Goal: Task Accomplishment & Management: Manage account settings

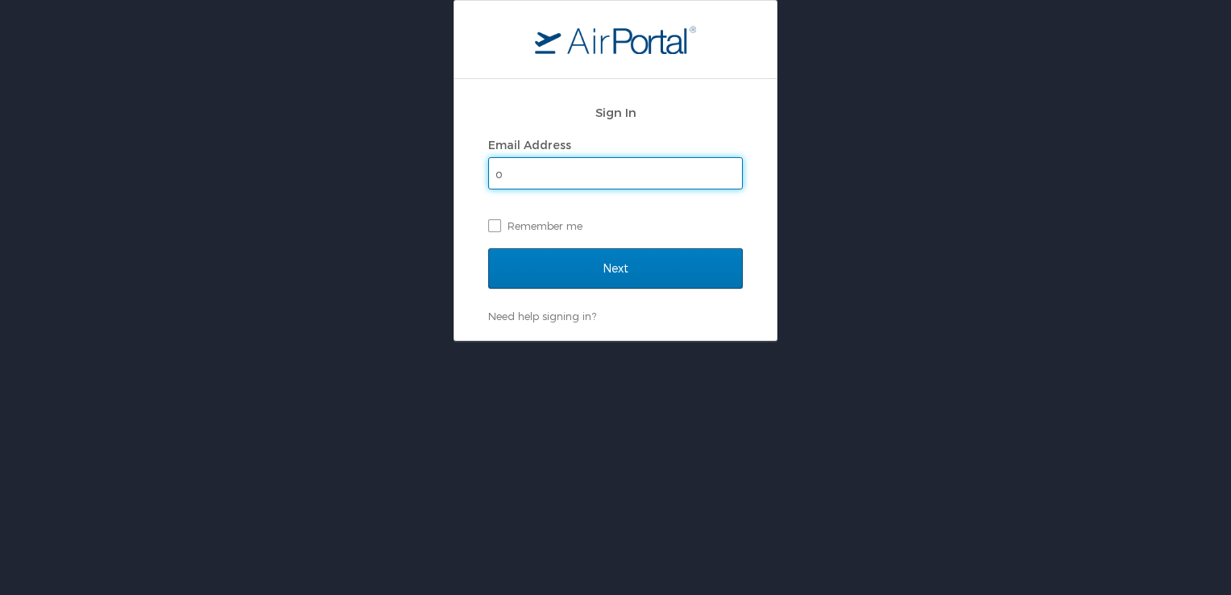
type input "[PERSON_NAME][EMAIL_ADDRESS][DOMAIN_NAME]"
click at [494, 222] on label "Remember me" at bounding box center [615, 226] width 255 height 24
click at [494, 222] on input "Remember me" at bounding box center [493, 224] width 10 height 10
checkbox input "true"
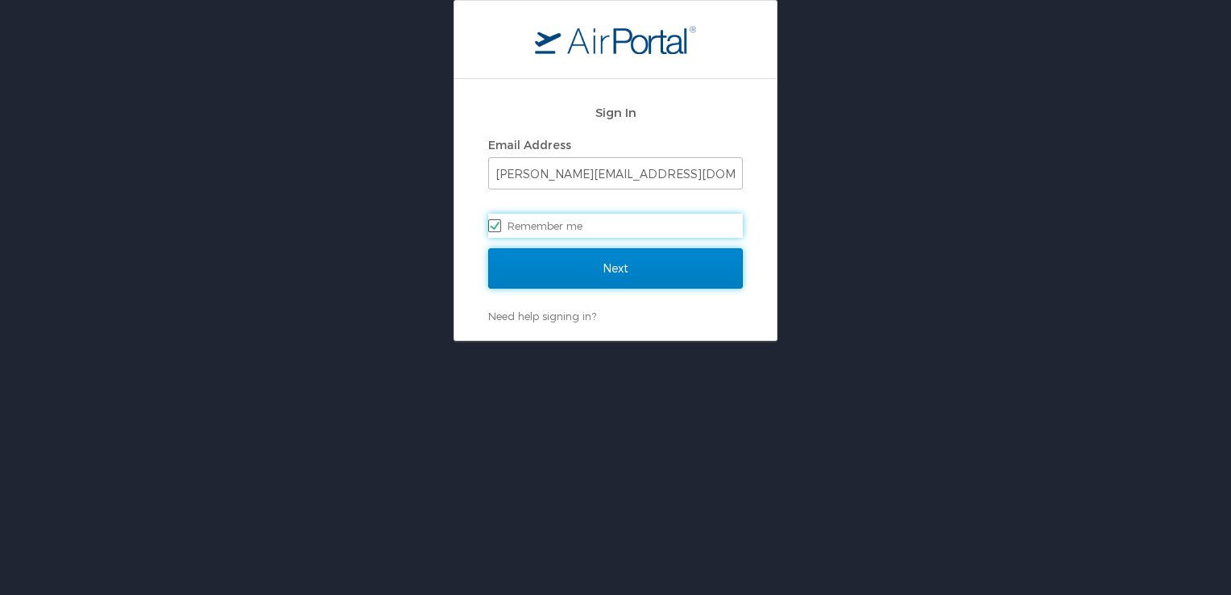
click at [596, 278] on input "Next" at bounding box center [615, 268] width 255 height 40
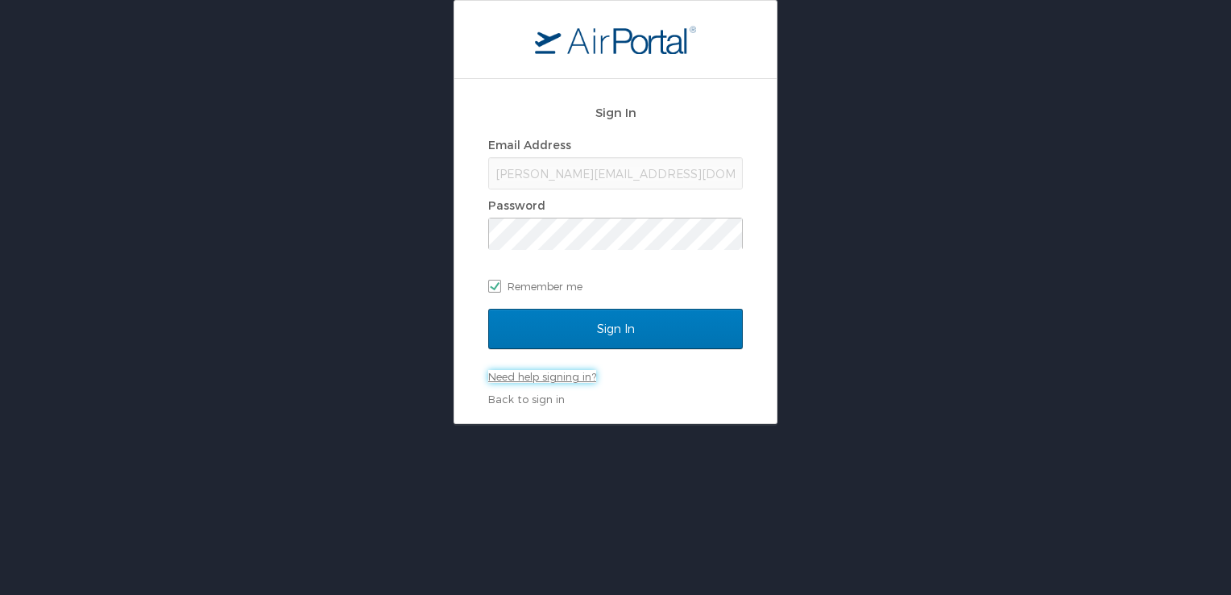
click at [554, 378] on link "Need help signing in?" at bounding box center [542, 376] width 108 height 13
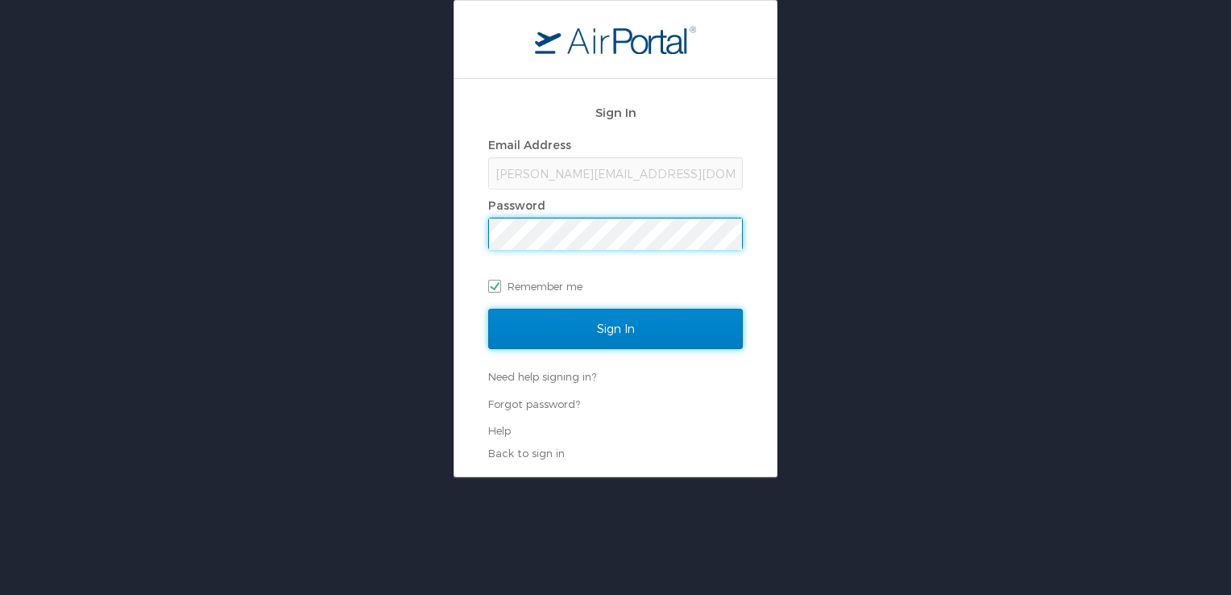
click at [606, 331] on input "Sign In" at bounding box center [615, 329] width 255 height 40
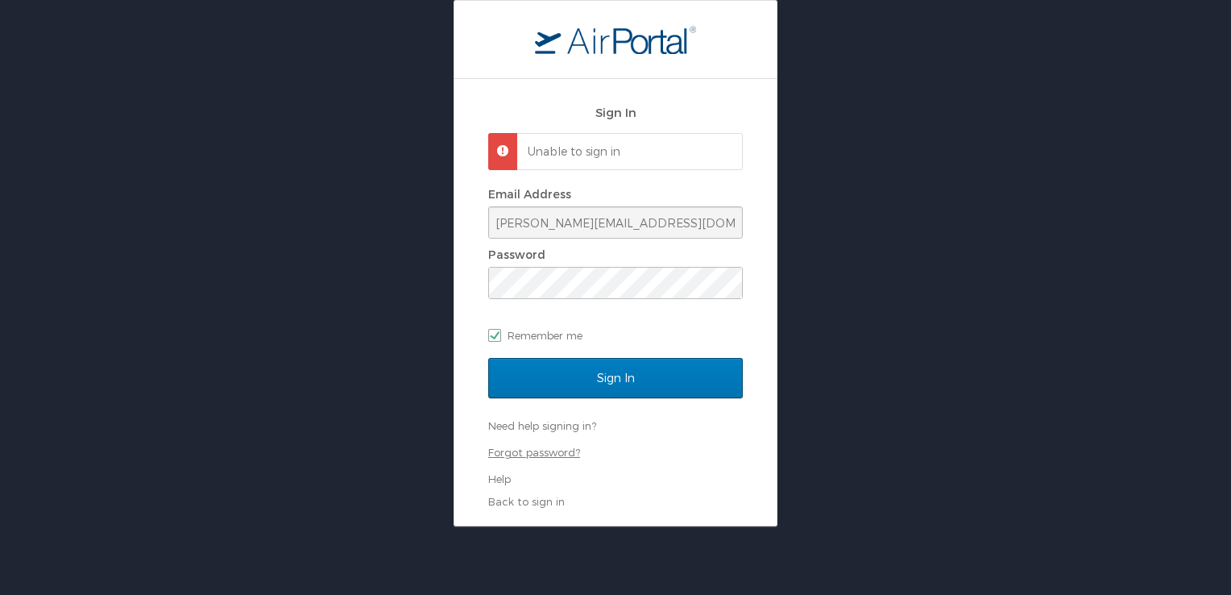
click at [551, 452] on link "Forgot password?" at bounding box center [534, 452] width 92 height 13
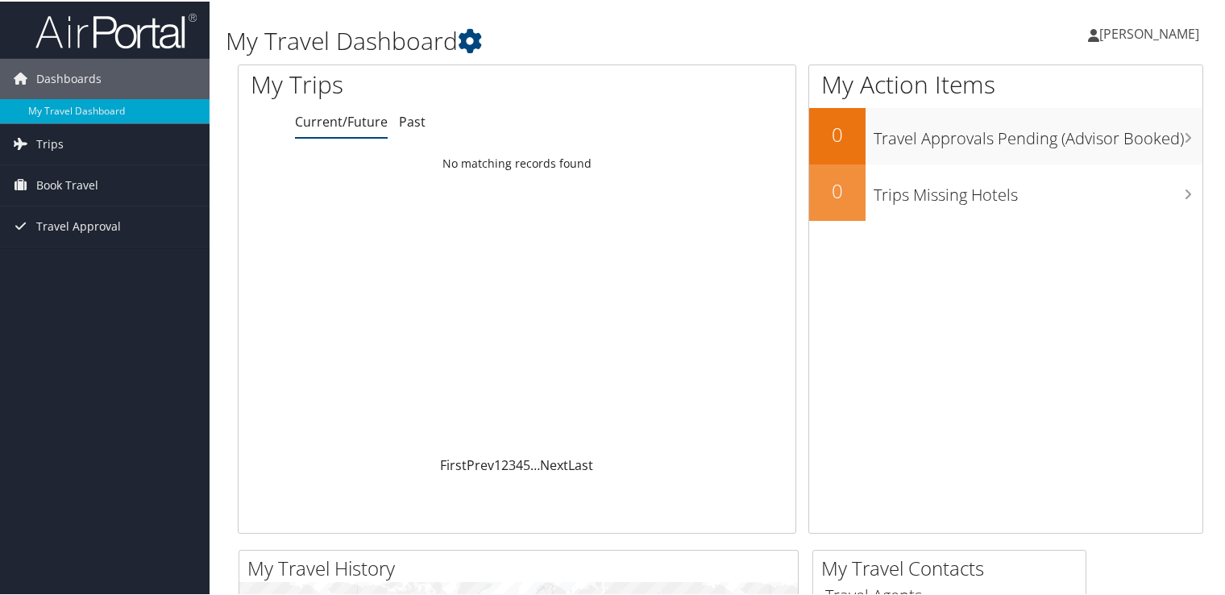
drag, startPoint x: 1138, startPoint y: 31, endPoint x: 889, endPoint y: 15, distance: 249.5
click at [889, 15] on div "Oliviana Kane Oliviana Kane My Settings Travel Agency Contacts View Travel Prof…" at bounding box center [1026, 39] width 410 height 62
click at [88, 222] on span "Travel Approval" at bounding box center [78, 225] width 85 height 40
click at [55, 180] on span "Book Travel" at bounding box center [67, 184] width 62 height 40
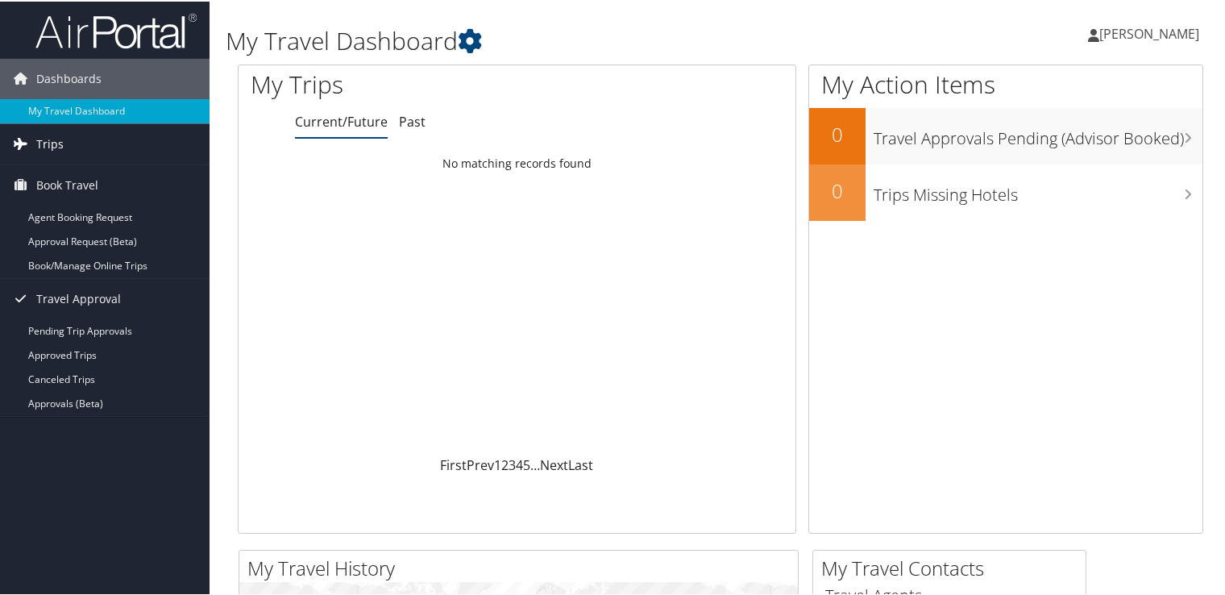
click at [58, 138] on span "Trips" at bounding box center [49, 142] width 27 height 40
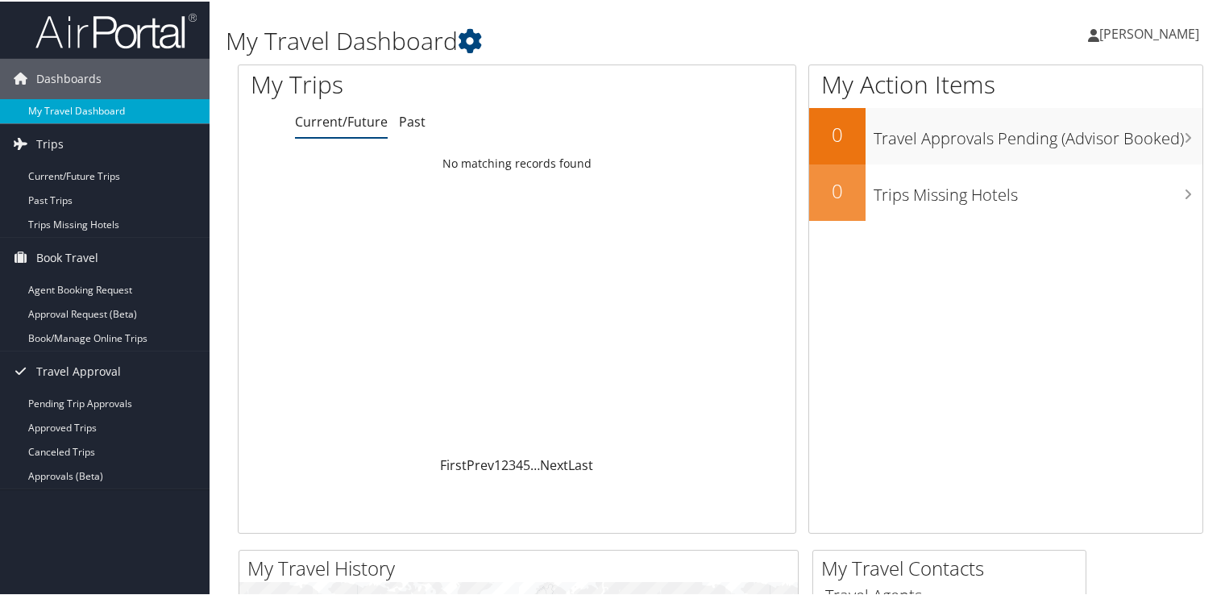
click at [75, 105] on link "My Travel Dashboard" at bounding box center [104, 109] width 209 height 24
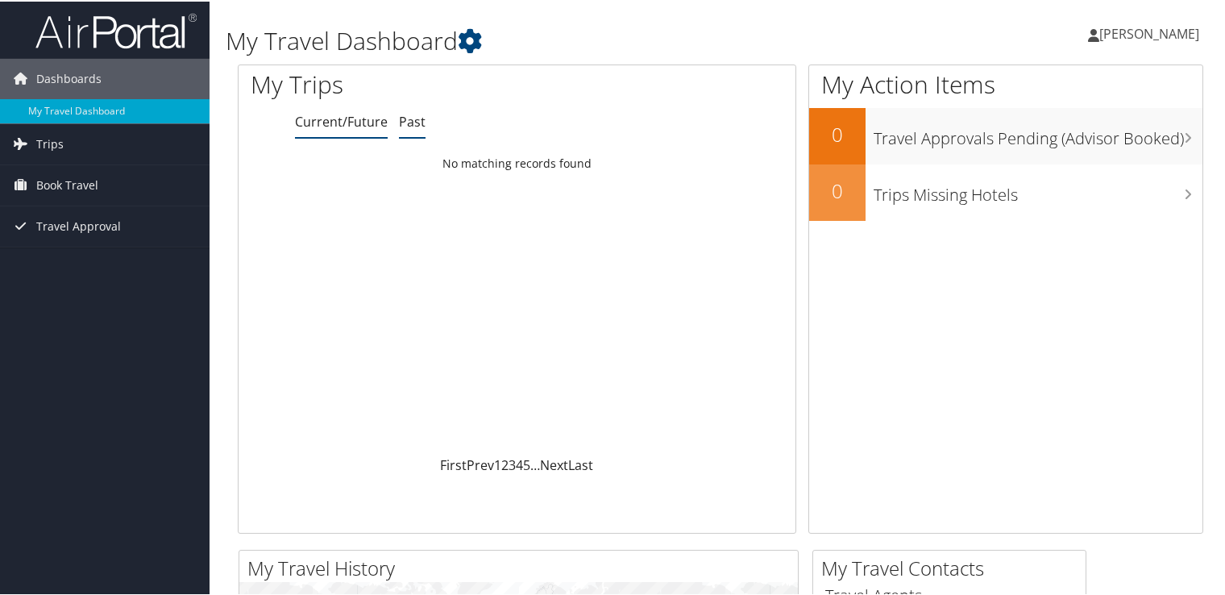
click at [409, 113] on link "Past" at bounding box center [412, 120] width 27 height 18
click at [475, 41] on icon at bounding box center [470, 39] width 24 height 24
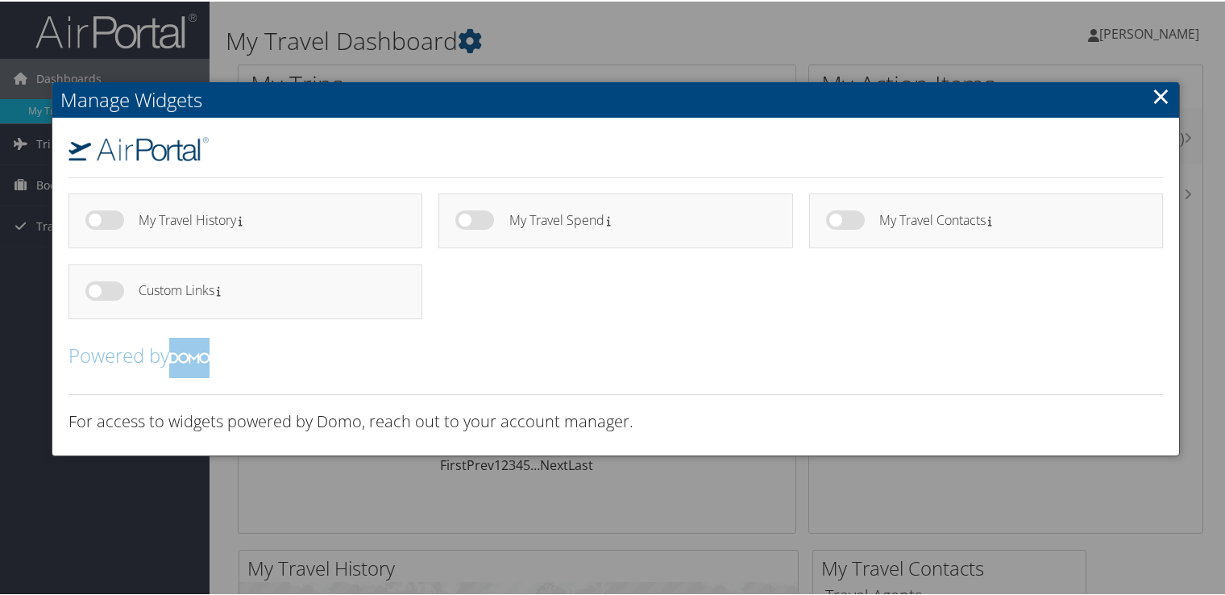
click at [1163, 100] on link "×" at bounding box center [1160, 94] width 19 height 32
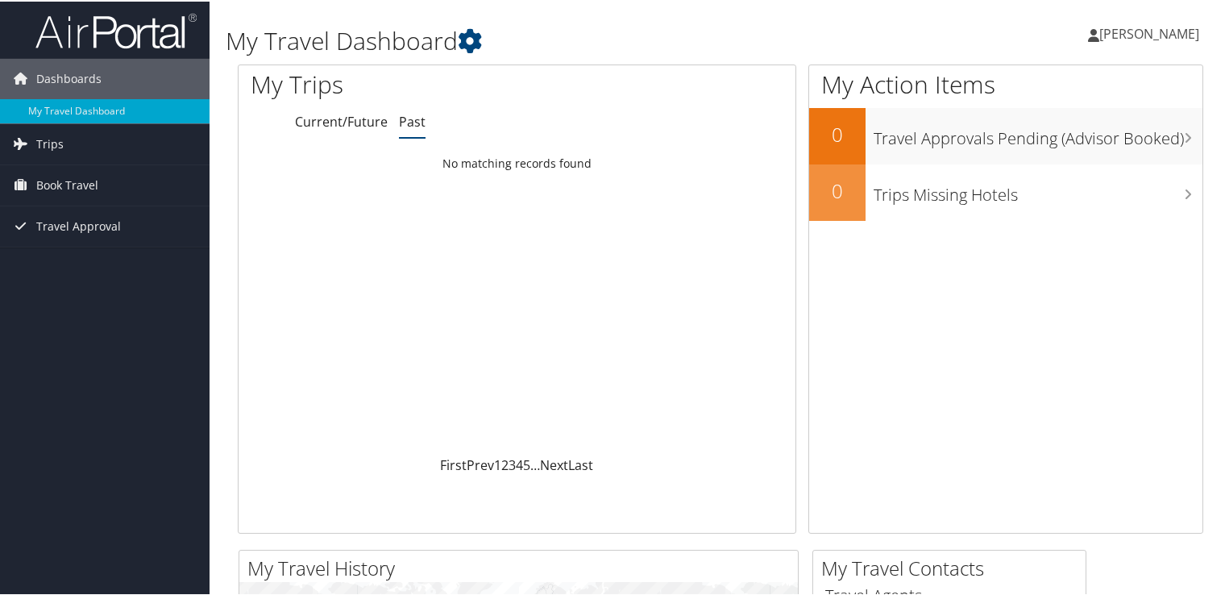
click at [1126, 23] on link "Oliviana Kane" at bounding box center [1151, 32] width 127 height 48
click at [1059, 142] on link "View Travel Profile" at bounding box center [1107, 143] width 180 height 27
click at [1099, 39] on icon at bounding box center [1093, 33] width 11 height 13
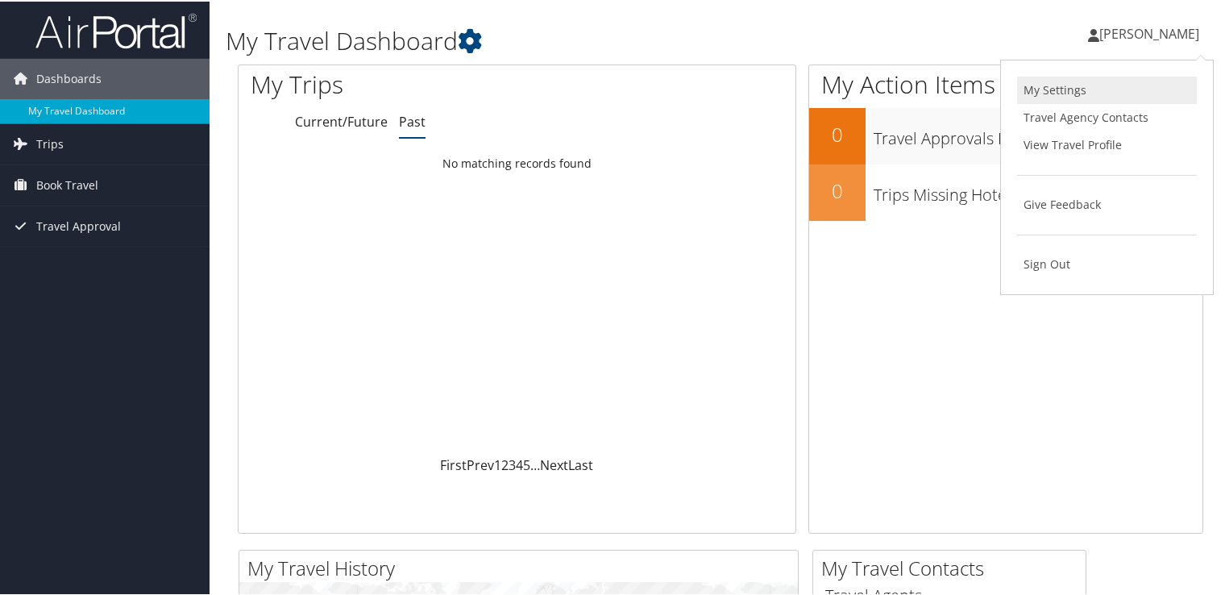
click at [1070, 92] on link "My Settings" at bounding box center [1107, 88] width 180 height 27
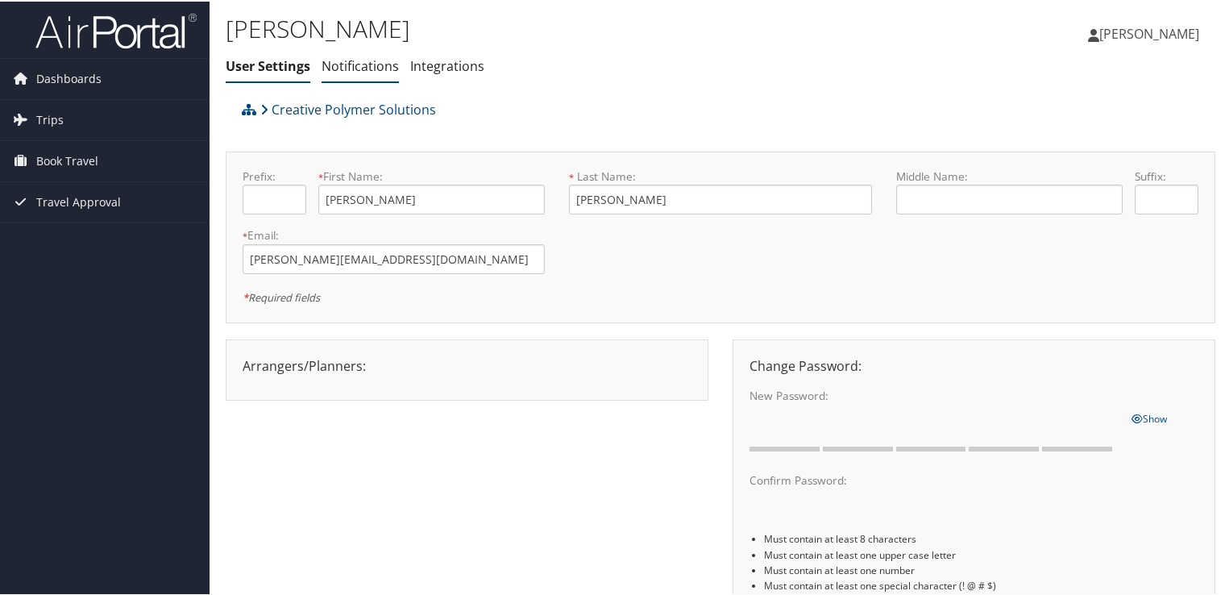
click at [338, 60] on link "Notifications" at bounding box center [359, 65] width 77 height 18
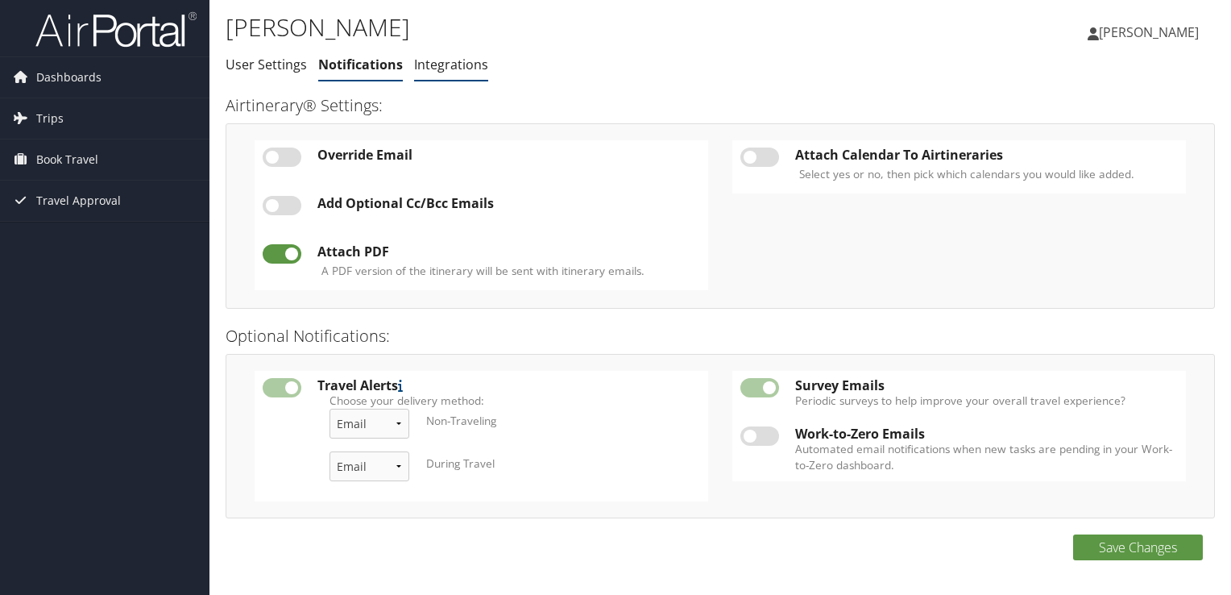
click at [439, 66] on link "Integrations" at bounding box center [451, 65] width 74 height 18
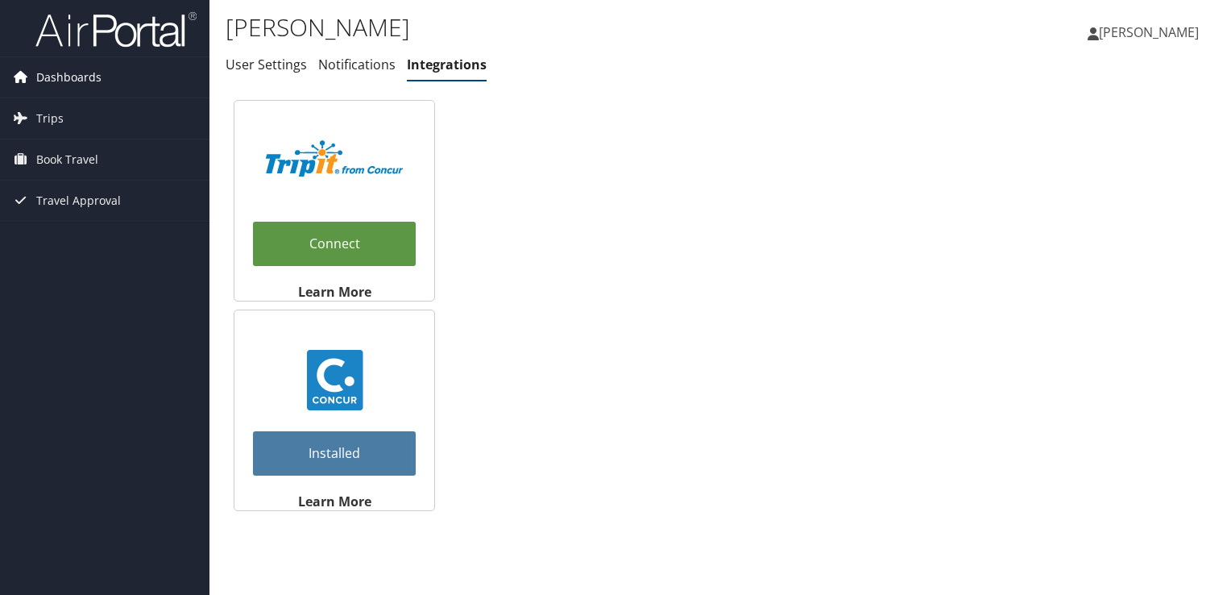
click at [71, 76] on span "Dashboards" at bounding box center [68, 77] width 65 height 40
click at [75, 84] on span "Dashboards" at bounding box center [68, 77] width 65 height 40
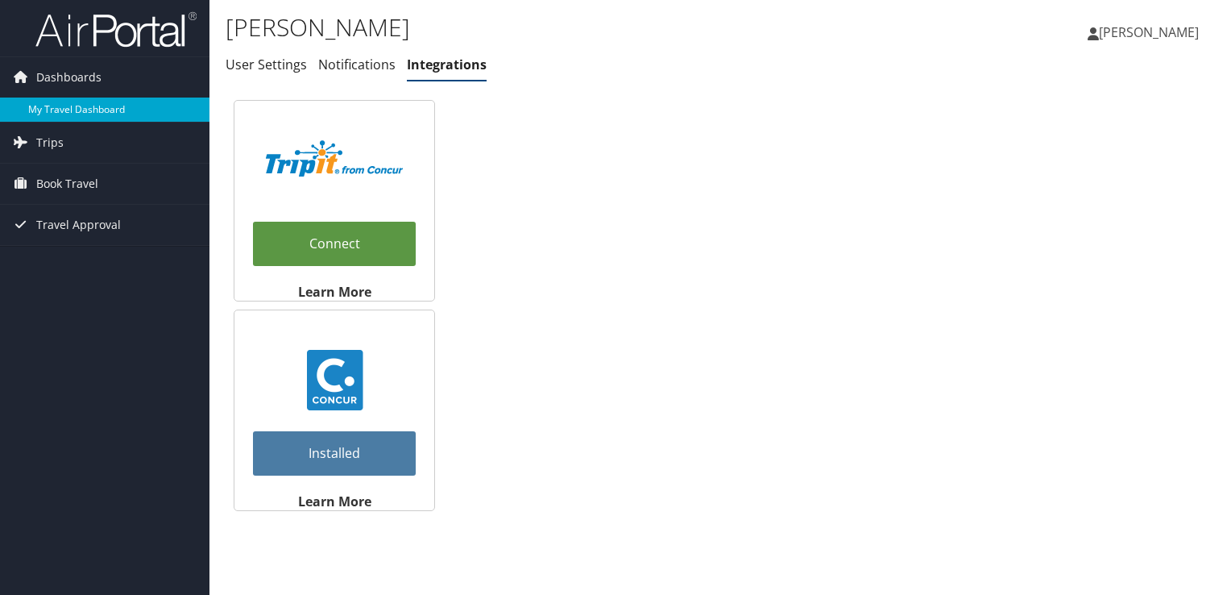
click at [74, 117] on link "My Travel Dashboard" at bounding box center [104, 109] width 209 height 24
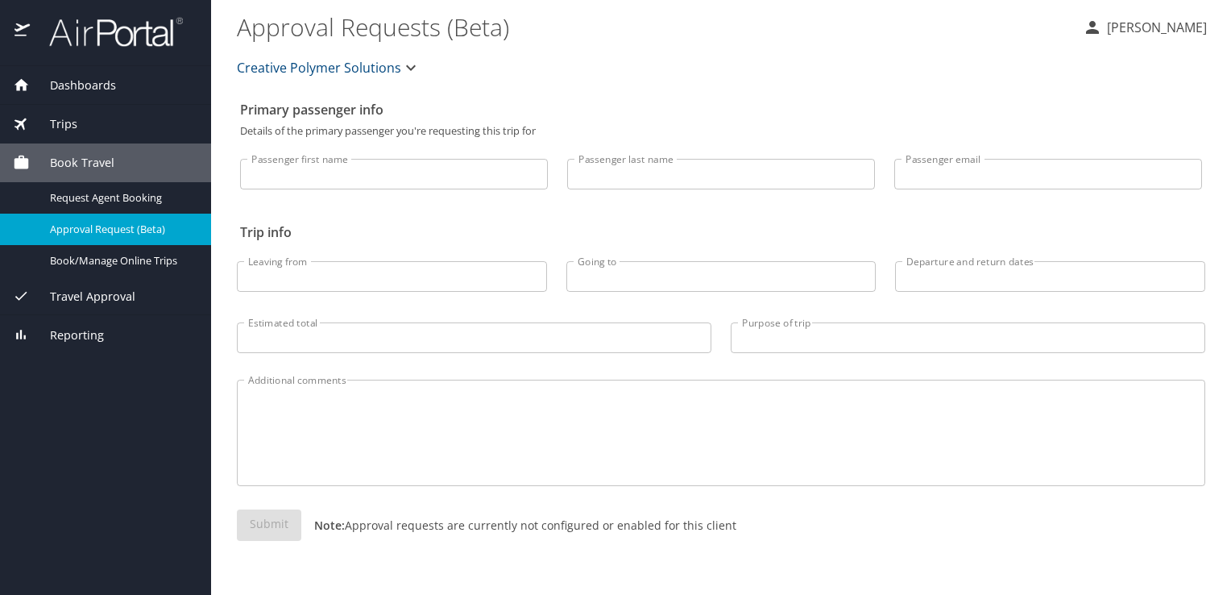
select select "US"
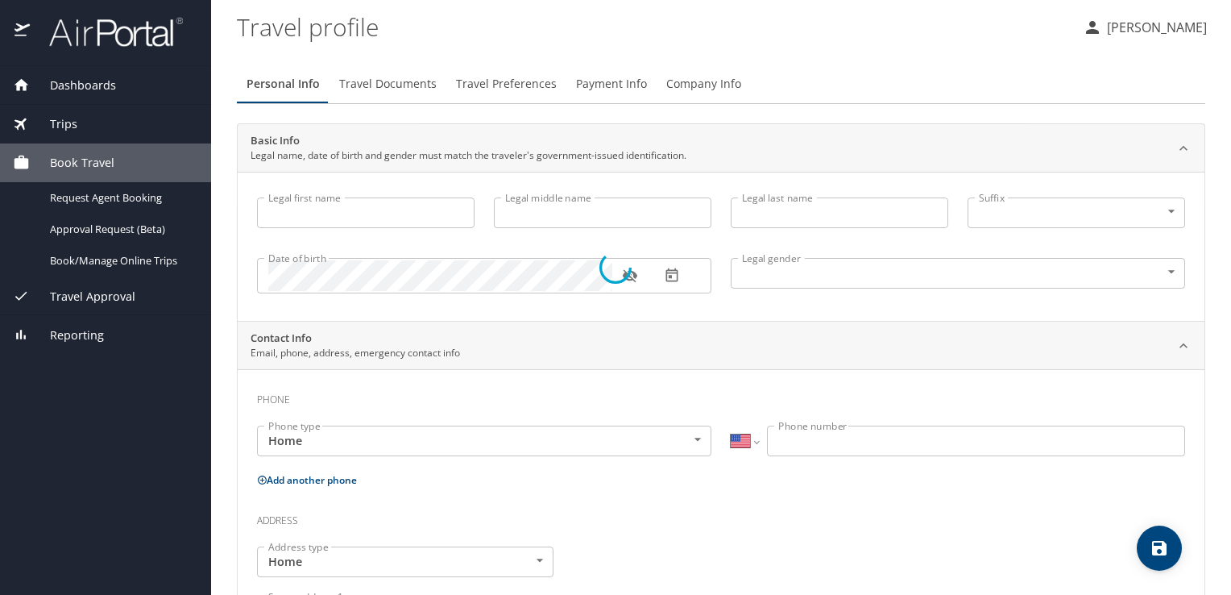
type input "Oliviana"
type input "Kane"
type input "Undisclosed"
select select "US"
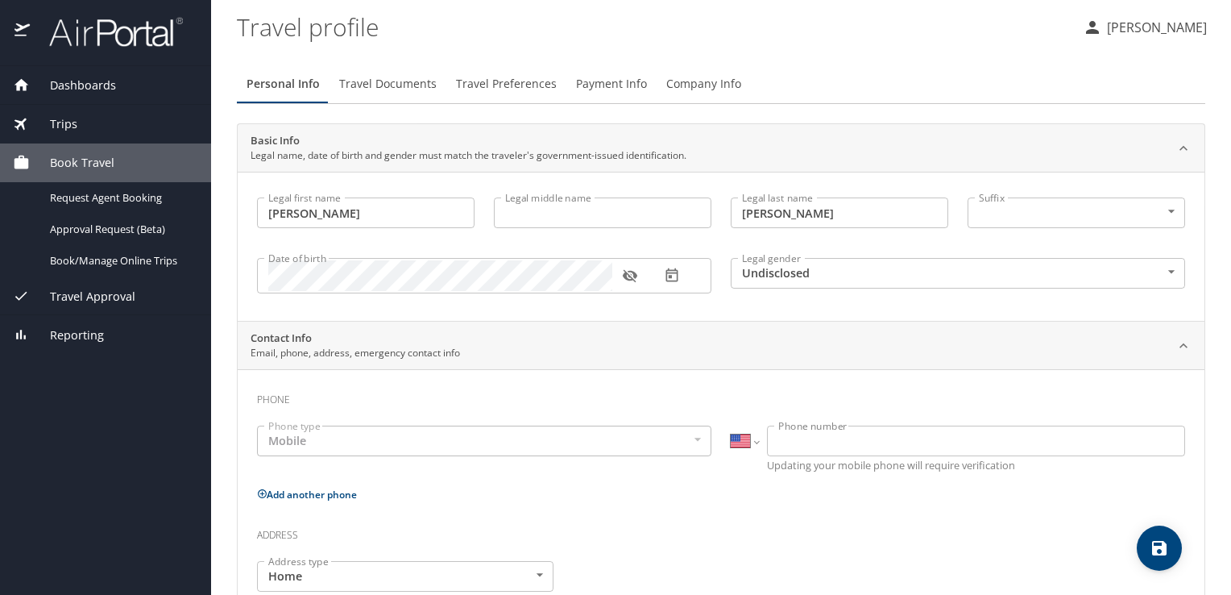
select select "US"
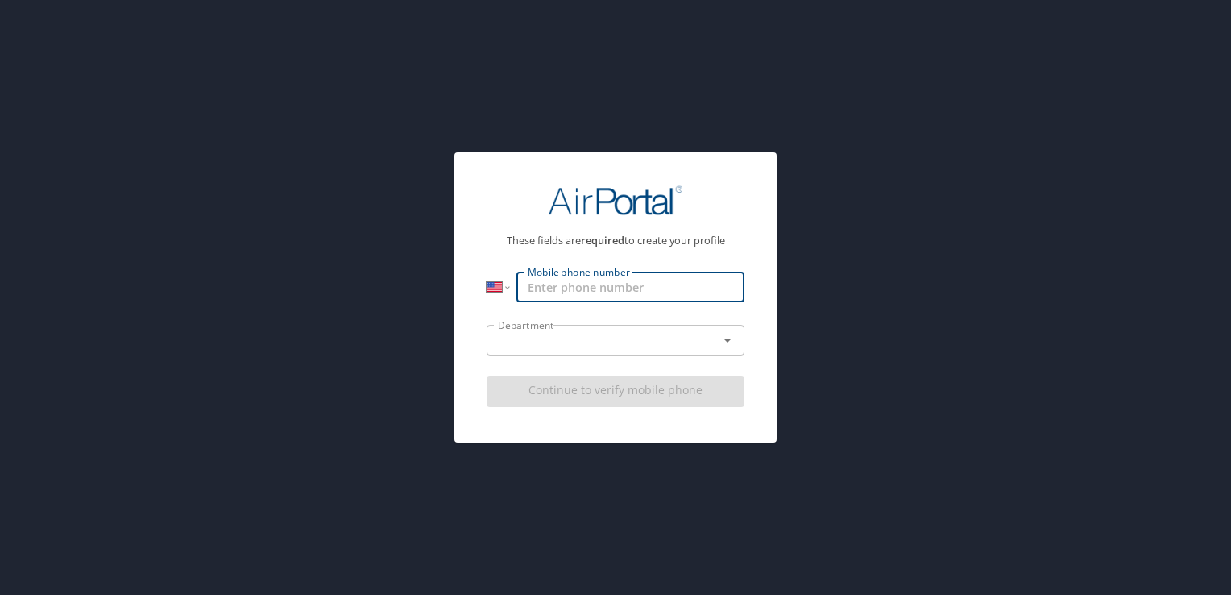
click at [580, 284] on input "Mobile phone number" at bounding box center [630, 287] width 228 height 31
type input "(949) 482-8916"
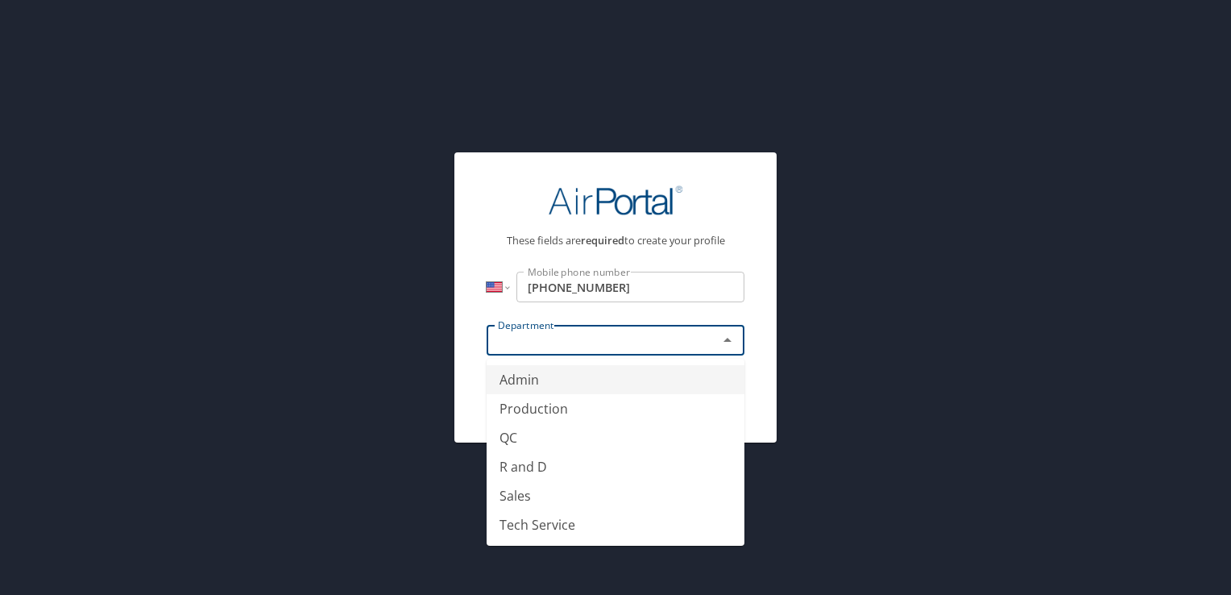
click at [599, 341] on input "text" at bounding box center [591, 340] width 201 height 21
click at [547, 498] on li "Sales" at bounding box center [616, 495] width 258 height 29
type input "Sales"
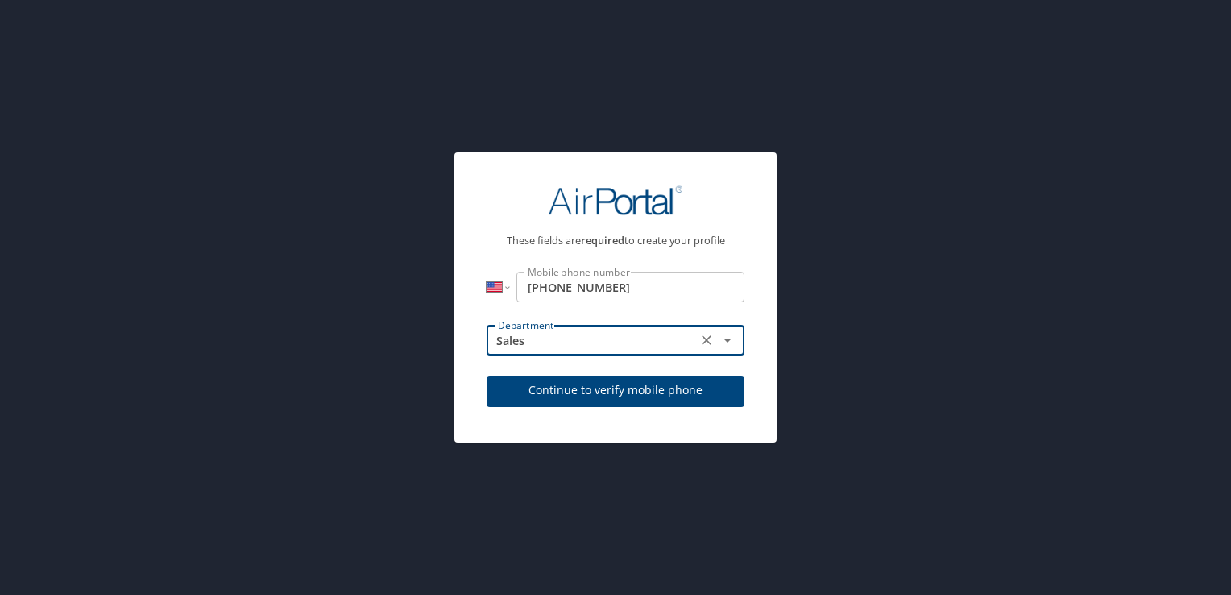
click at [554, 396] on span "Continue to verify mobile phone" at bounding box center [616, 390] width 232 height 20
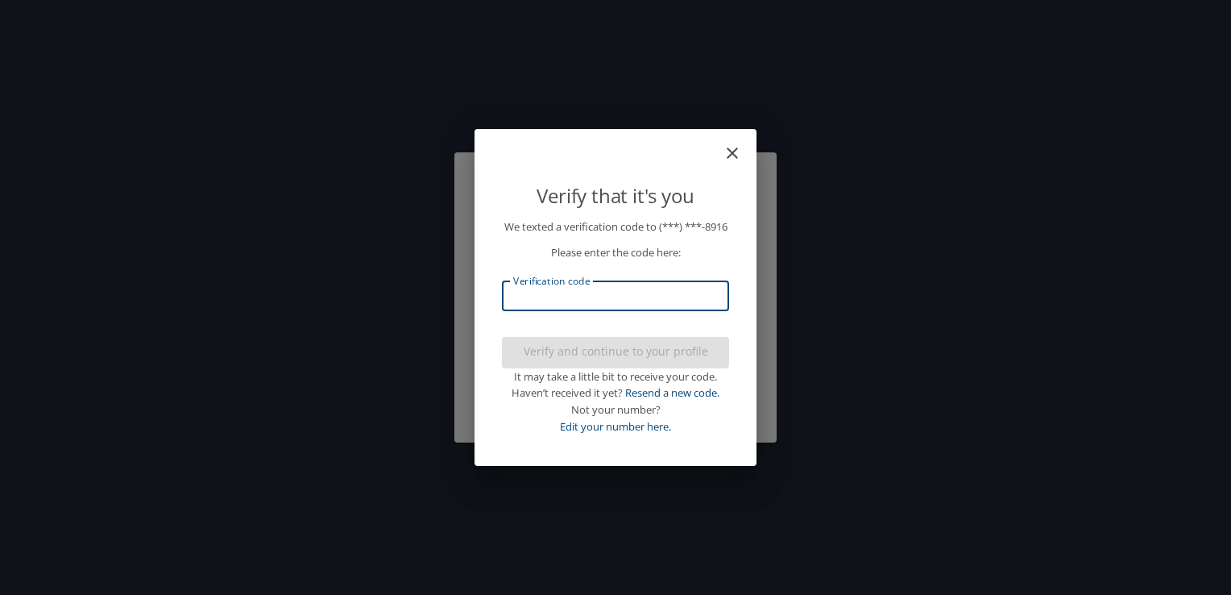
click at [583, 306] on input "Verification code" at bounding box center [615, 295] width 227 height 31
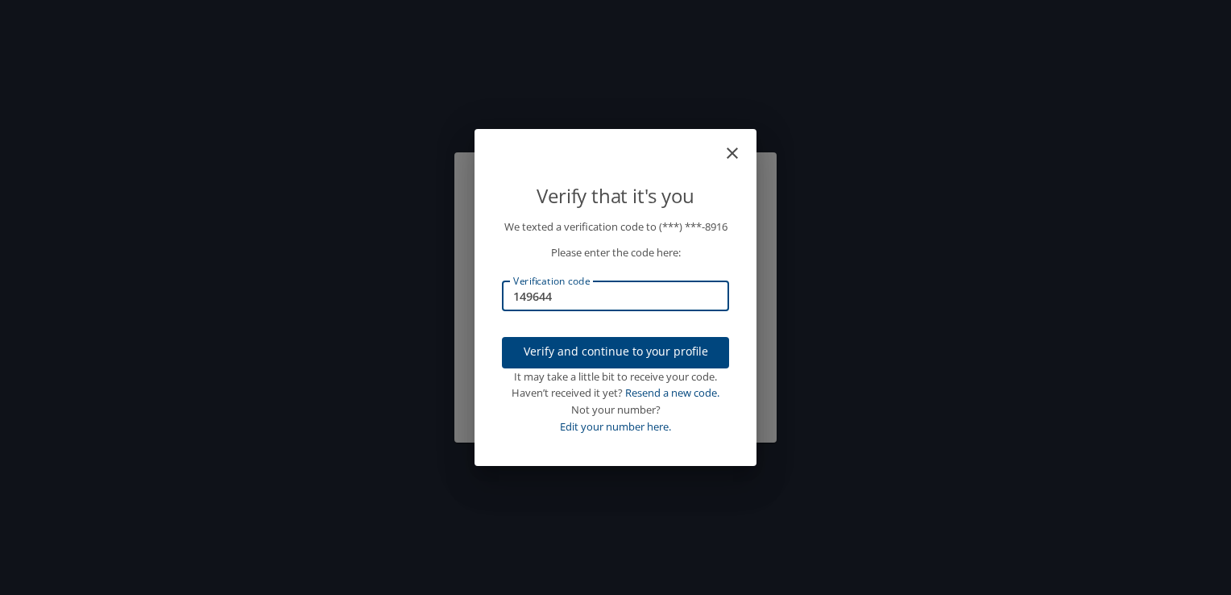
type input "149644"
click at [589, 359] on span "Verify and continue to your profile" at bounding box center [615, 352] width 201 height 20
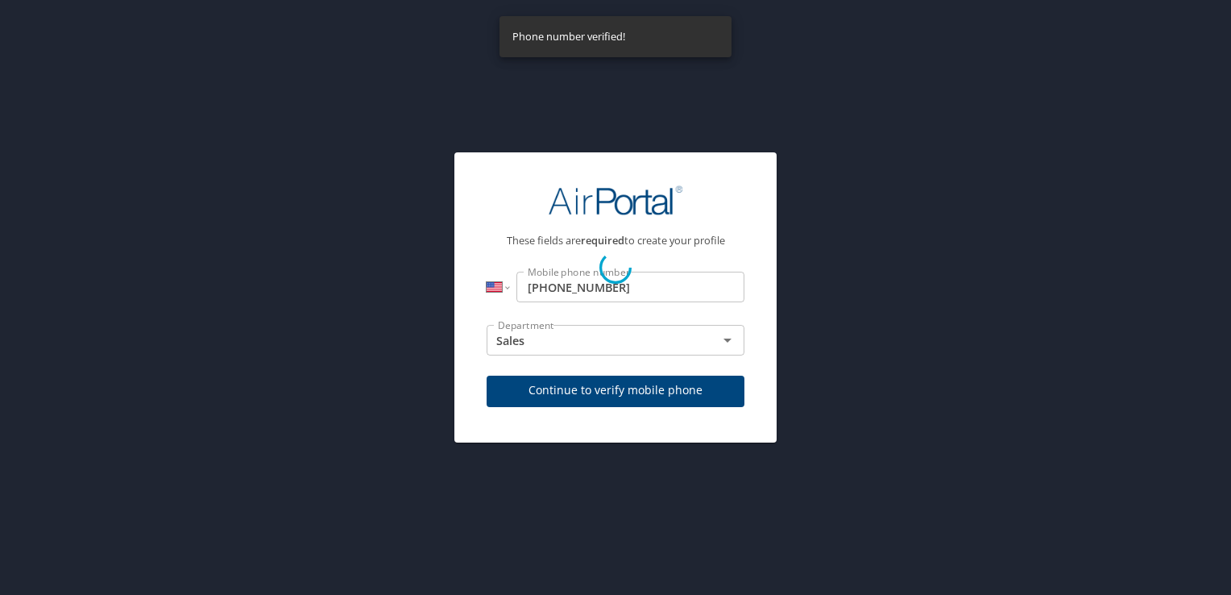
select select "US"
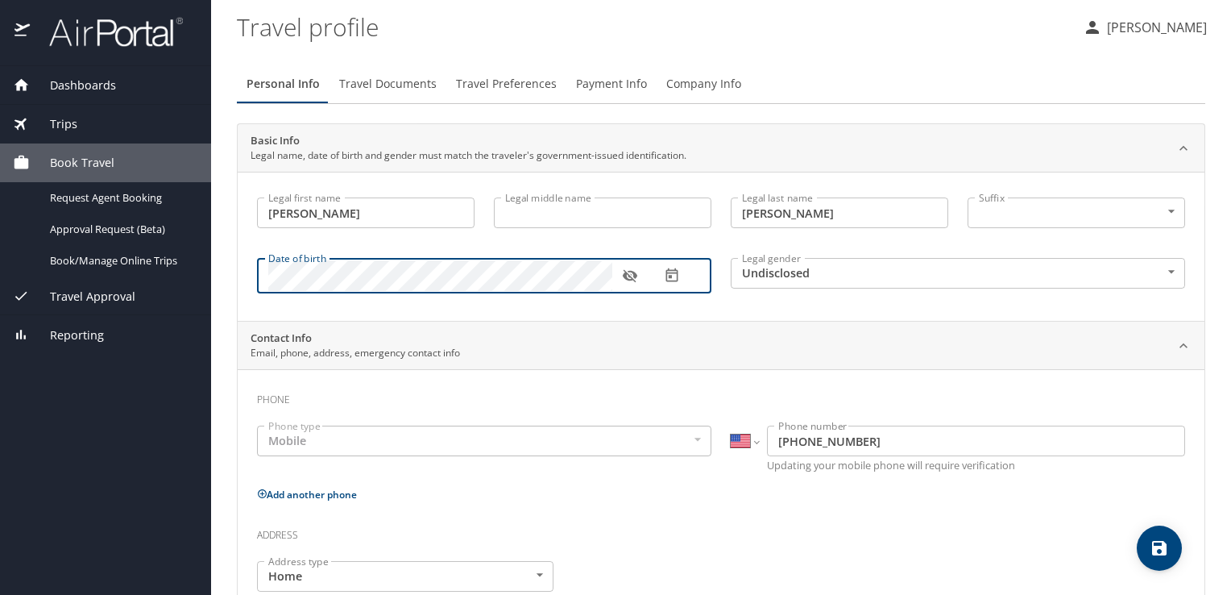
click at [625, 276] on icon "button" at bounding box center [629, 276] width 15 height 13
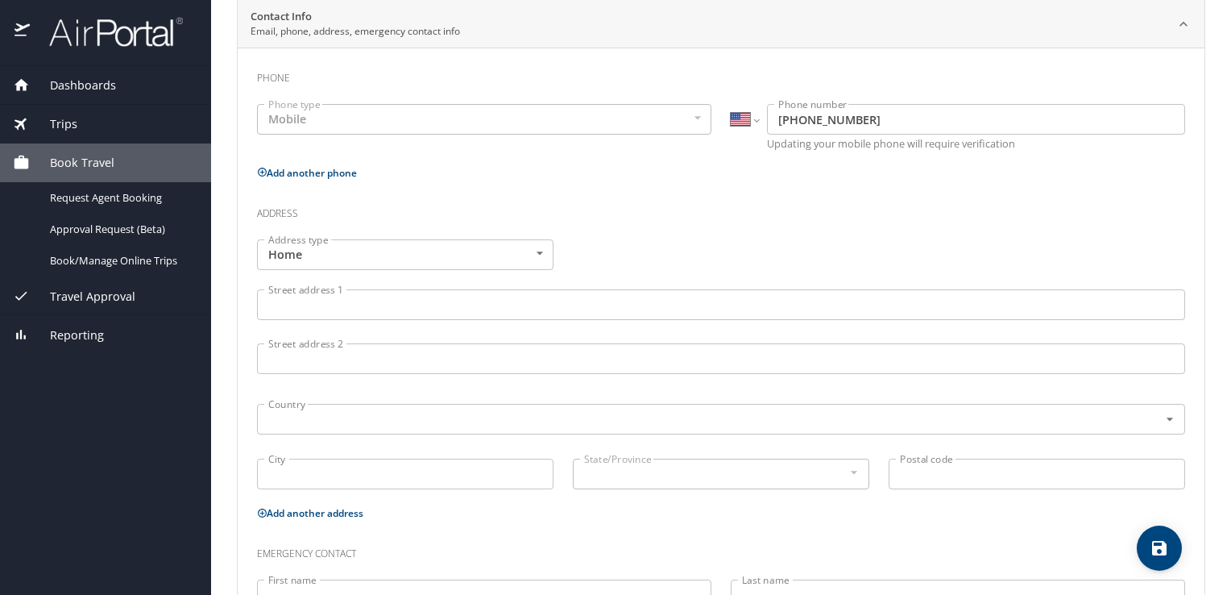
scroll to position [325, 0]
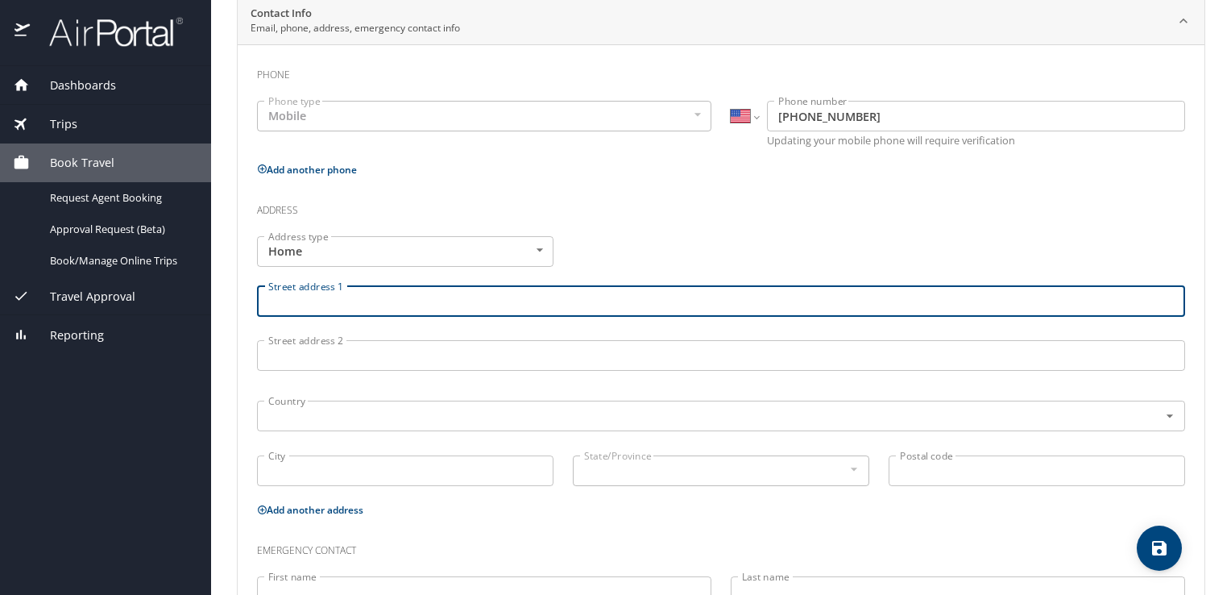
click at [454, 299] on input "Street address 1" at bounding box center [721, 301] width 928 height 31
type input "2002 Townsend Rd"
click at [351, 411] on input "text" at bounding box center [697, 415] width 871 height 21
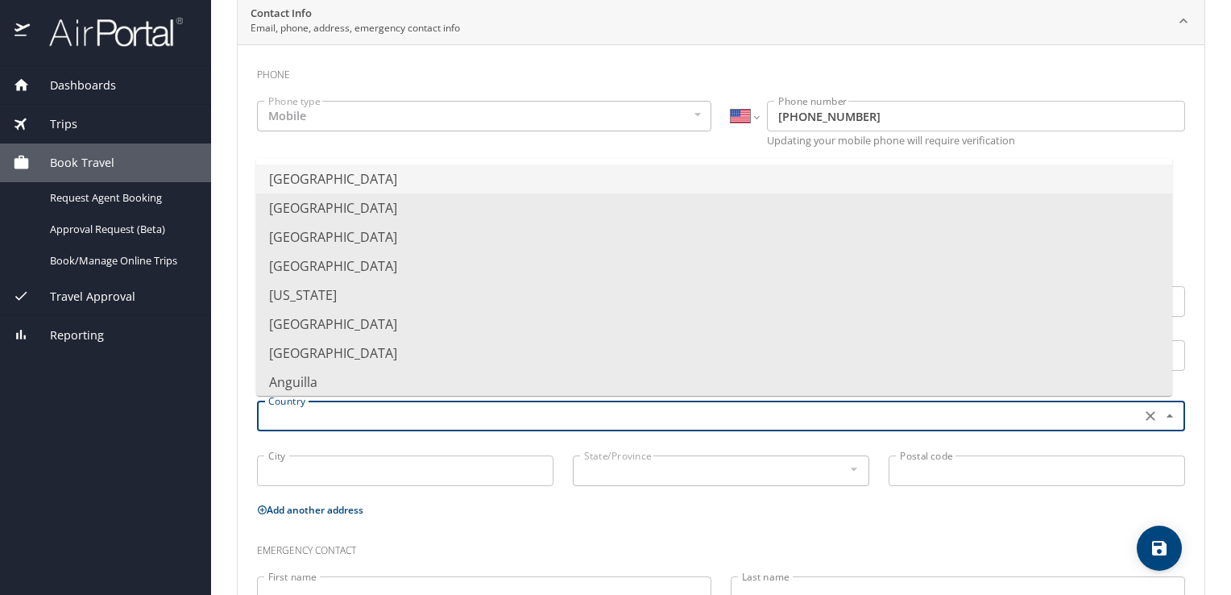
click at [320, 183] on li "United States of America" at bounding box center [714, 178] width 916 height 29
type input "United States of America"
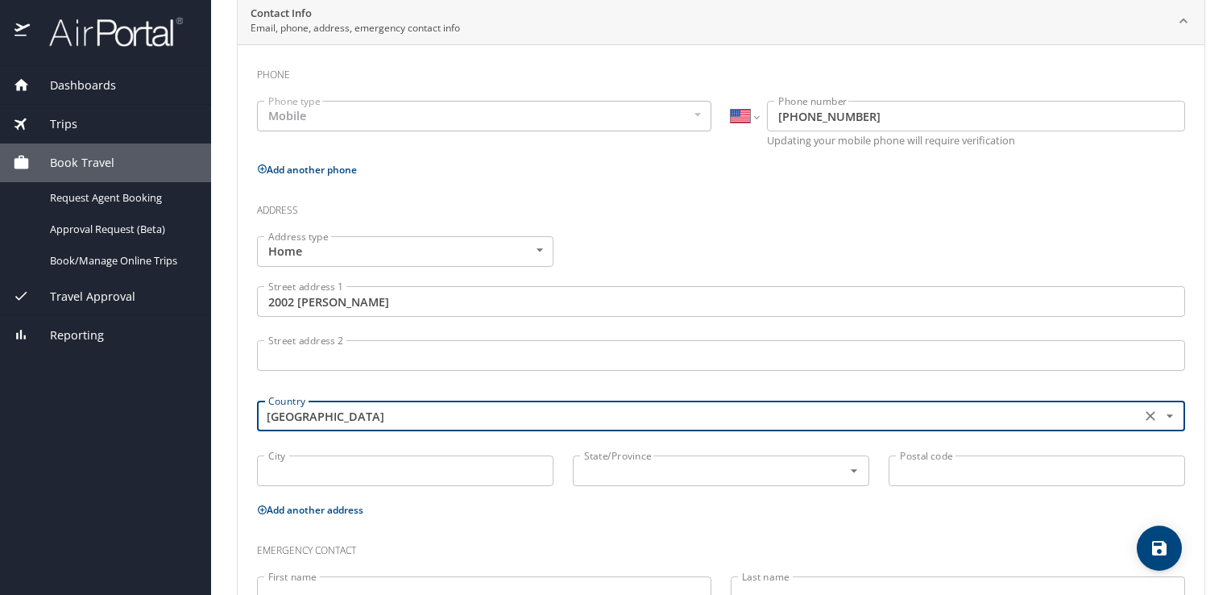
click at [335, 475] on input "City" at bounding box center [405, 470] width 297 height 31
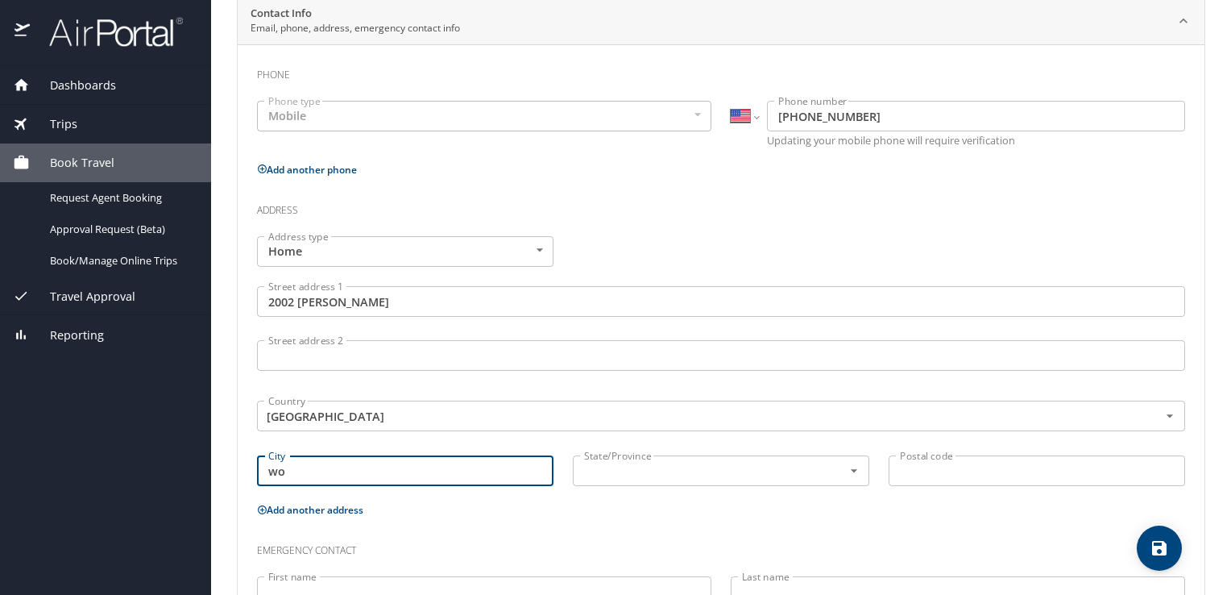
type input "w"
click at [851, 471] on icon "Open" at bounding box center [854, 470] width 16 height 16
type input "Woodstock"
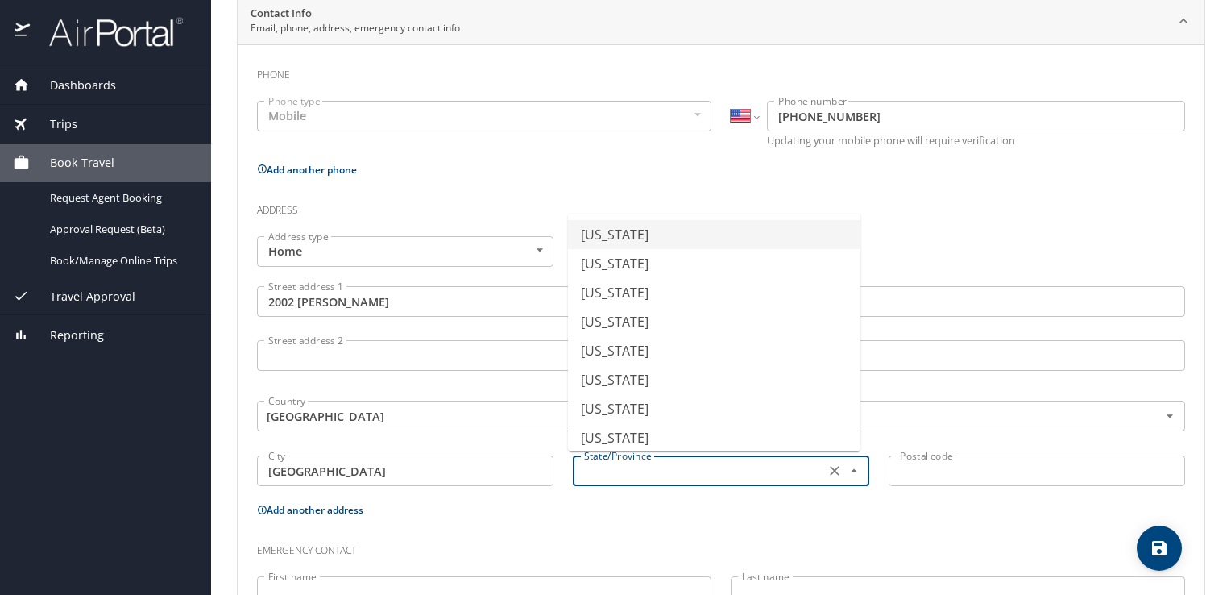
click at [613, 240] on li "Alabama" at bounding box center [714, 234] width 292 height 29
type input "Alabama"
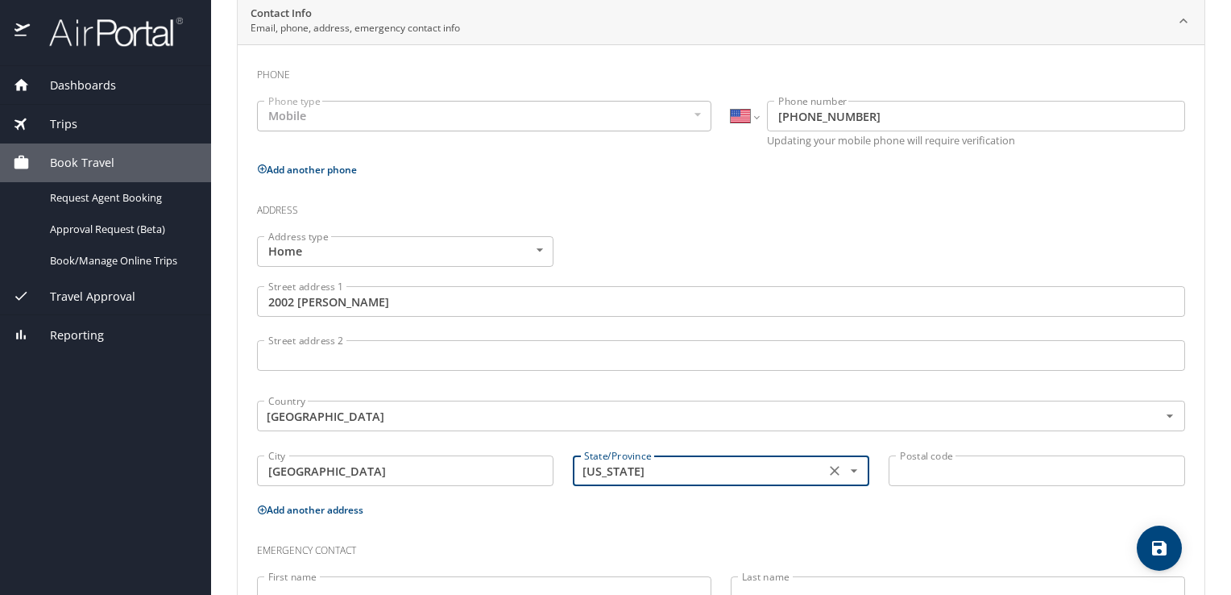
click at [925, 473] on input "Postal code" at bounding box center [1037, 470] width 297 height 31
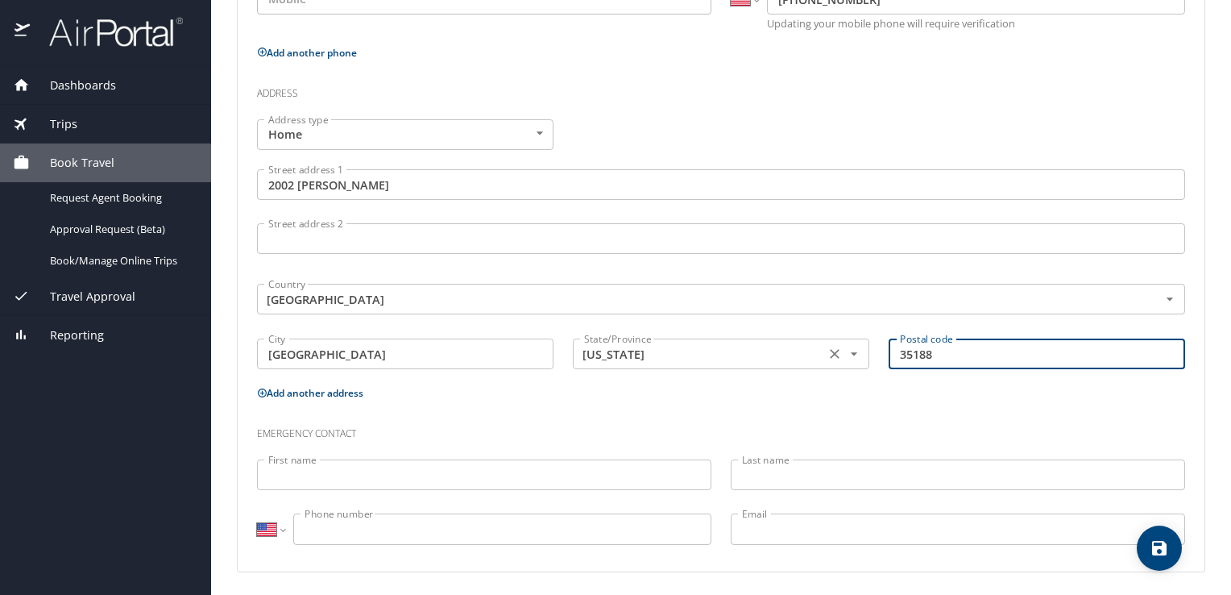
scroll to position [442, 0]
type input "35188"
click at [612, 408] on div "Emergency contact" at bounding box center [721, 428] width 948 height 44
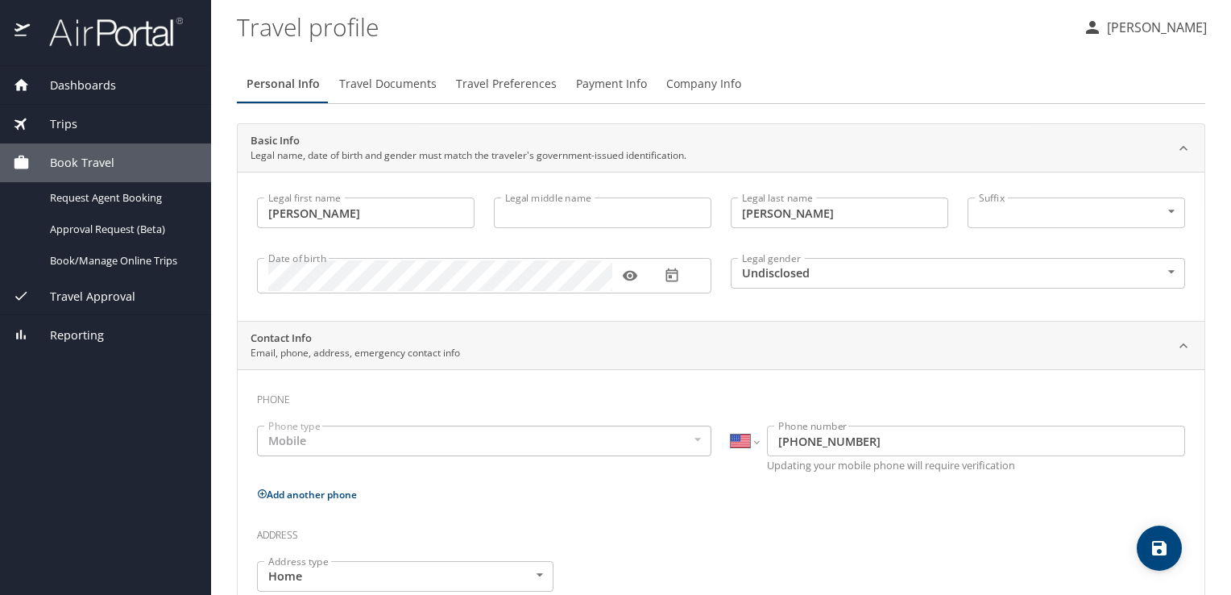
scroll to position [0, 0]
click at [428, 80] on span "Travel Documents" at bounding box center [387, 84] width 97 height 20
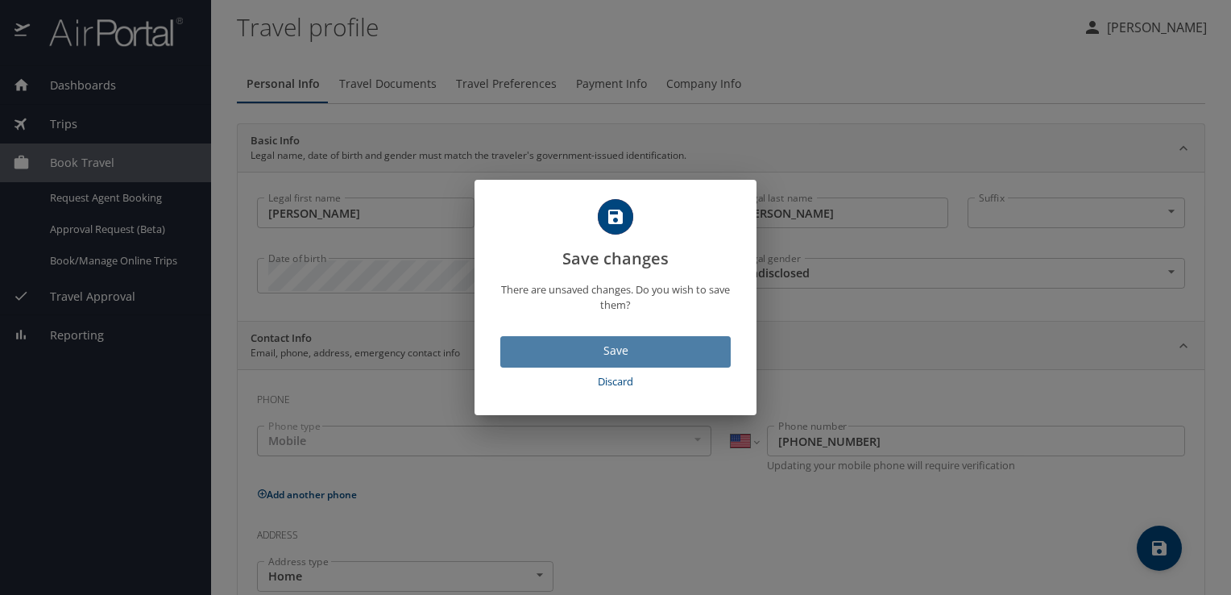
click at [612, 353] on span "Save" at bounding box center [615, 351] width 205 height 20
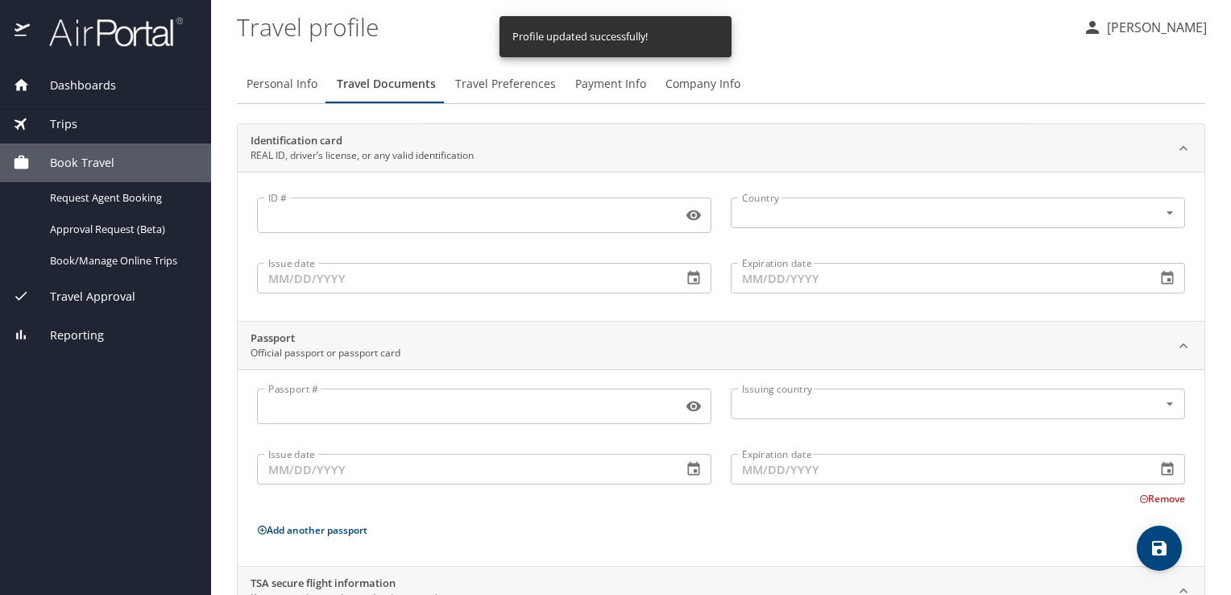
click at [409, 219] on input "ID #" at bounding box center [466, 215] width 419 height 31
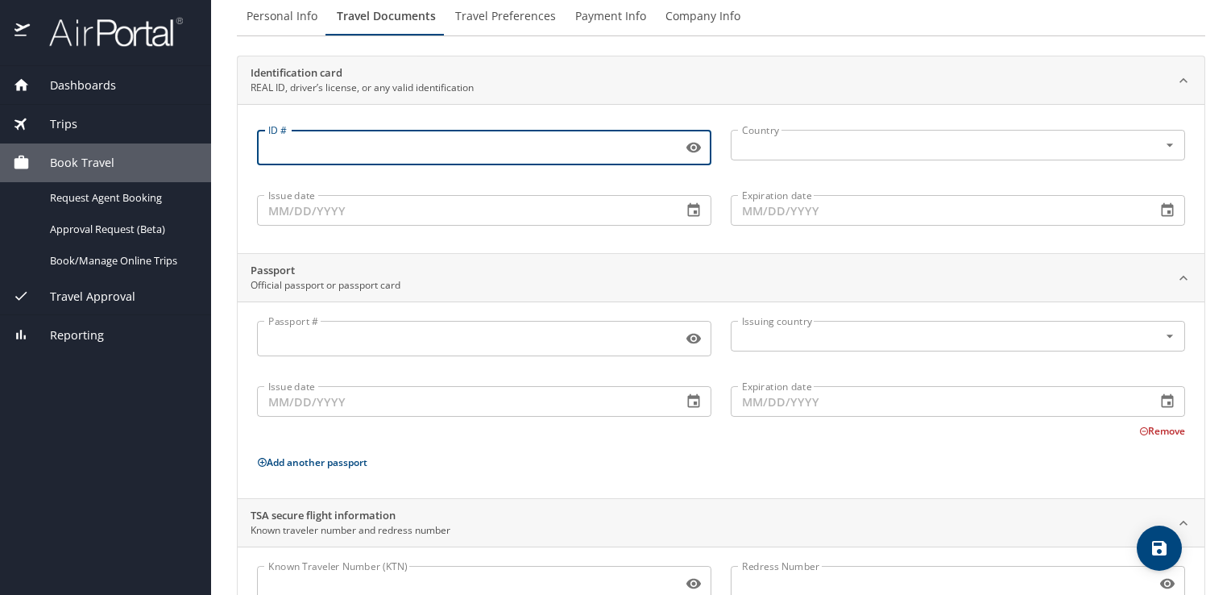
scroll to position [139, 0]
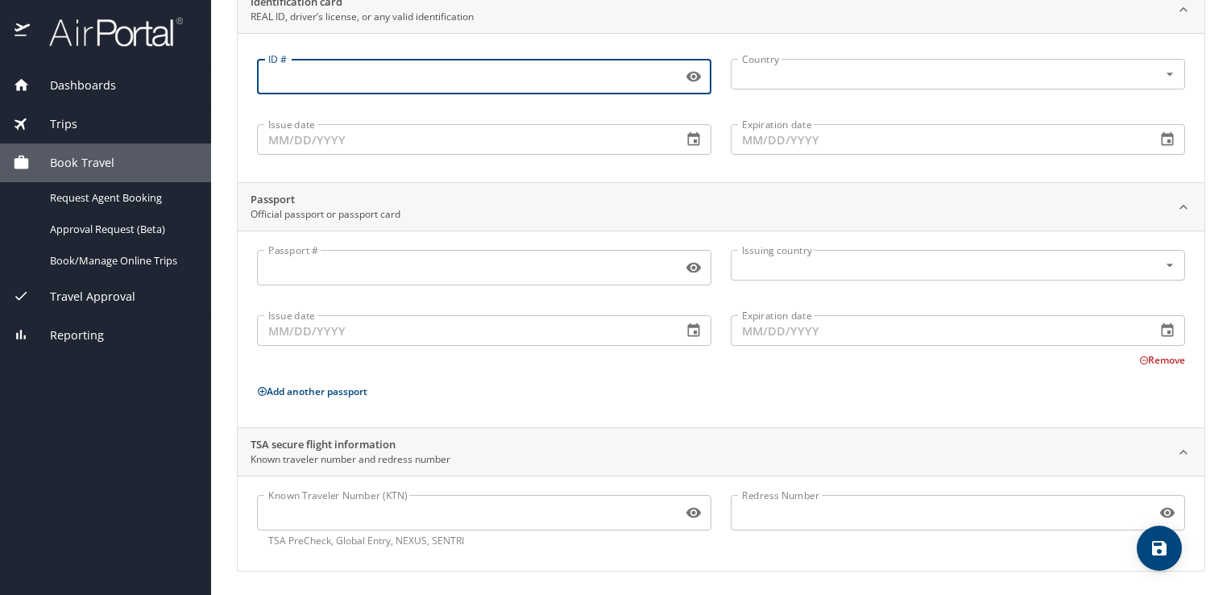
click at [406, 517] on input "Known Traveler Number (KTN)" at bounding box center [466, 512] width 419 height 31
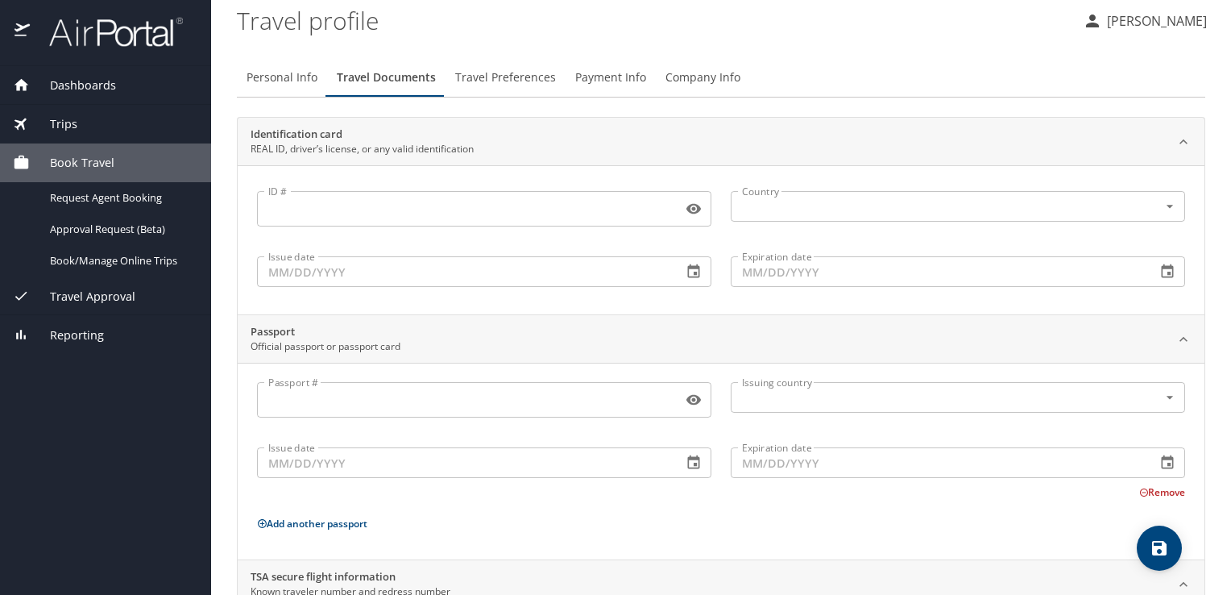
scroll to position [0, 0]
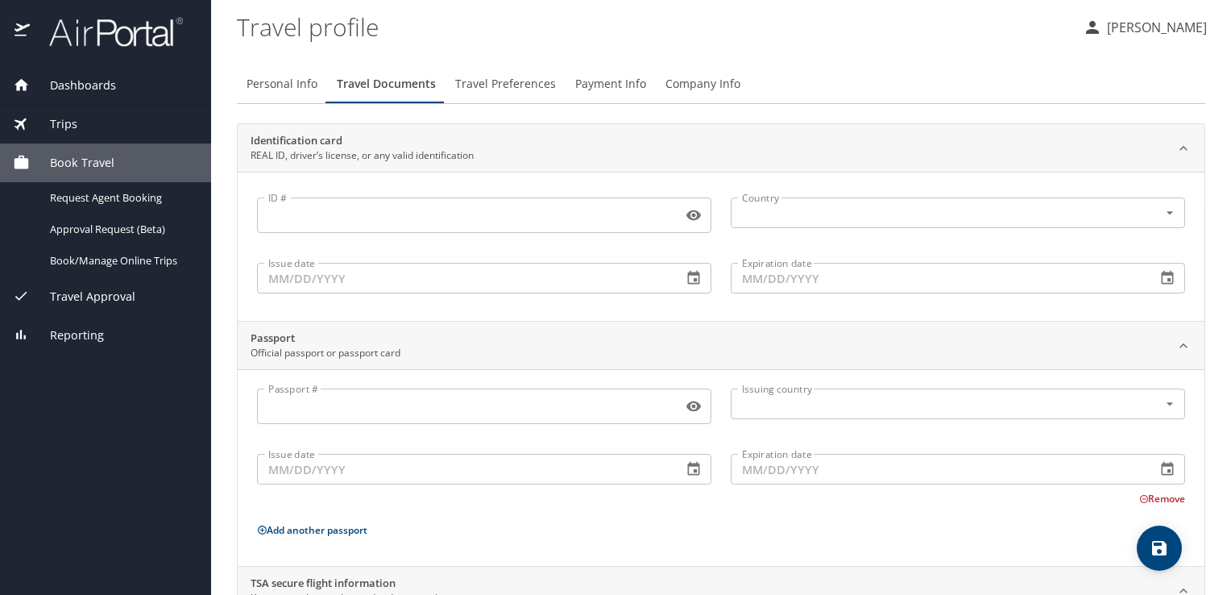
click at [444, 209] on input "ID #" at bounding box center [466, 215] width 419 height 31
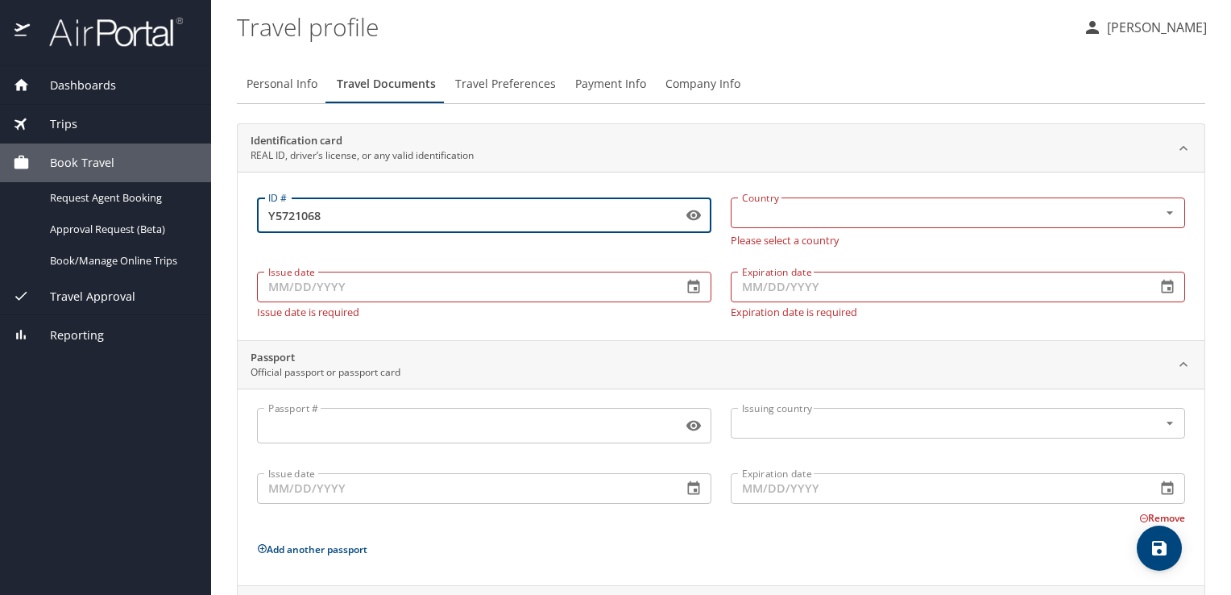
type input "Y5721068"
click at [371, 282] on input "Issue date" at bounding box center [463, 287] width 413 height 31
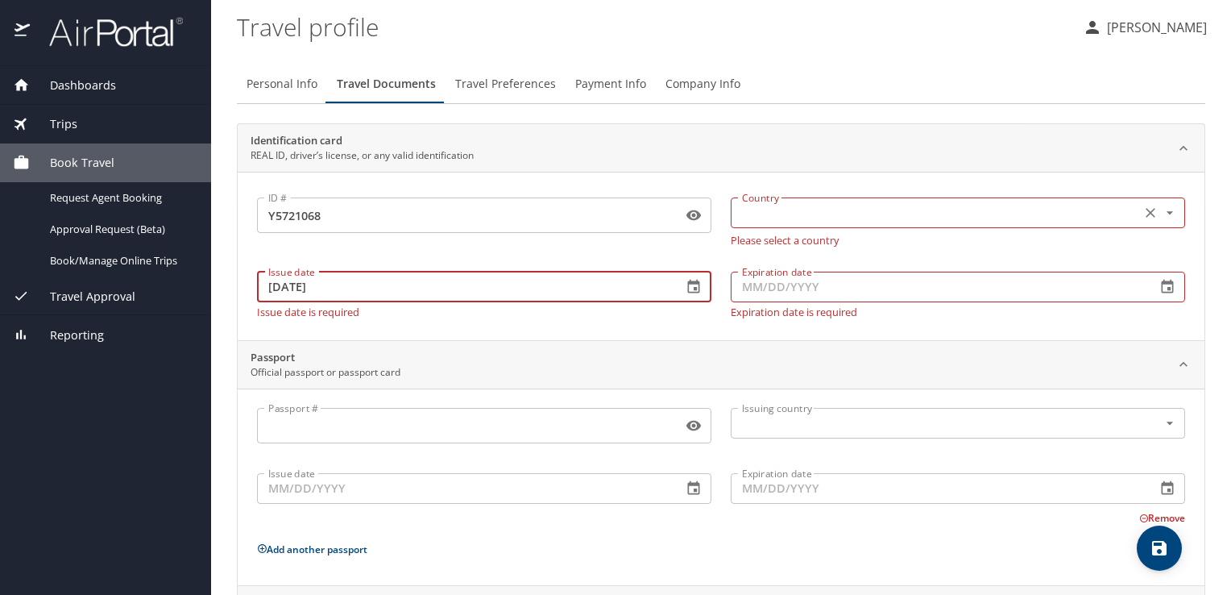
type input "11/17/2022"
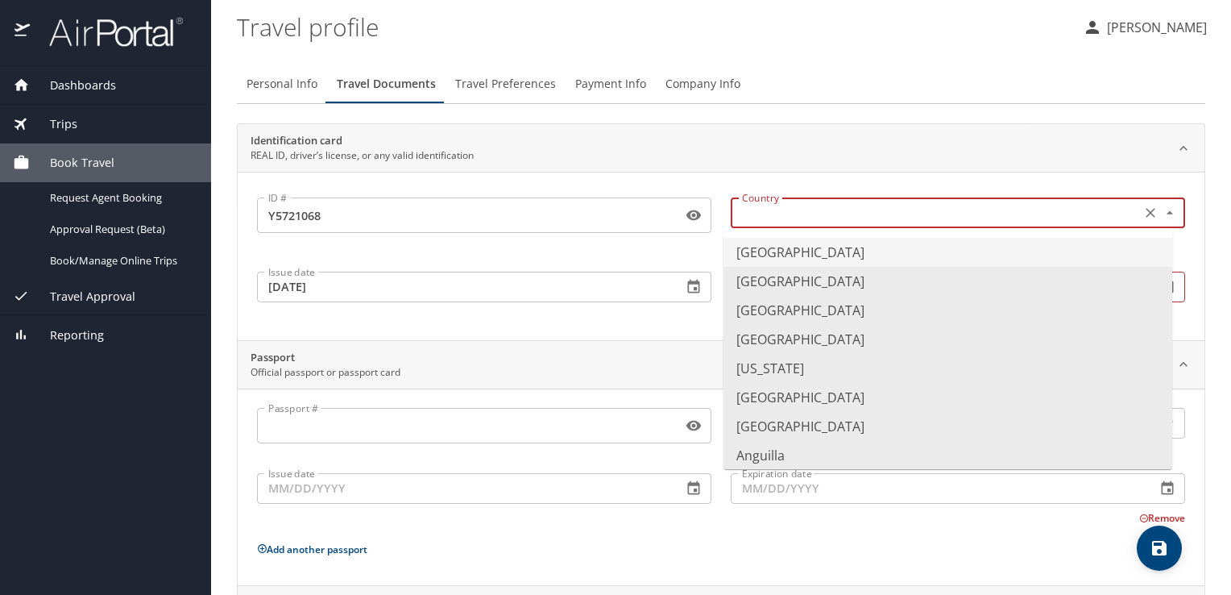
click at [806, 208] on input "text" at bounding box center [934, 212] width 397 height 21
click at [802, 251] on li "United States of America" at bounding box center [948, 252] width 449 height 29
type input "United States of America"
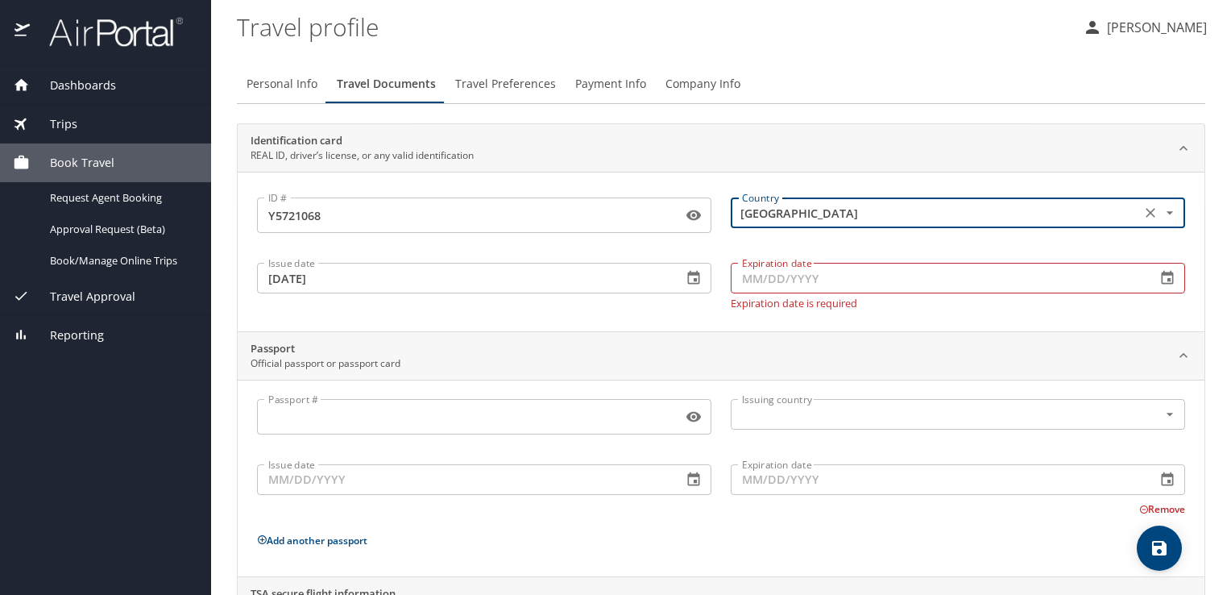
click at [806, 279] on input "Expiration date" at bounding box center [937, 278] width 413 height 31
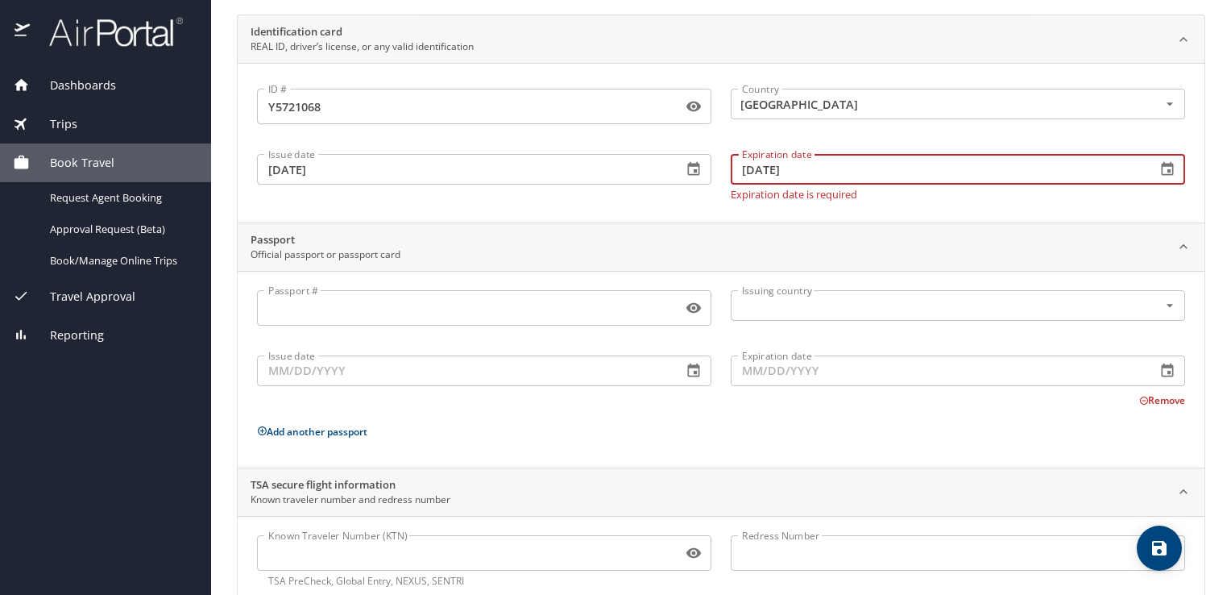
scroll to position [110, 0]
type input "20/11/2028"
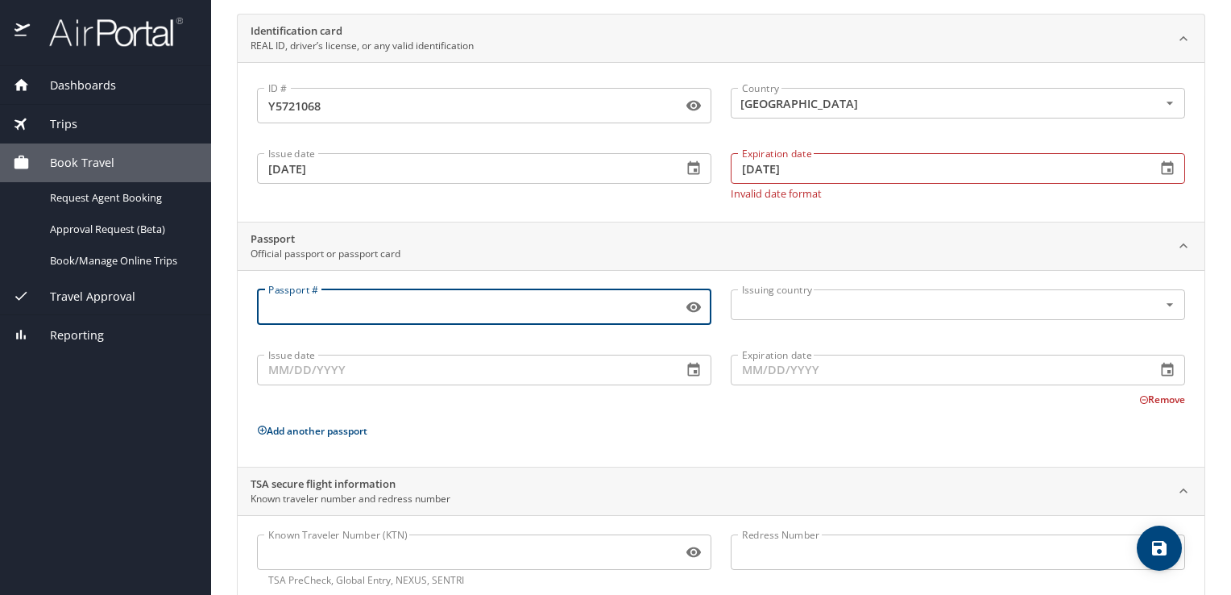
click at [607, 312] on input "Passport #" at bounding box center [466, 307] width 419 height 31
type input "A14774350"
click at [803, 301] on input "text" at bounding box center [934, 304] width 397 height 21
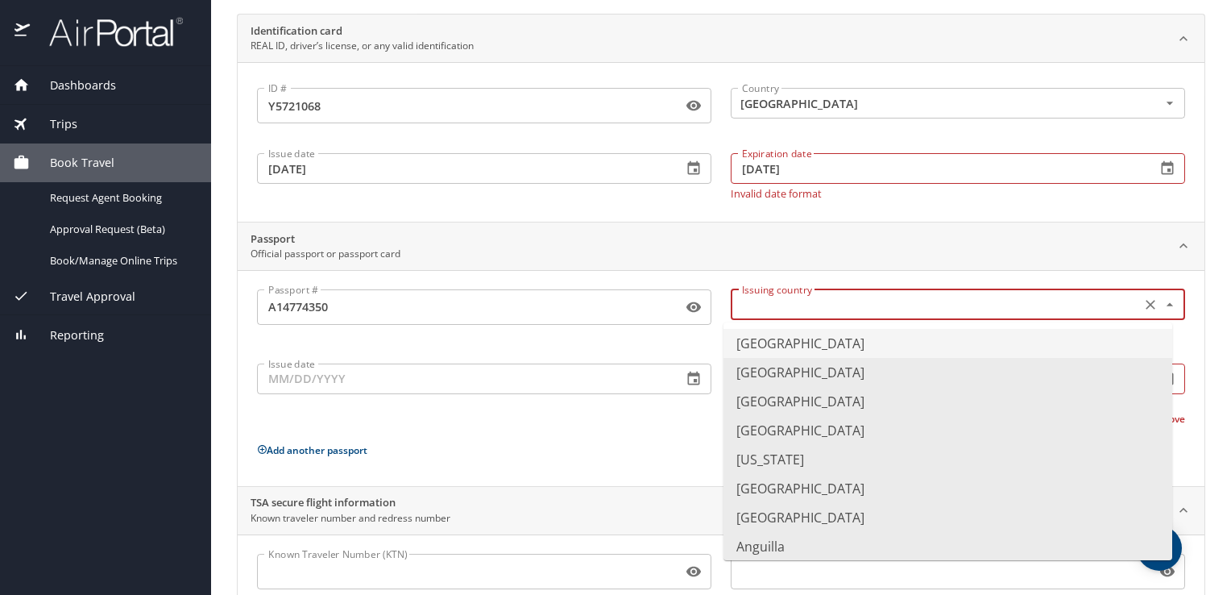
click at [802, 343] on li "United States of America" at bounding box center [948, 343] width 449 height 29
type input "United States of America"
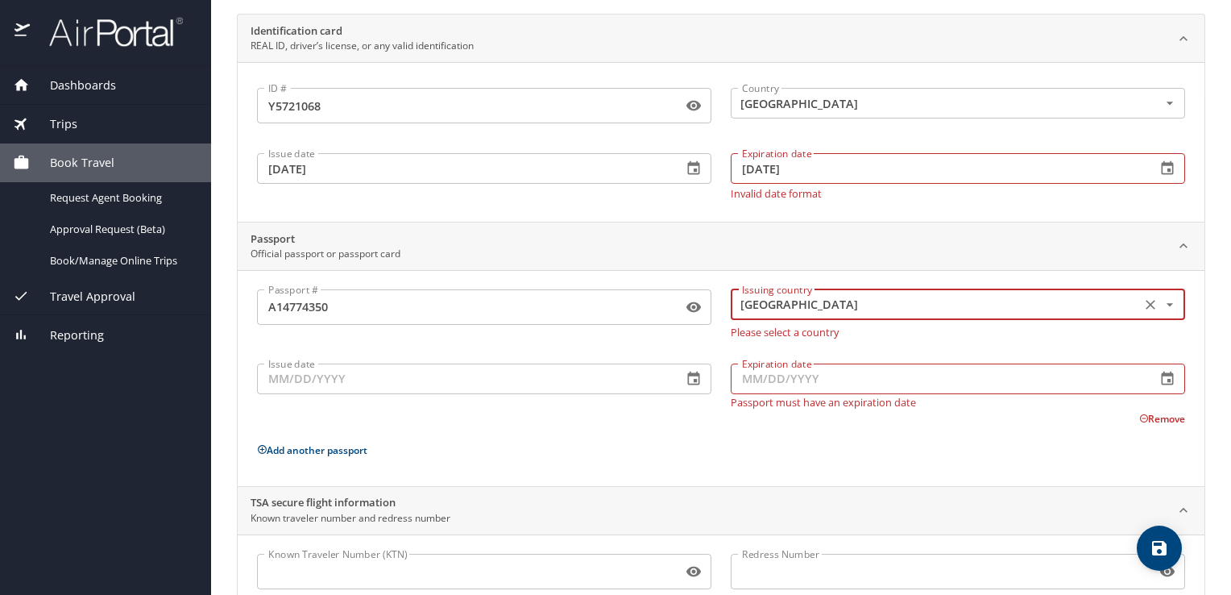
click at [538, 374] on input "Issue date" at bounding box center [463, 378] width 413 height 31
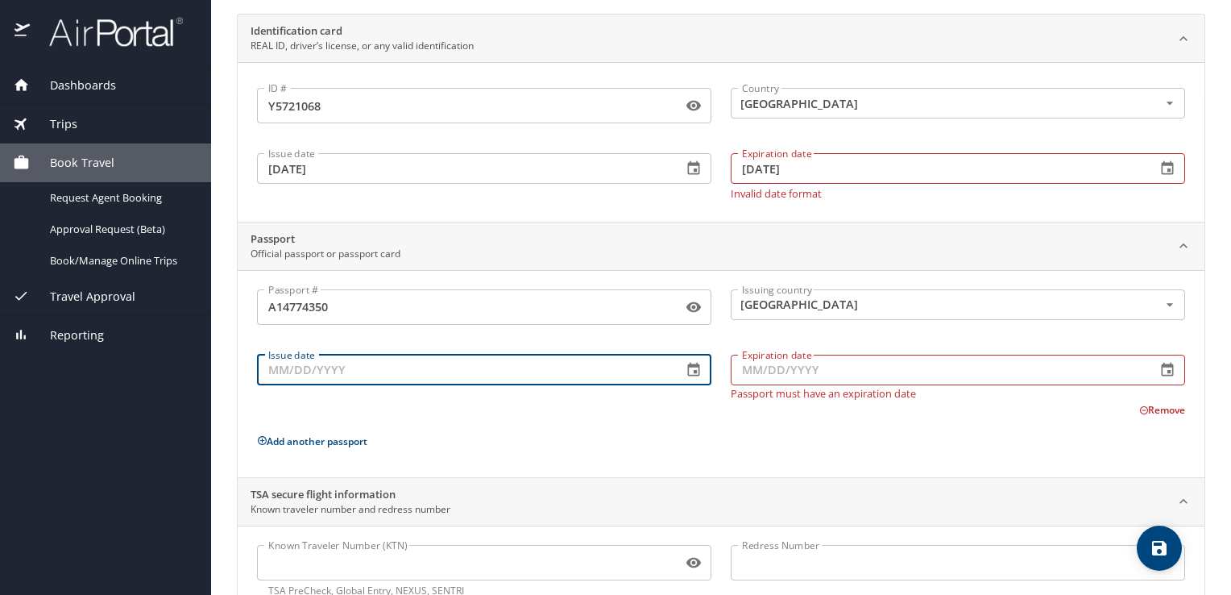
type input "2_/__/____"
type input "02/11/2023"
click at [812, 374] on input "Expiration date" at bounding box center [937, 370] width 413 height 31
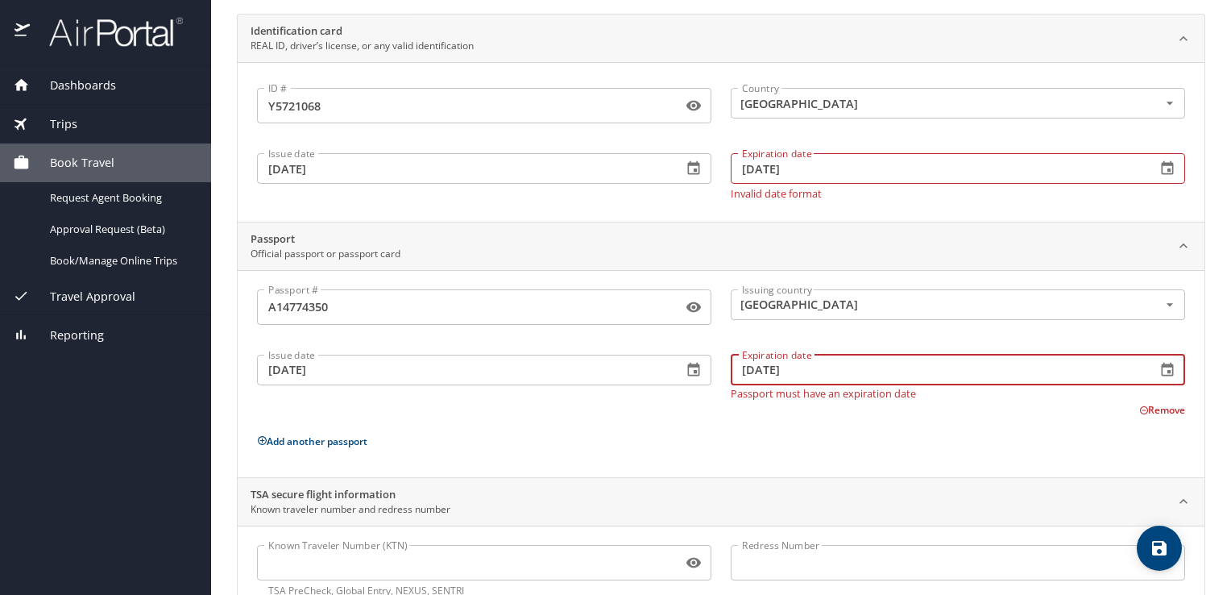
scroll to position [160, 0]
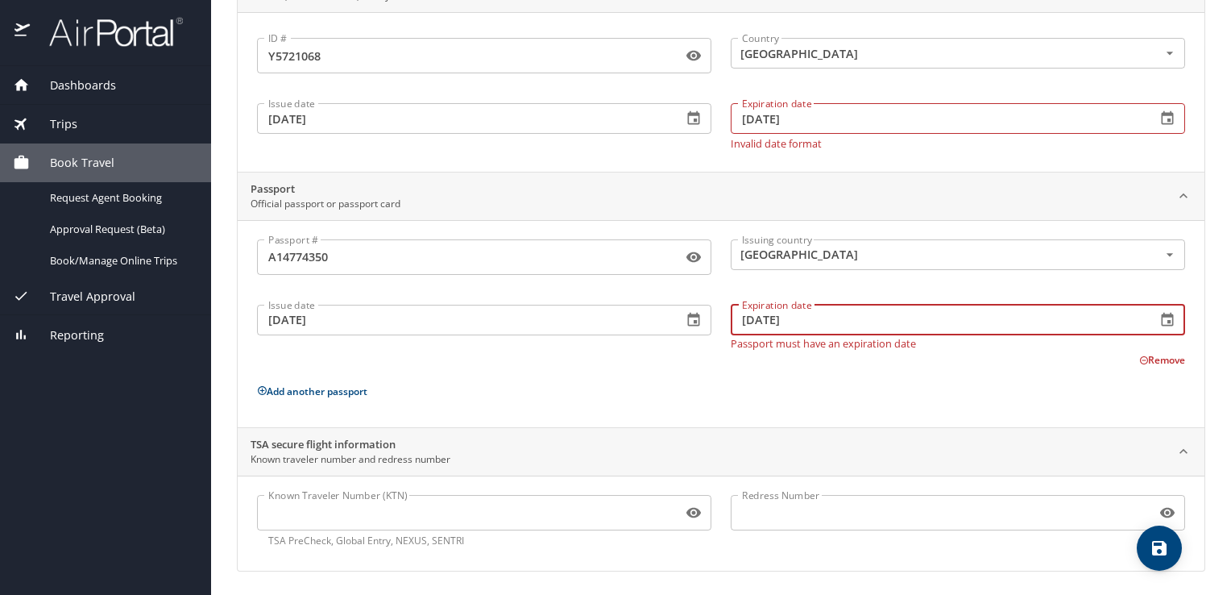
type input "02/11/2033"
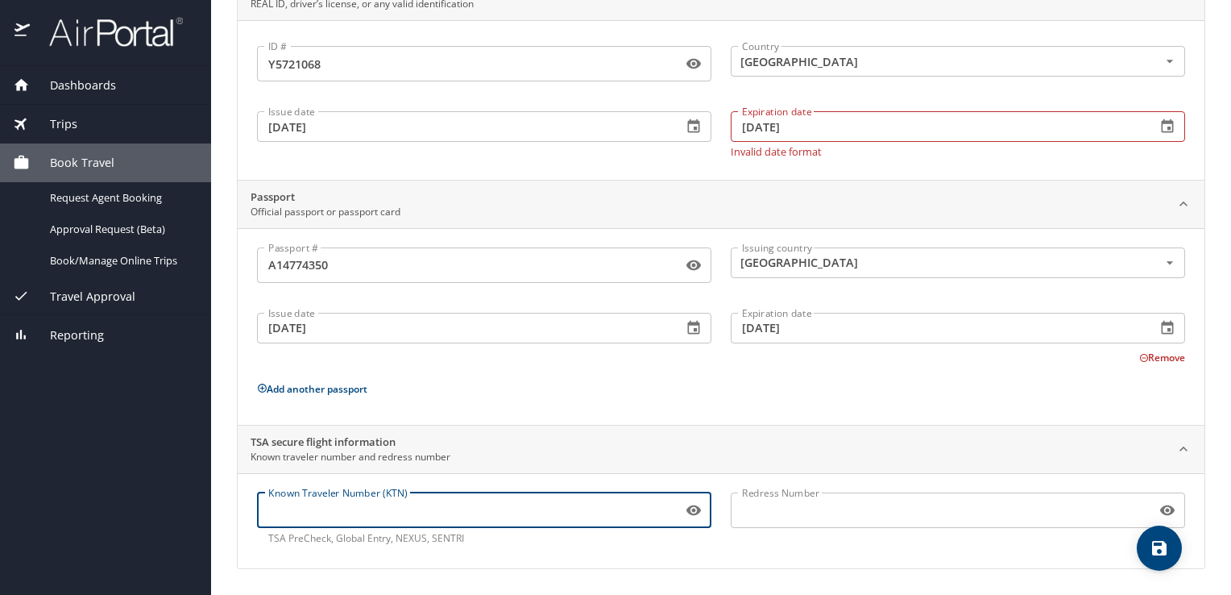
click at [462, 508] on input "Known Traveler Number (KTN)" at bounding box center [466, 510] width 419 height 31
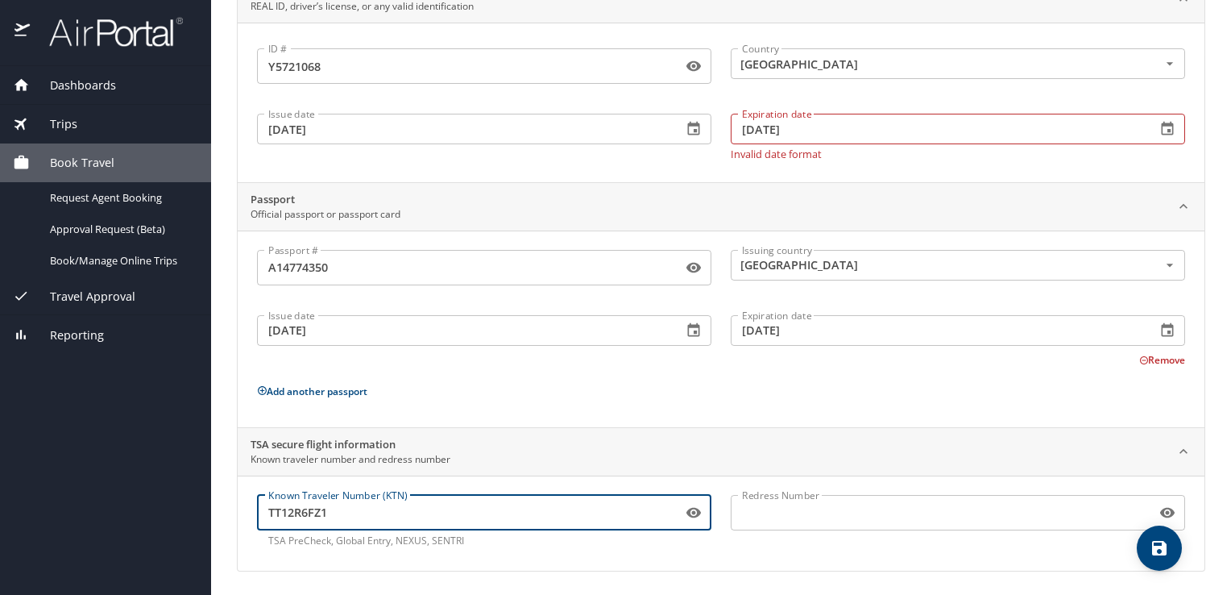
type input "TT12R6FZ1"
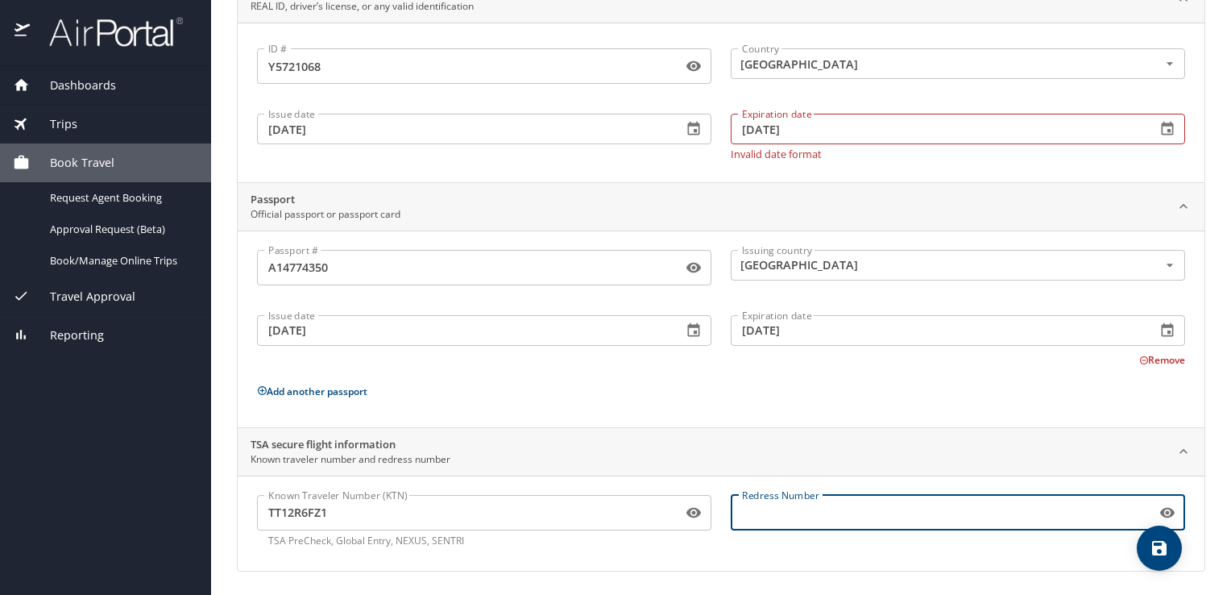
click at [777, 507] on input "Redress Number" at bounding box center [940, 512] width 419 height 31
click at [749, 122] on input "20/11/2028" at bounding box center [937, 129] width 413 height 31
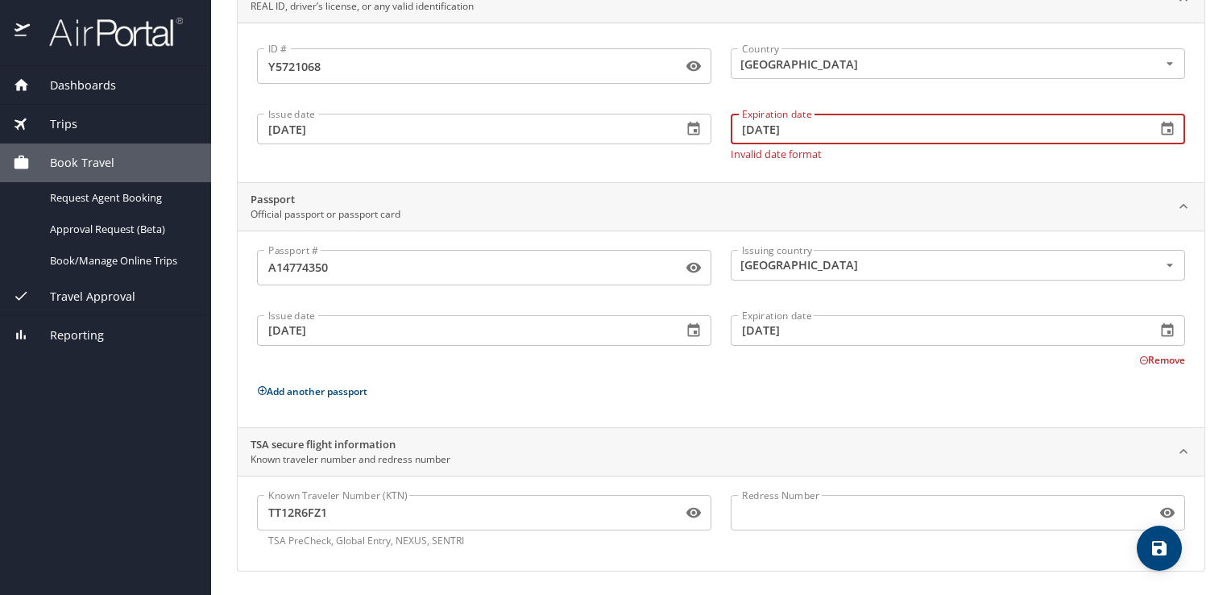
type input "02/11/2028"
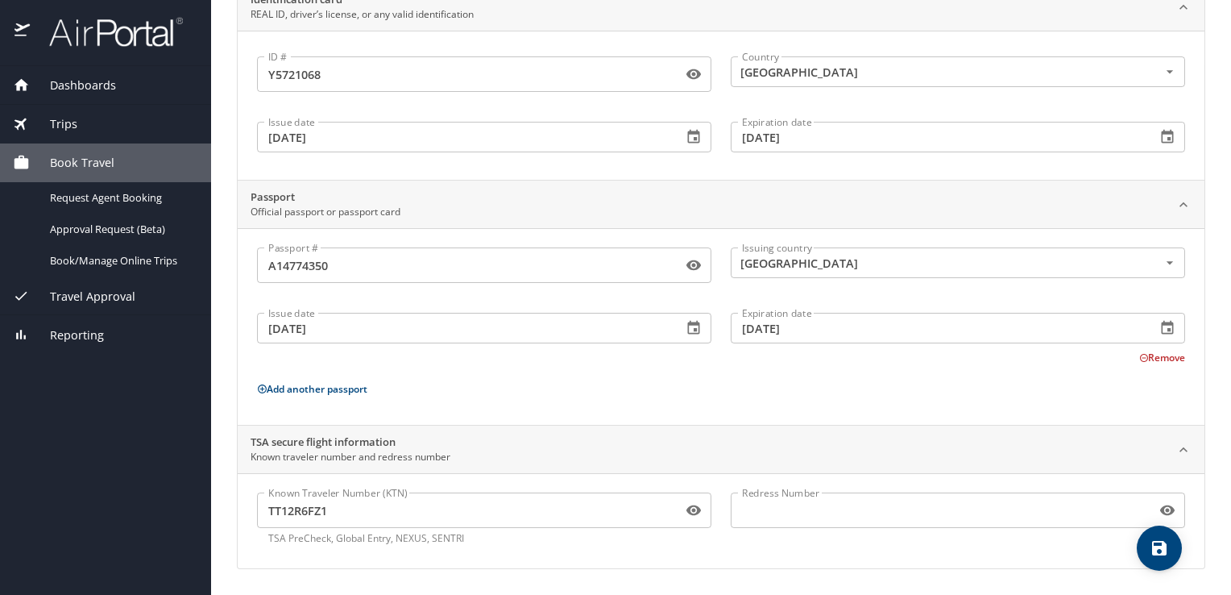
click at [764, 185] on div "Passport Official passport or passport card" at bounding box center [721, 204] width 967 height 48
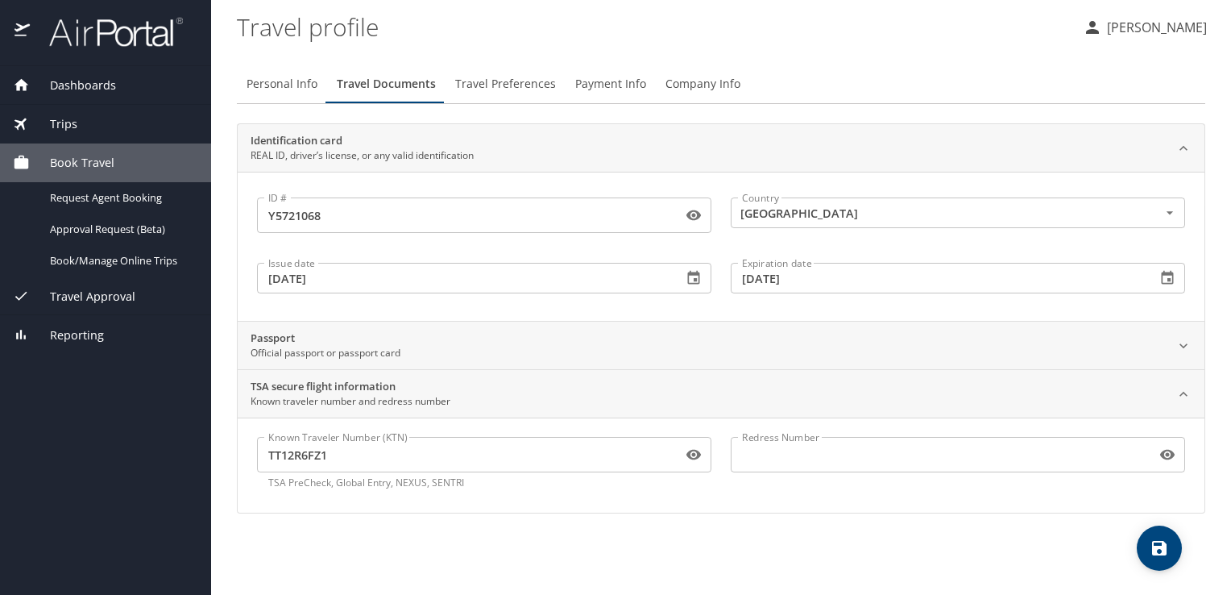
scroll to position [0, 0]
click at [809, 535] on div "Personal Info Travel Documents Travel Preferences Payment Info Company Info Ide…" at bounding box center [721, 323] width 968 height 543
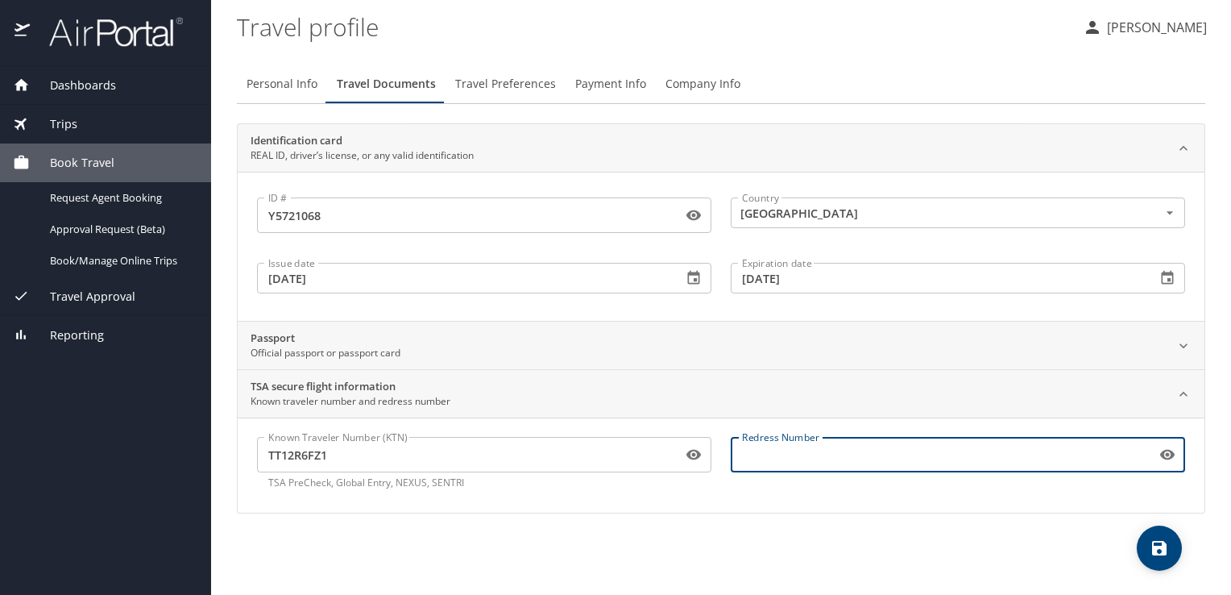
click at [831, 458] on input "Redress Number" at bounding box center [940, 454] width 419 height 31
click at [1180, 396] on icon at bounding box center [1184, 394] width 16 height 16
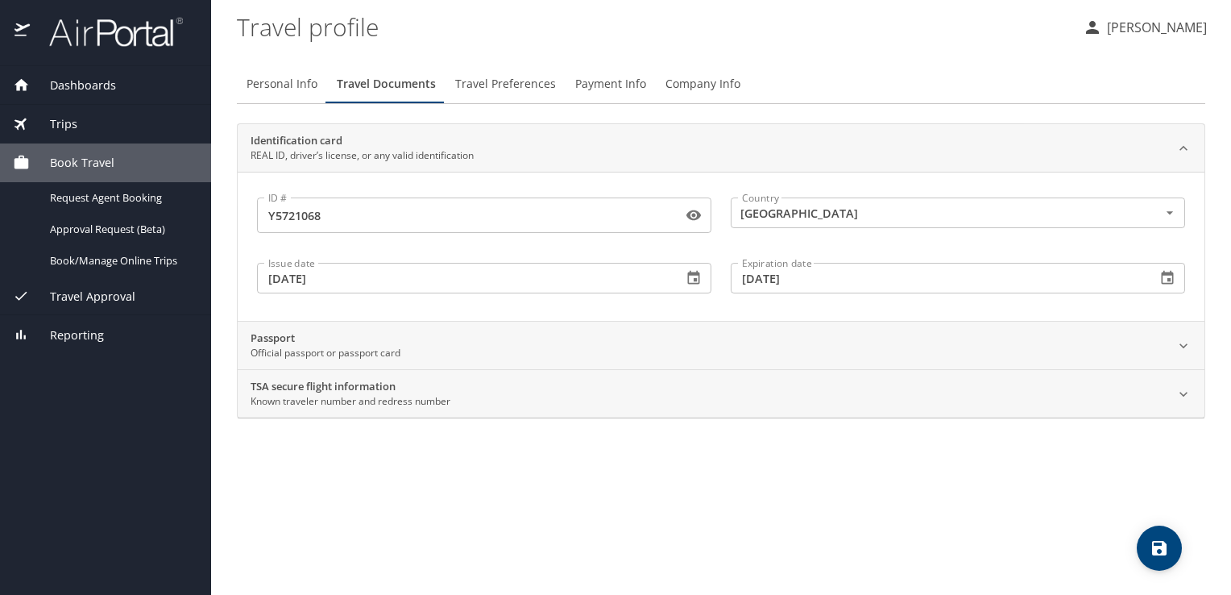
click at [486, 82] on span "Travel Preferences" at bounding box center [505, 84] width 101 height 20
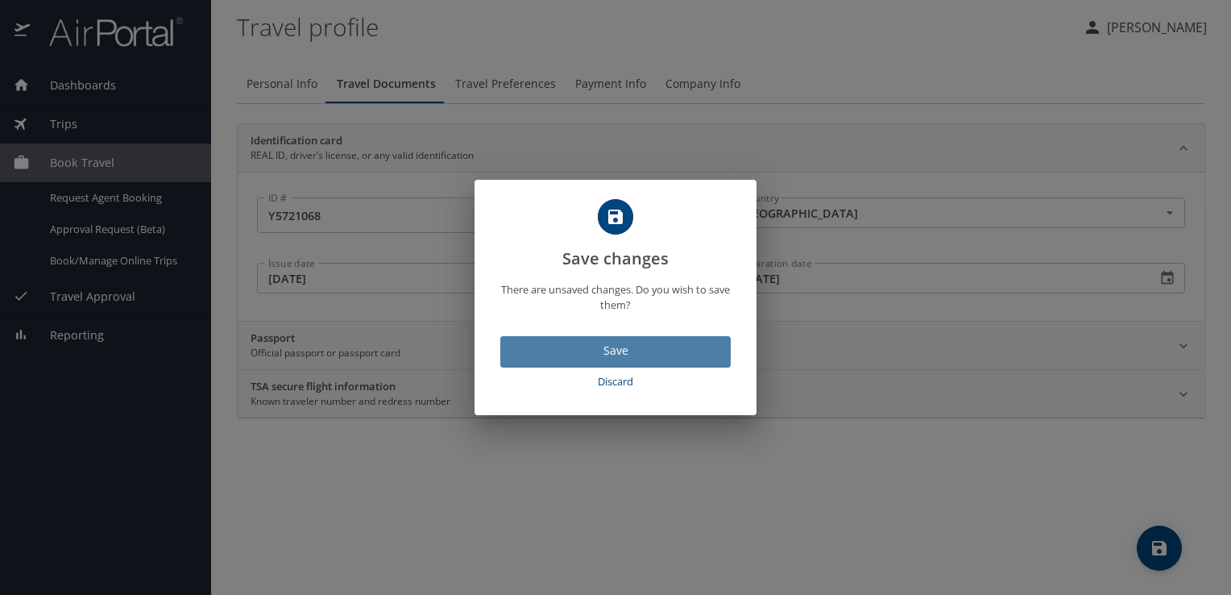
click at [612, 345] on span "Save" at bounding box center [615, 351] width 205 height 20
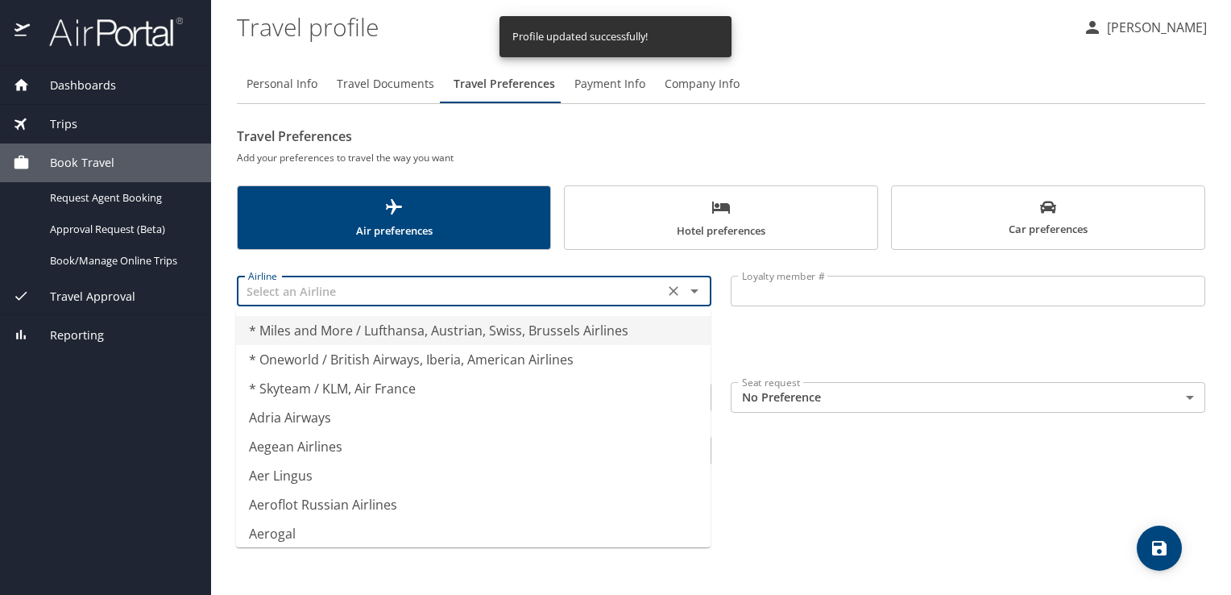
click at [606, 295] on input "text" at bounding box center [450, 290] width 417 height 21
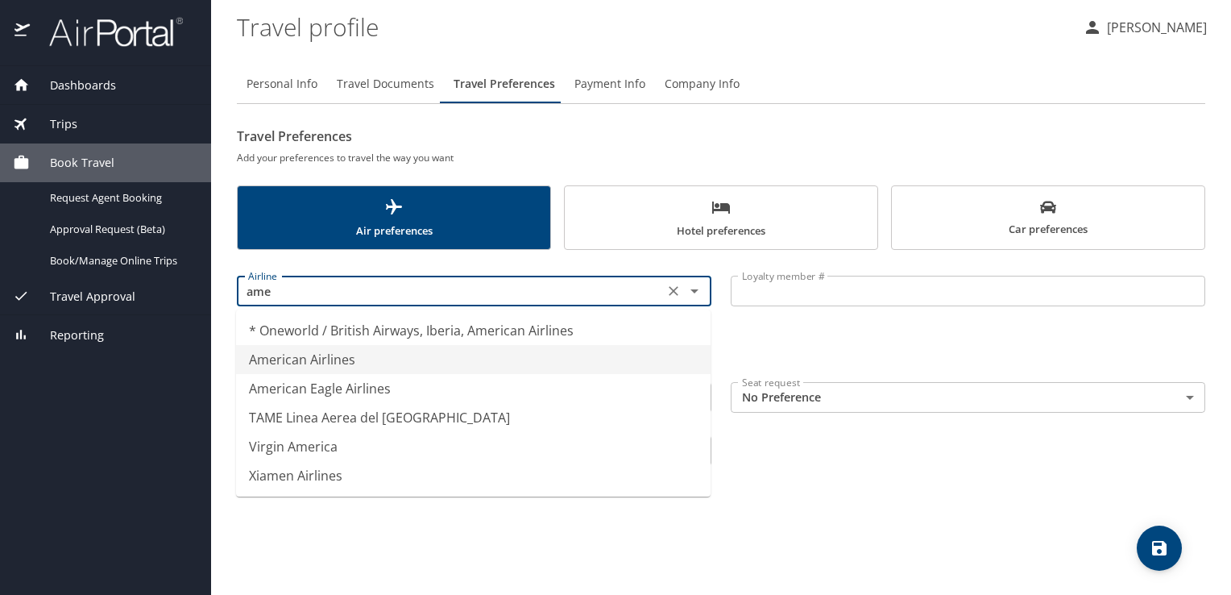
click at [397, 359] on li "American Airlines" at bounding box center [473, 359] width 475 height 29
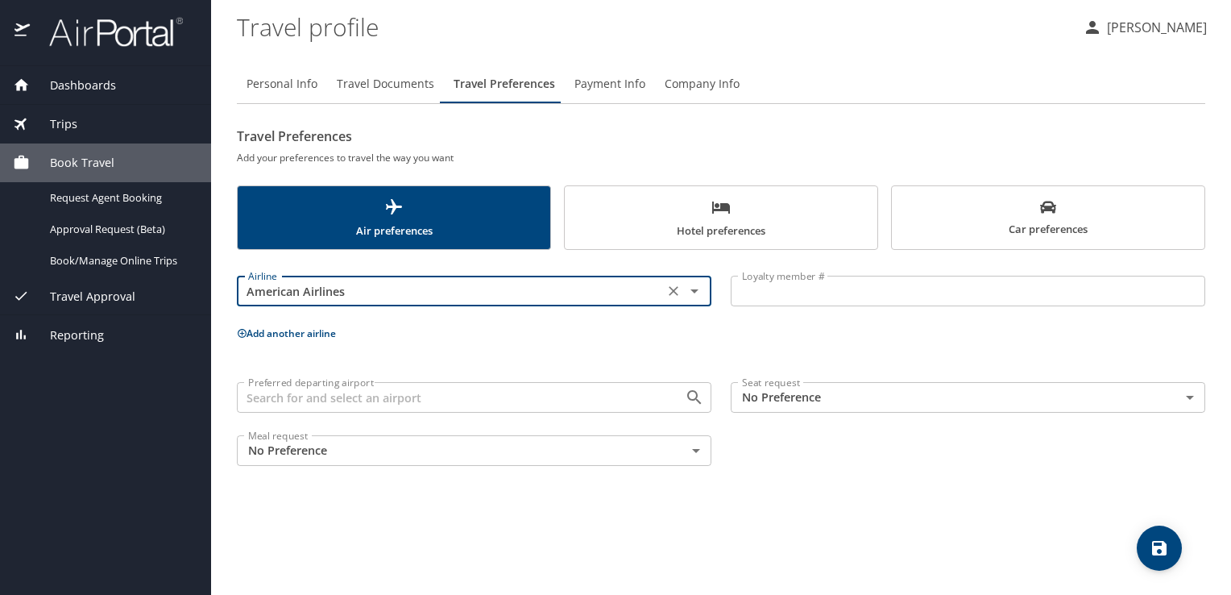
type input "American Airlines"
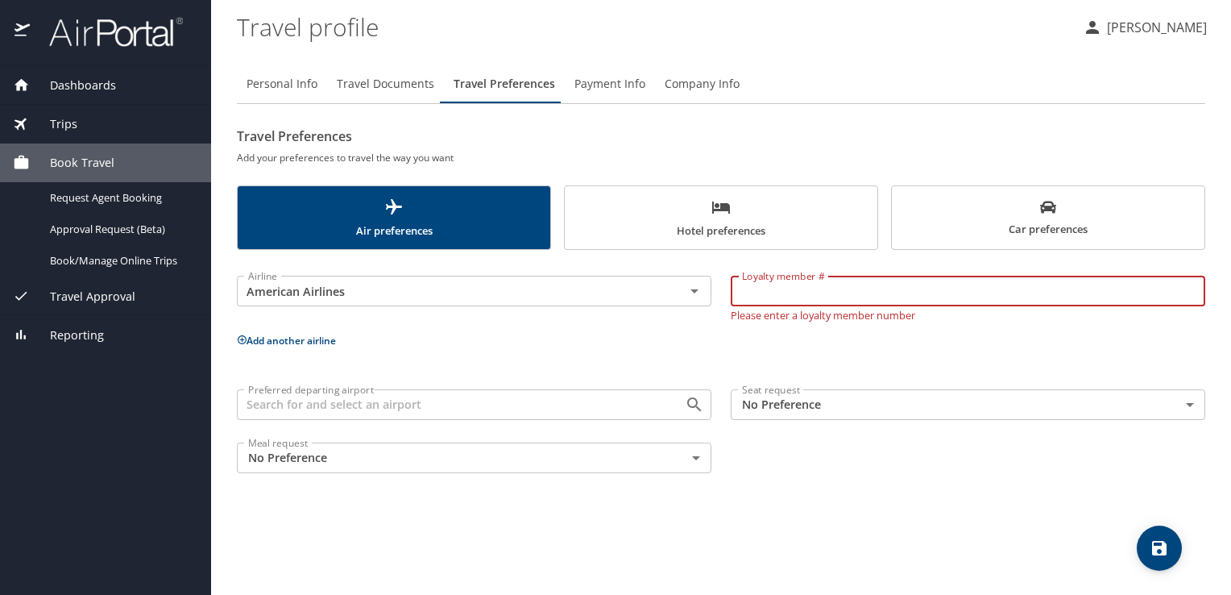
click at [811, 292] on input "Loyalty member #" at bounding box center [968, 291] width 475 height 31
type input "M081B68"
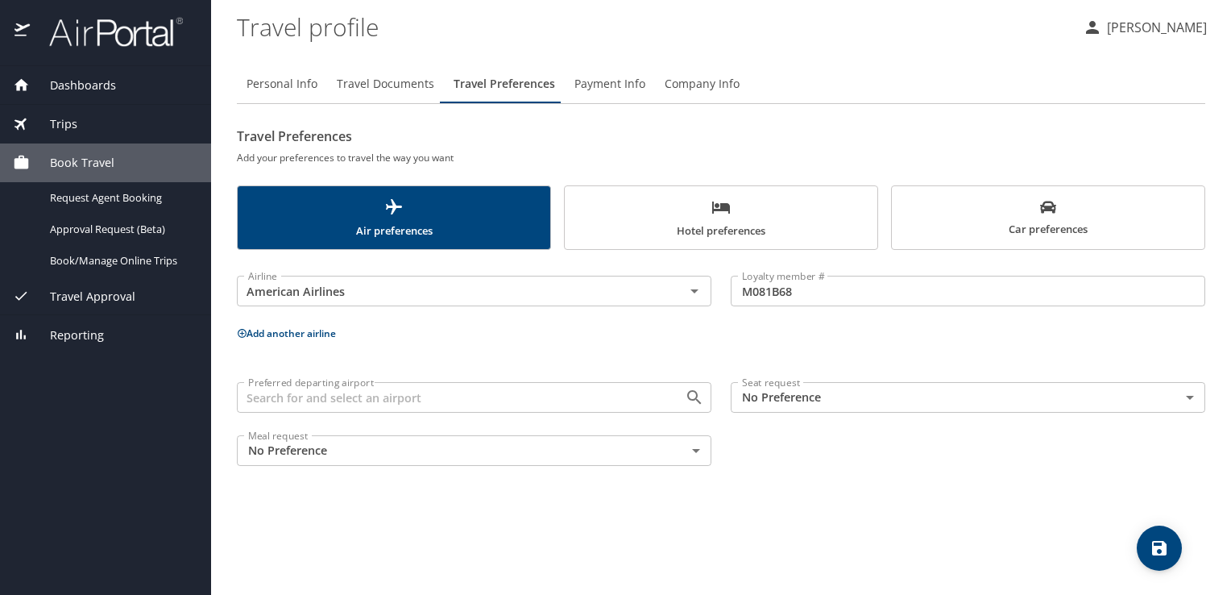
click at [822, 343] on div "Airline American Airlines Airline Loyalty member # M081B68 Loyalty member # Add…" at bounding box center [721, 367] width 968 height 216
click at [590, 404] on input "Preferred departing airport" at bounding box center [450, 397] width 417 height 21
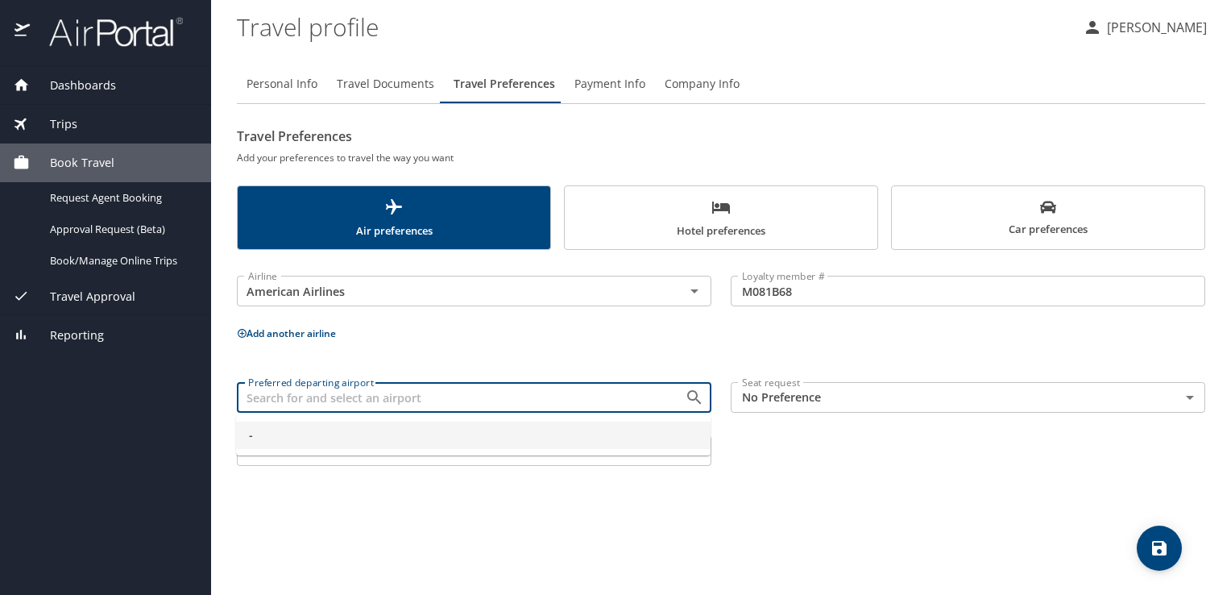
type input "-"
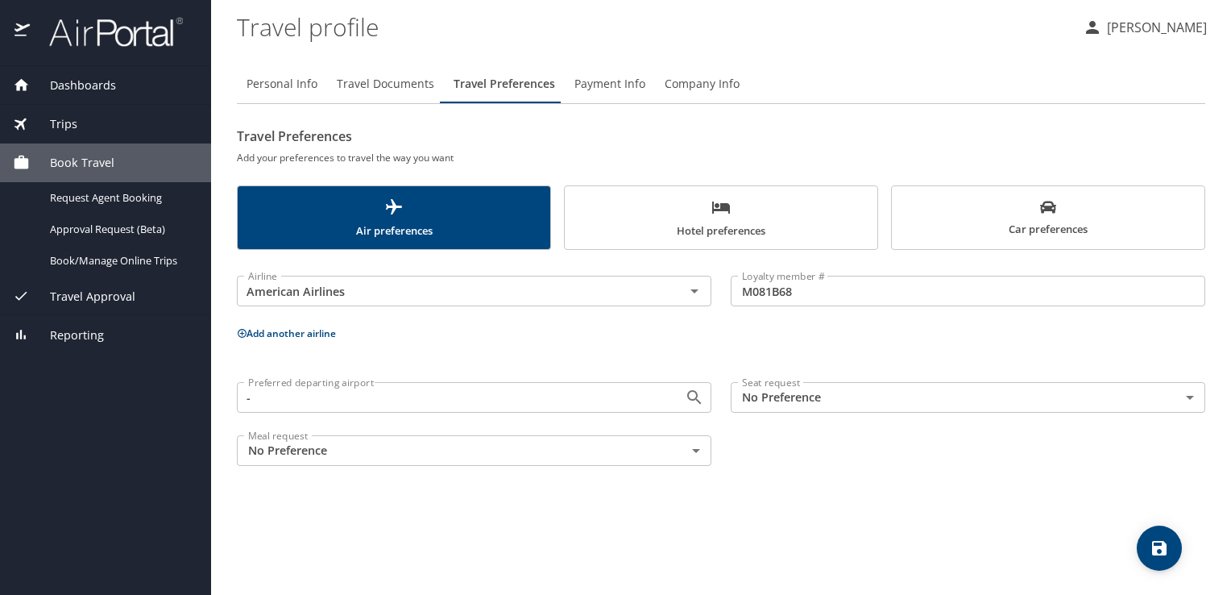
click at [309, 323] on p "Add another airline" at bounding box center [721, 333] width 968 height 20
click at [261, 330] on button "Add another airline" at bounding box center [286, 333] width 99 height 14
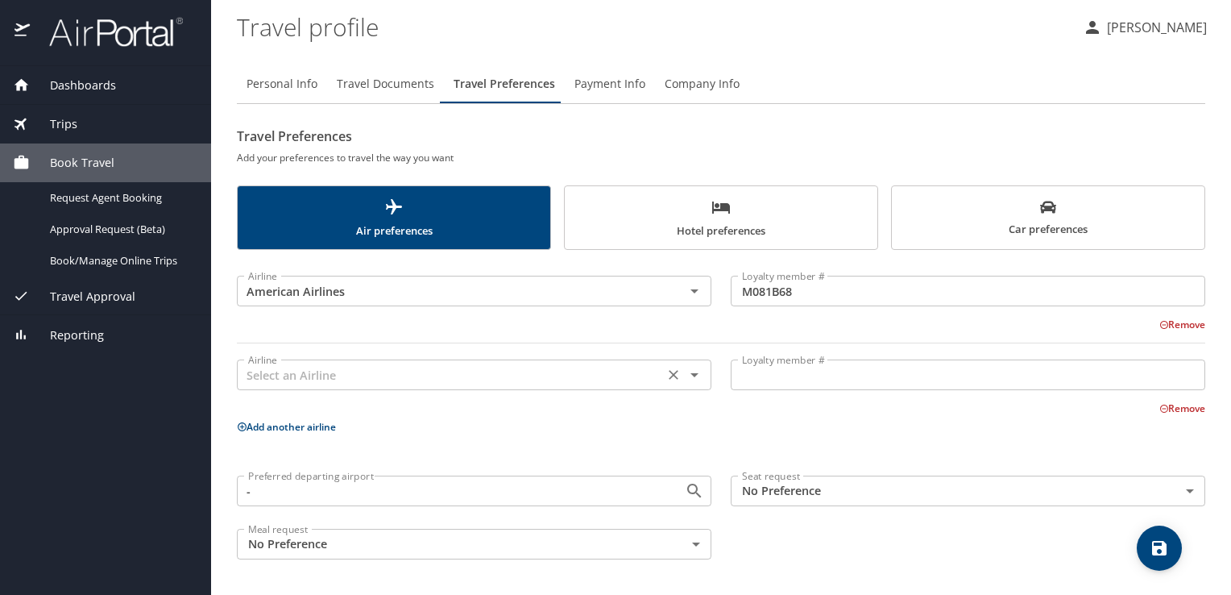
click at [322, 373] on input "text" at bounding box center [450, 374] width 417 height 21
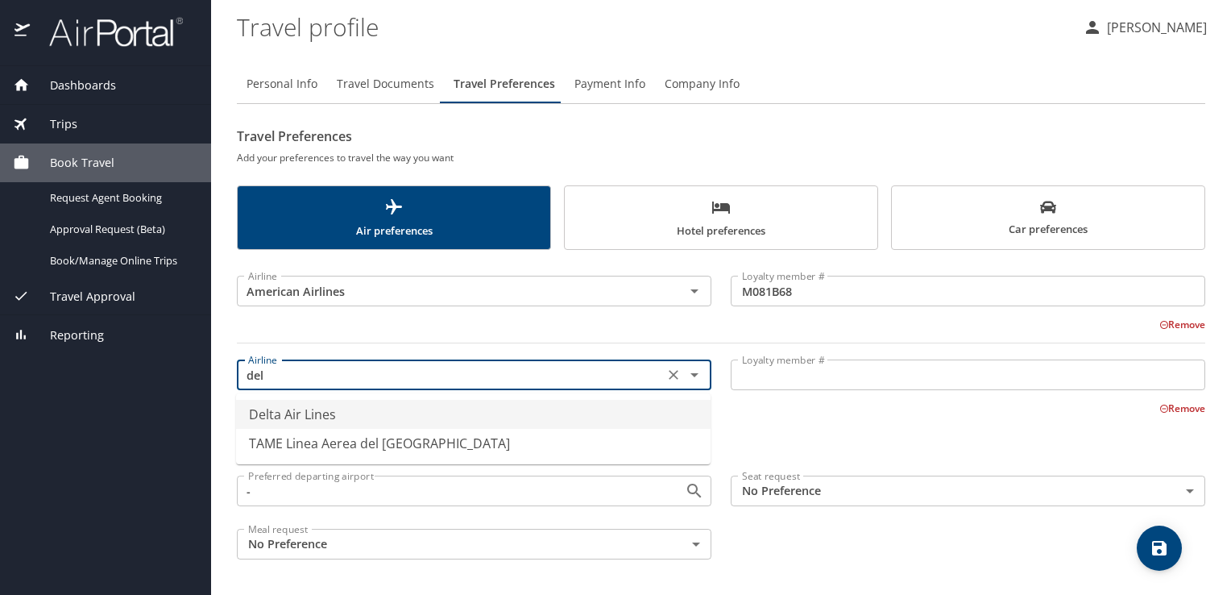
click at [323, 412] on li "Delta Air Lines" at bounding box center [473, 414] width 475 height 29
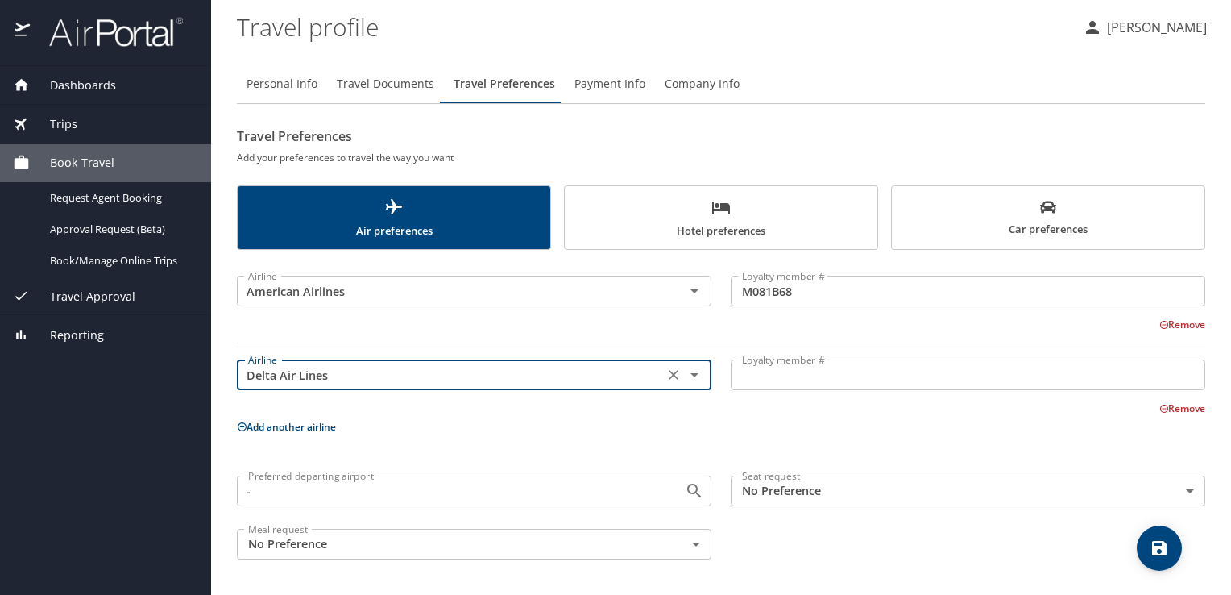
type input "Delta Air Lines"
click at [826, 370] on input "Loyalty member #" at bounding box center [968, 374] width 475 height 31
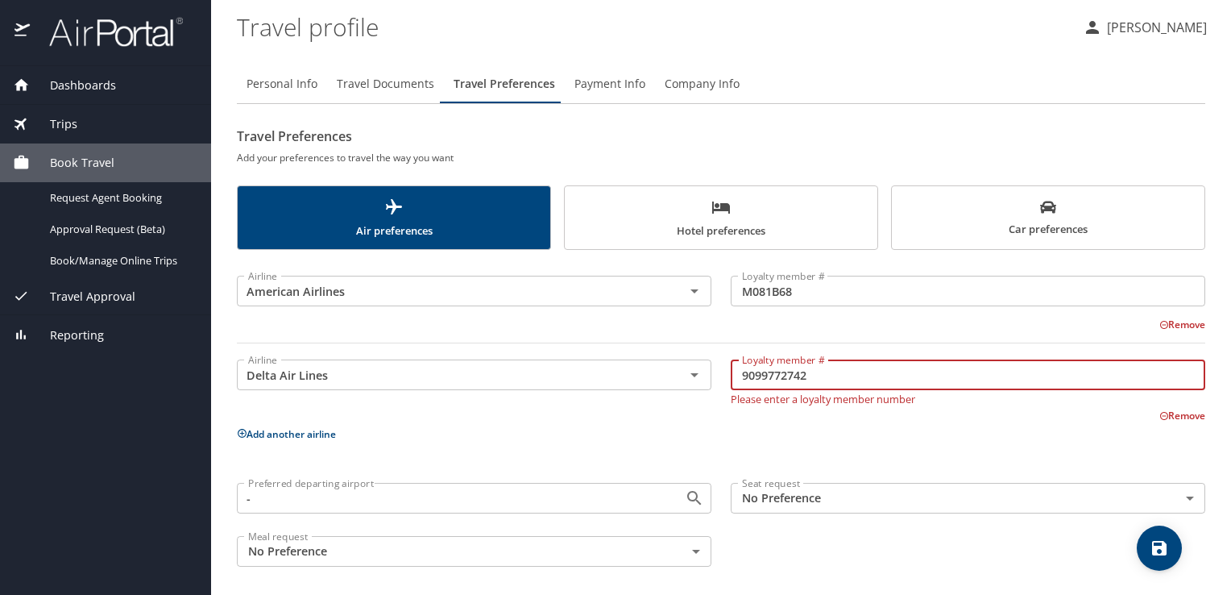
type input "9099772742"
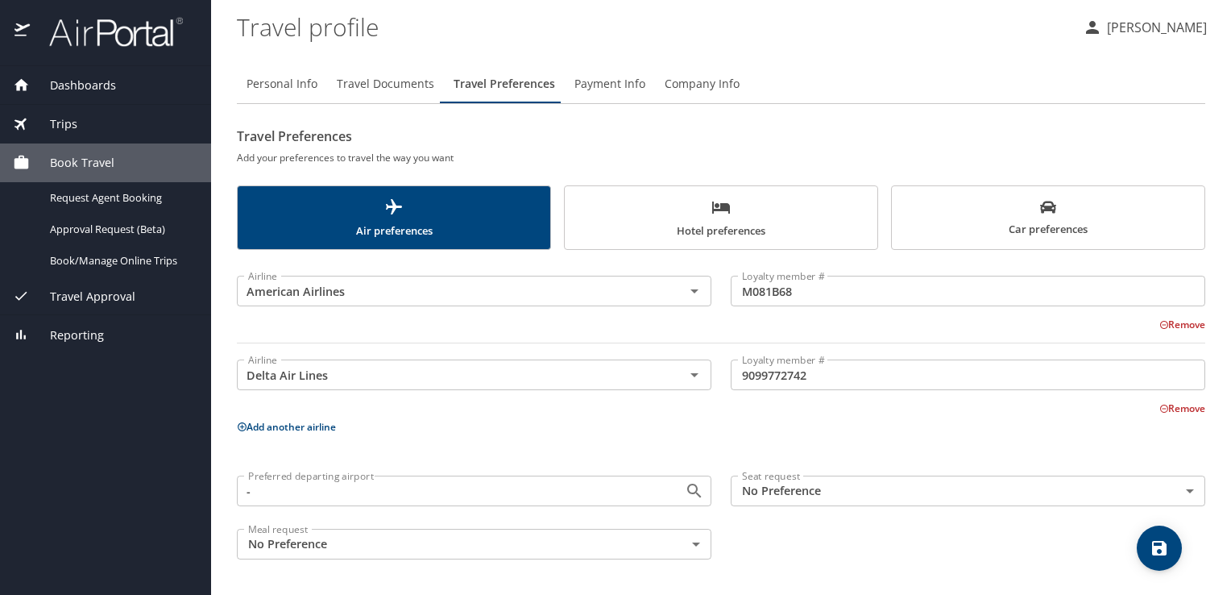
click at [854, 429] on p "Add another airline" at bounding box center [721, 427] width 968 height 20
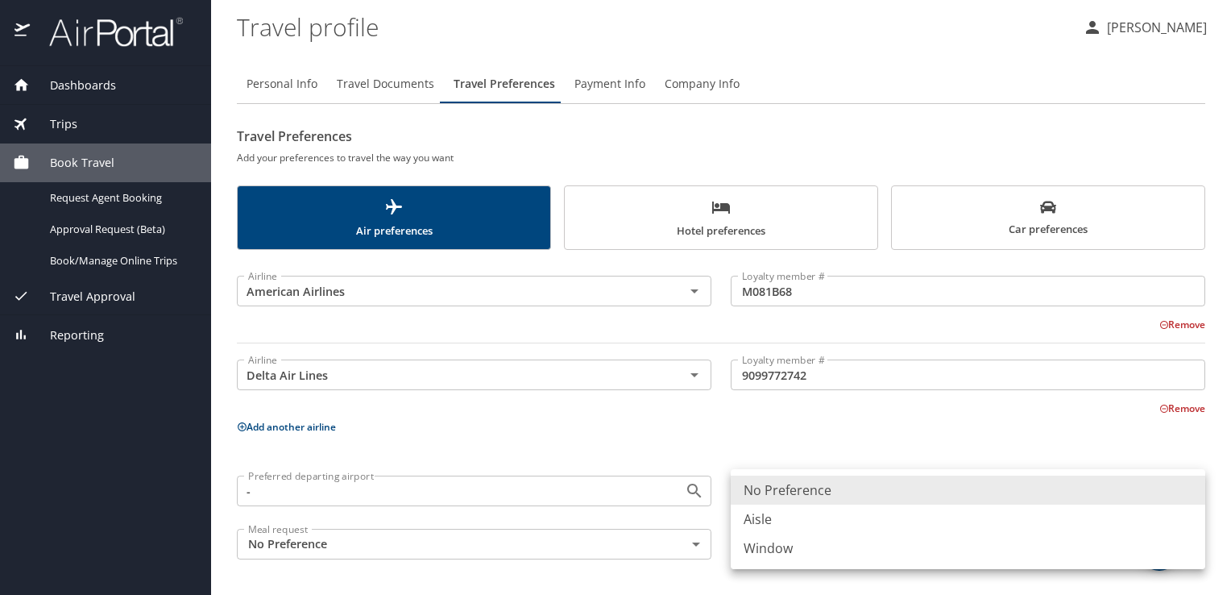
click at [883, 480] on body "Dashboards My Travel Dashboard Trips Current / Future Trips Past Trips Trips Mi…" at bounding box center [615, 297] width 1231 height 595
click at [754, 520] on li "Aisle" at bounding box center [968, 518] width 475 height 29
type input "Aisle"
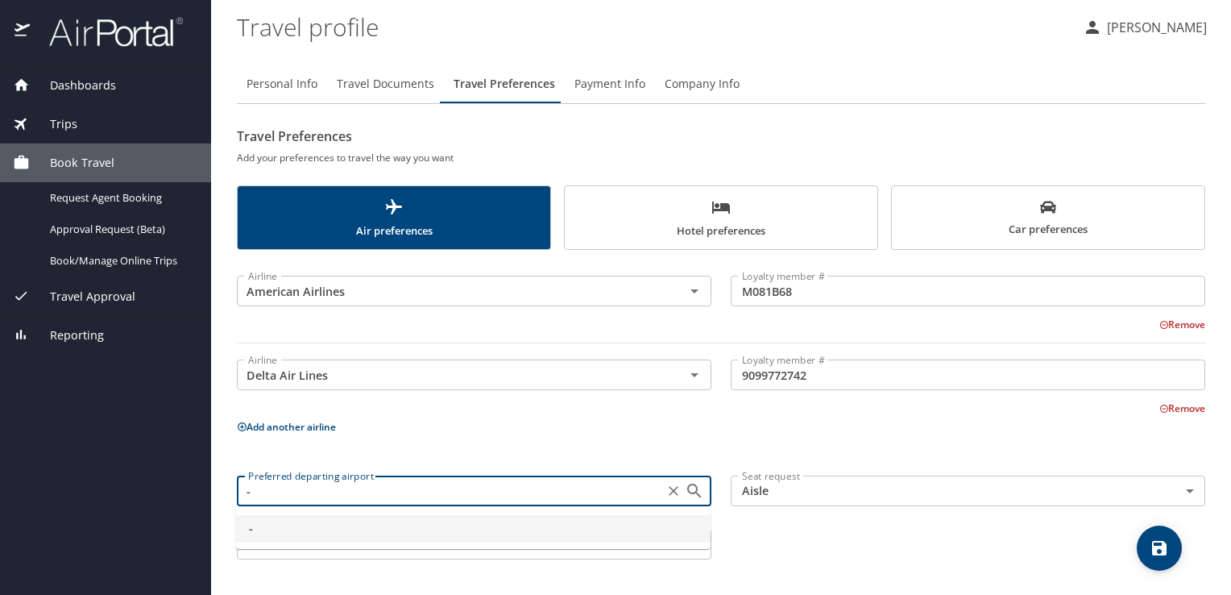
click at [613, 487] on input "-" at bounding box center [450, 490] width 417 height 21
click at [609, 488] on input "-" at bounding box center [450, 490] width 417 height 21
type input "- bhm"
click at [458, 487] on input "- bhm" at bounding box center [450, 490] width 417 height 21
click at [259, 494] on input "- bhm" at bounding box center [450, 490] width 417 height 21
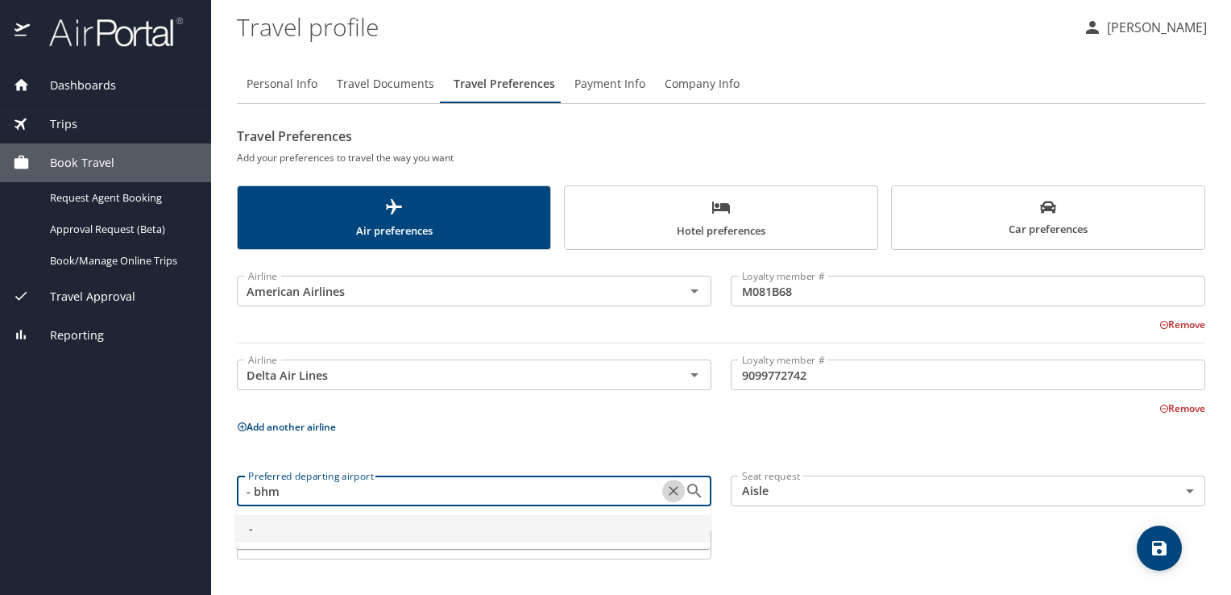
click at [667, 494] on icon "Clear" at bounding box center [674, 491] width 16 height 16
type input "-"
click at [616, 437] on div "Airline American Airlines Airline Loyalty member # M081B68 Loyalty member # Rem…" at bounding box center [721, 413] width 968 height 309
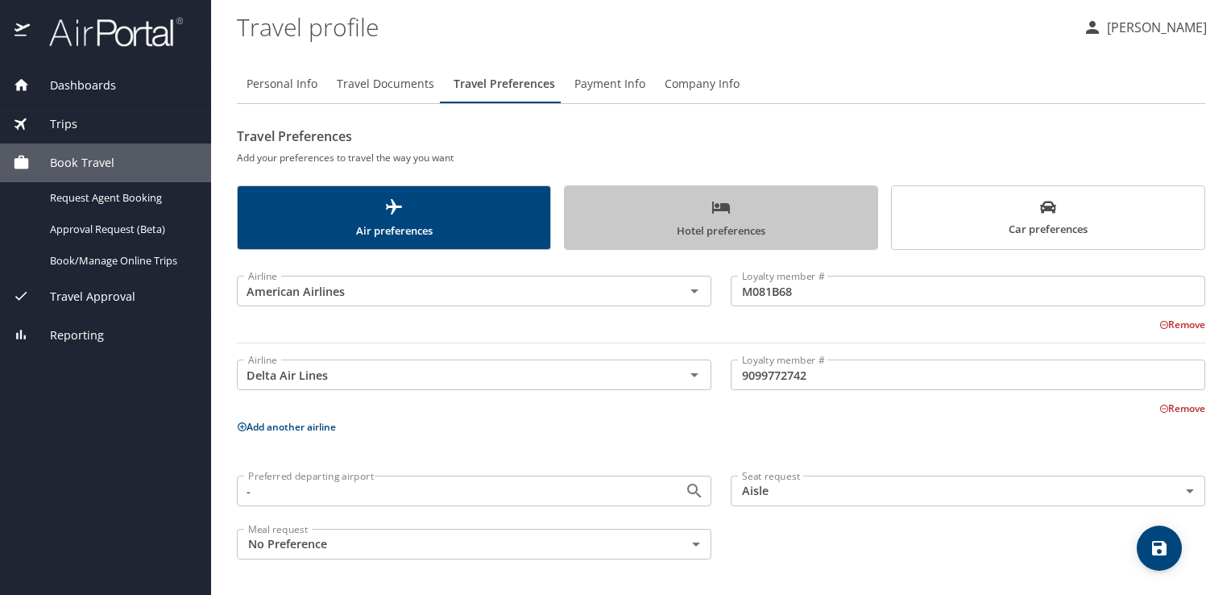
click at [661, 219] on span "Hotel preferences" at bounding box center [720, 218] width 293 height 43
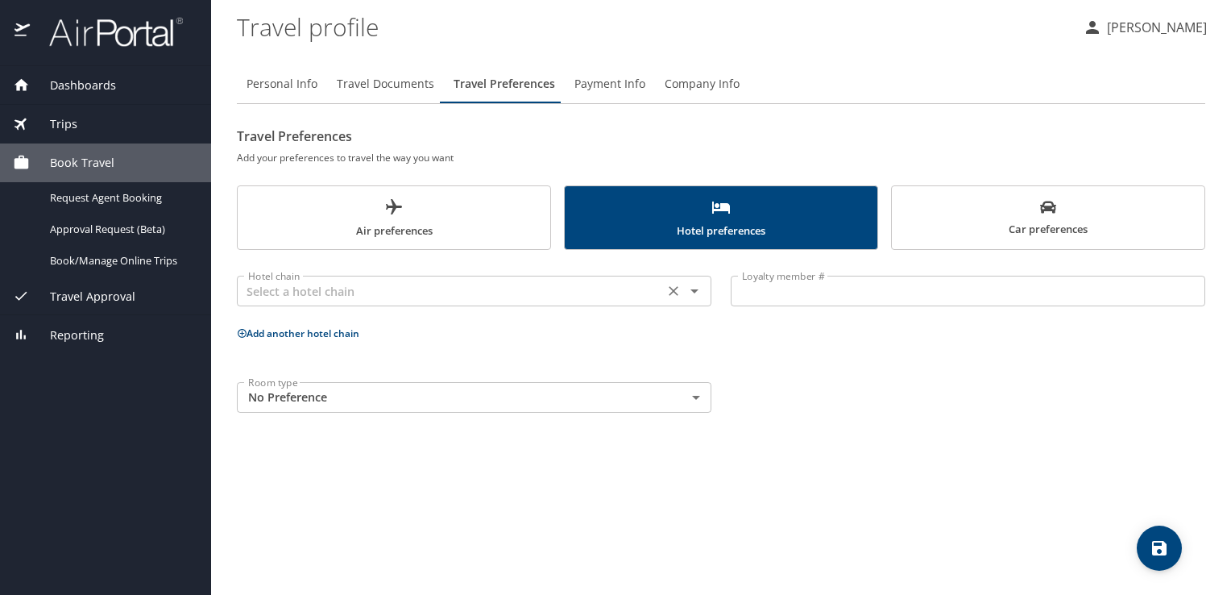
click at [358, 285] on input "text" at bounding box center [450, 290] width 417 height 21
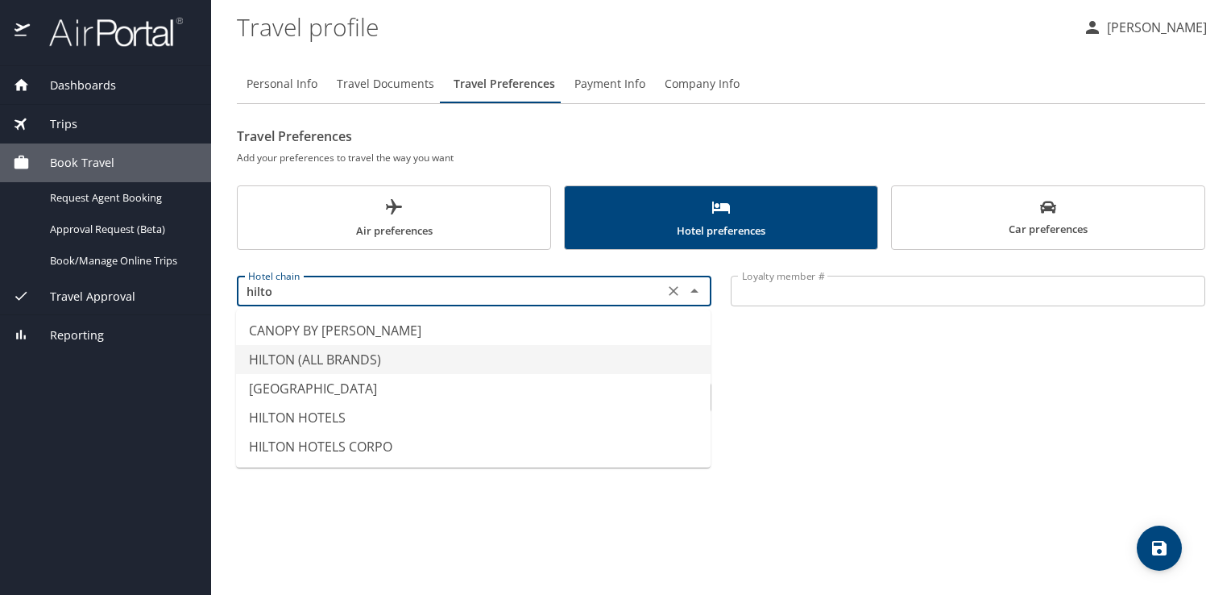
click at [351, 358] on li "HILTON (ALL BRANDS)" at bounding box center [473, 359] width 475 height 29
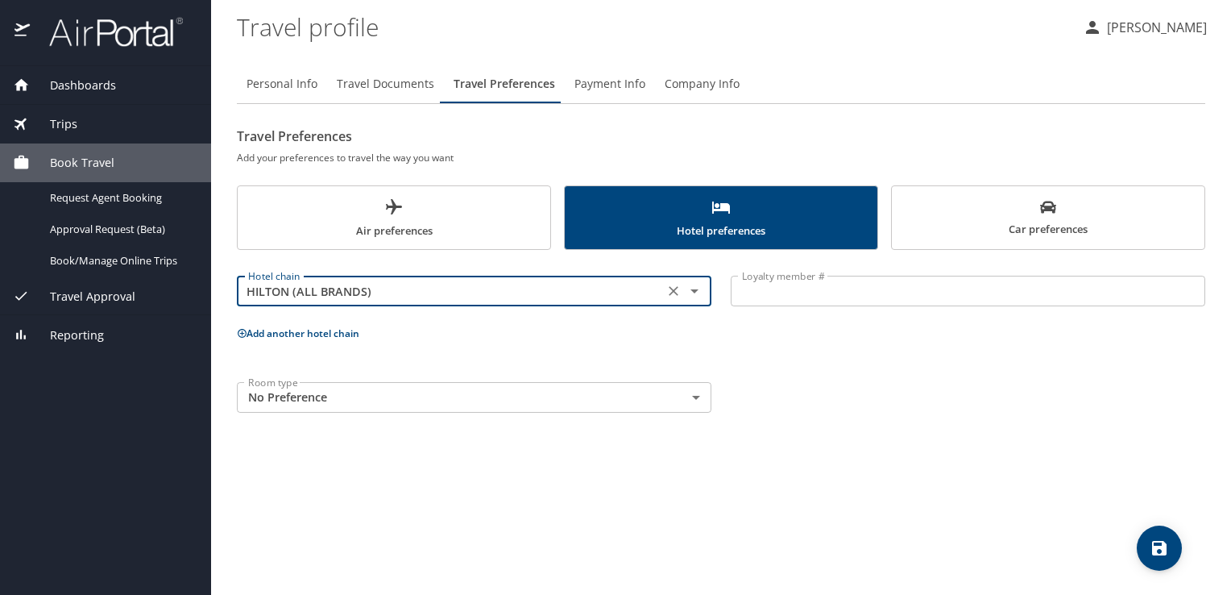
type input "HILTON (ALL BRANDS)"
click at [783, 296] on input "Loyalty member #" at bounding box center [968, 291] width 475 height 31
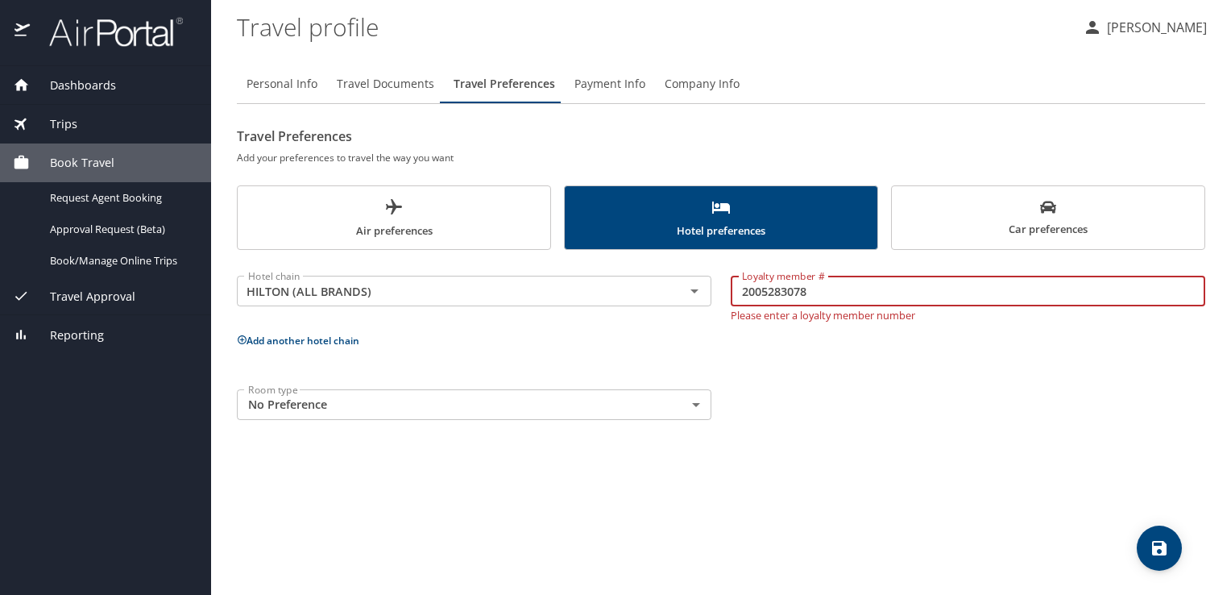
type input "2005283078"
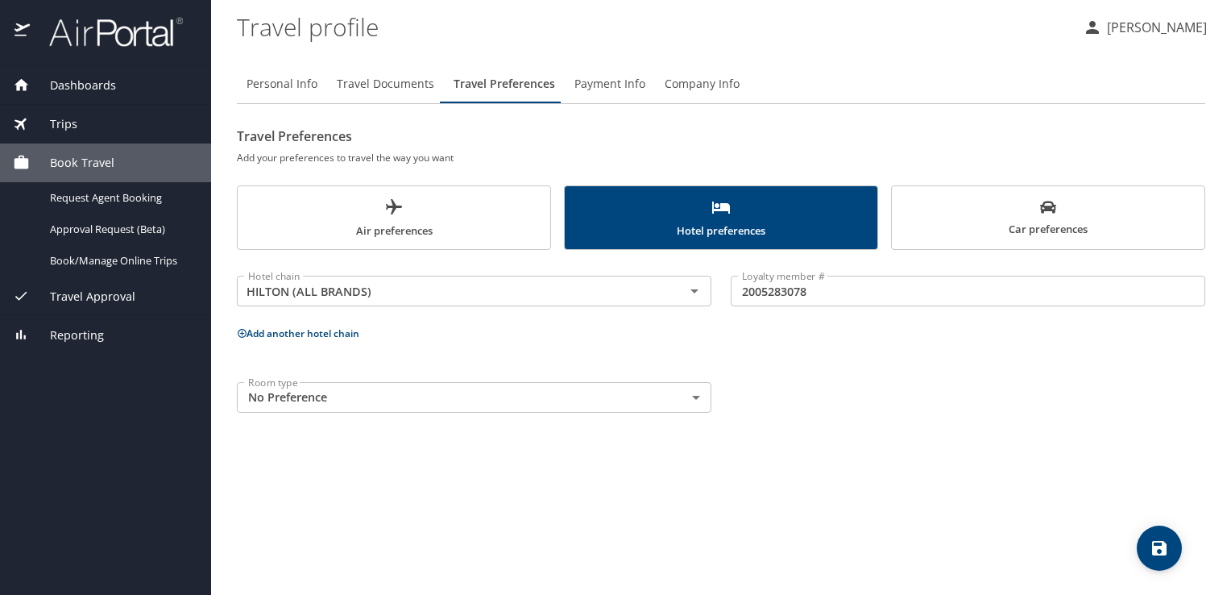
click at [686, 343] on div "Hotel chain HILTON (ALL BRANDS) Hotel chain Loyalty member # 2005283078 Loyalty…" at bounding box center [721, 340] width 968 height 163
click at [350, 329] on button "Add another hotel chain" at bounding box center [298, 333] width 122 height 14
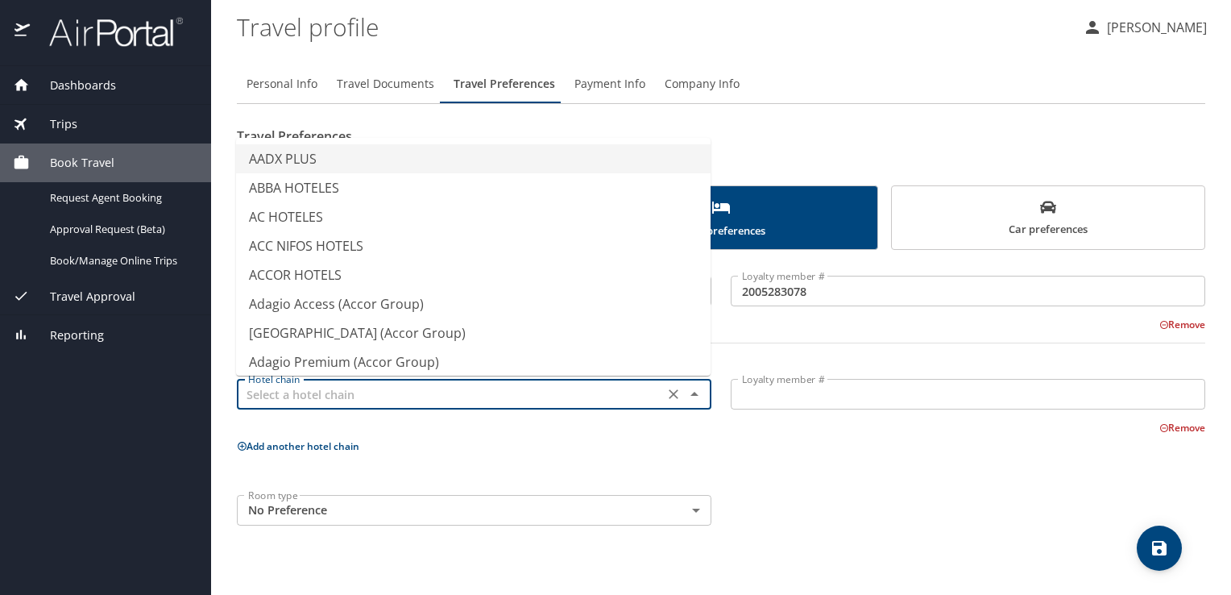
click at [313, 393] on input "text" at bounding box center [450, 394] width 417 height 21
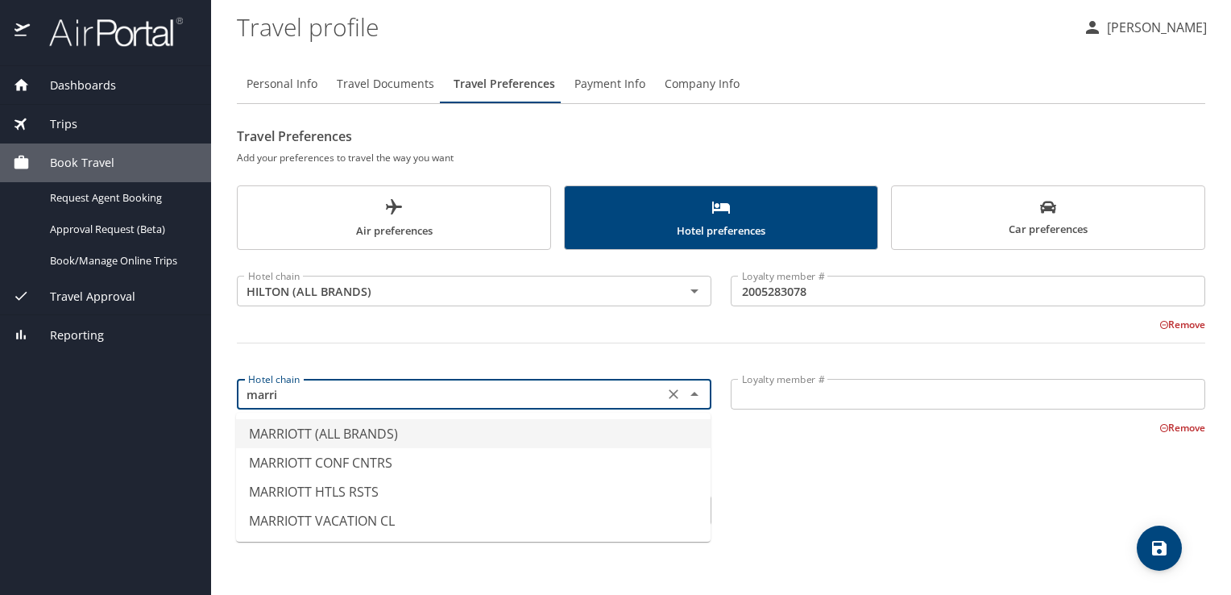
click at [316, 426] on li "MARRIOTT (ALL BRANDS)" at bounding box center [473, 433] width 475 height 29
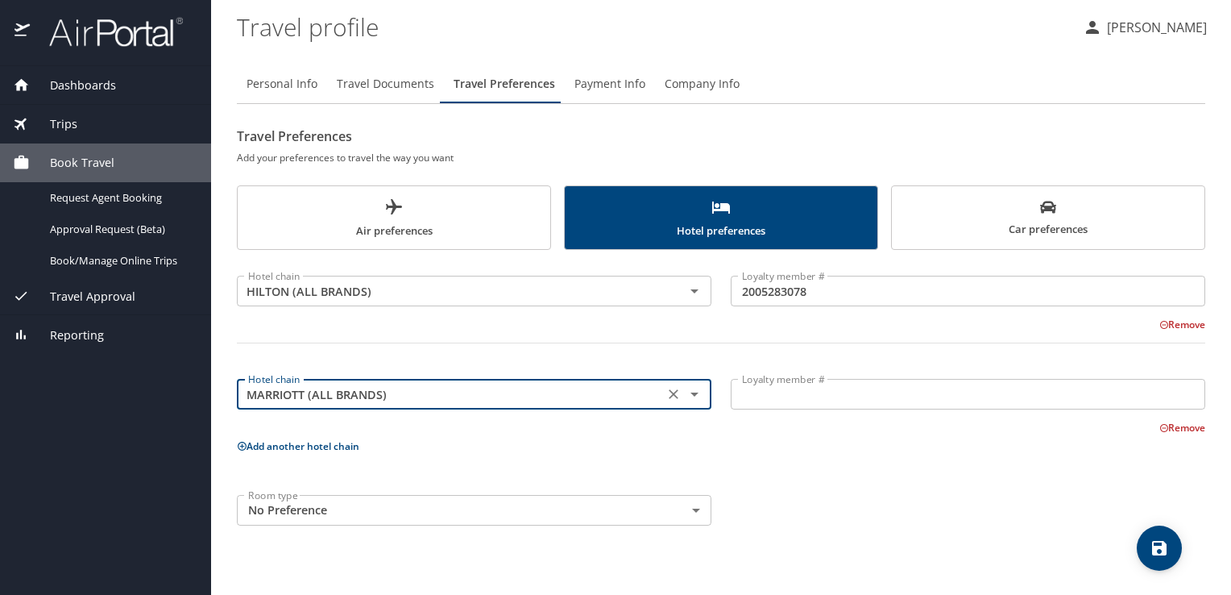
type input "MARRIOTT (ALL BRANDS)"
click at [857, 399] on input "Loyalty member #" at bounding box center [968, 394] width 475 height 31
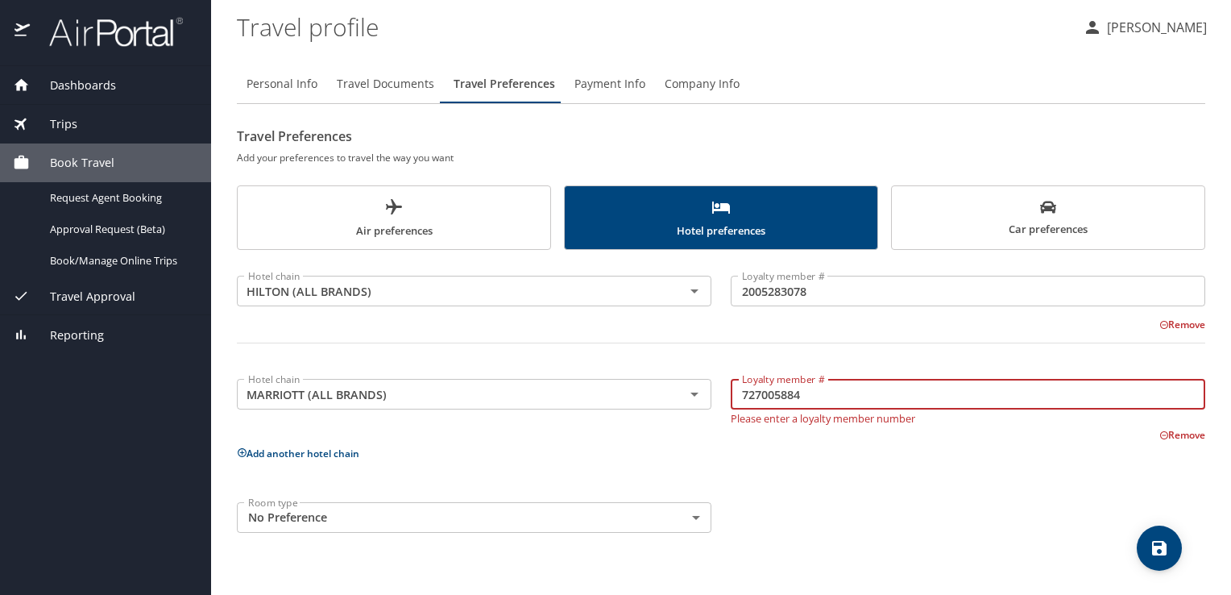
type input "727005884"
click at [869, 445] on p "Add another hotel chain" at bounding box center [721, 453] width 968 height 20
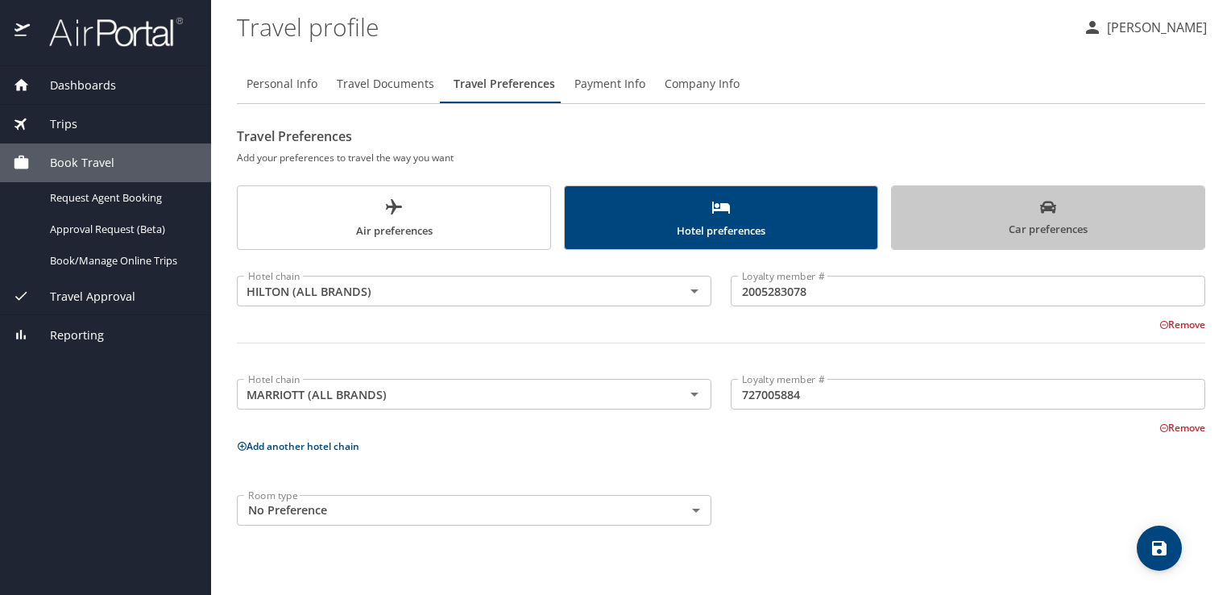
click at [1023, 226] on span "Car preferences" at bounding box center [1048, 218] width 293 height 39
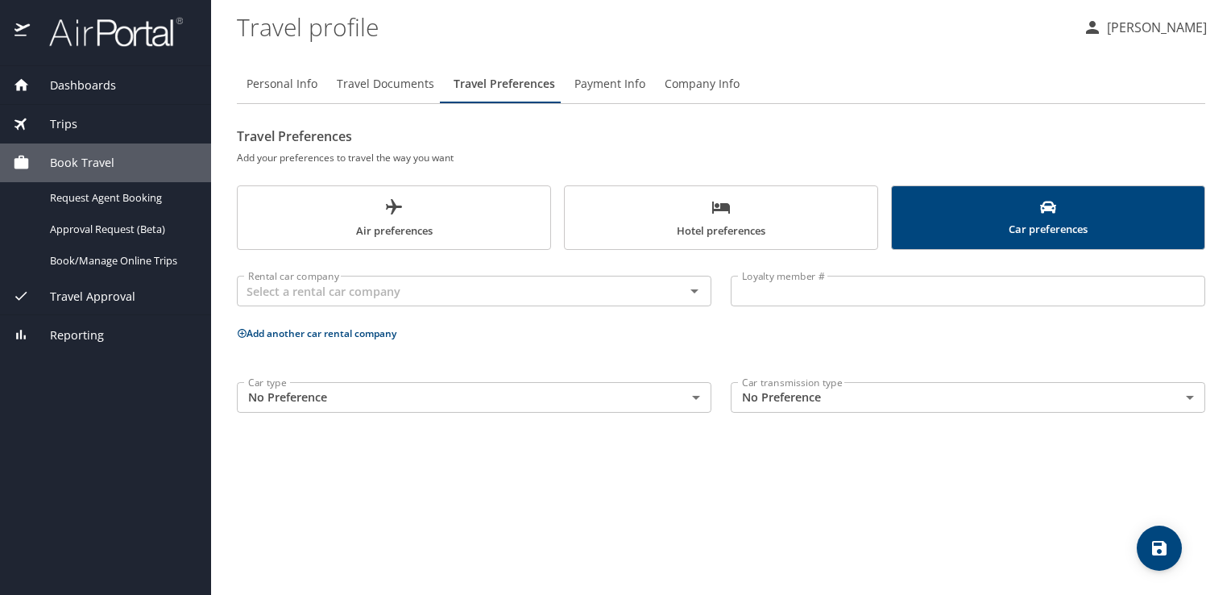
click at [783, 216] on span "Hotel preferences" at bounding box center [720, 218] width 293 height 43
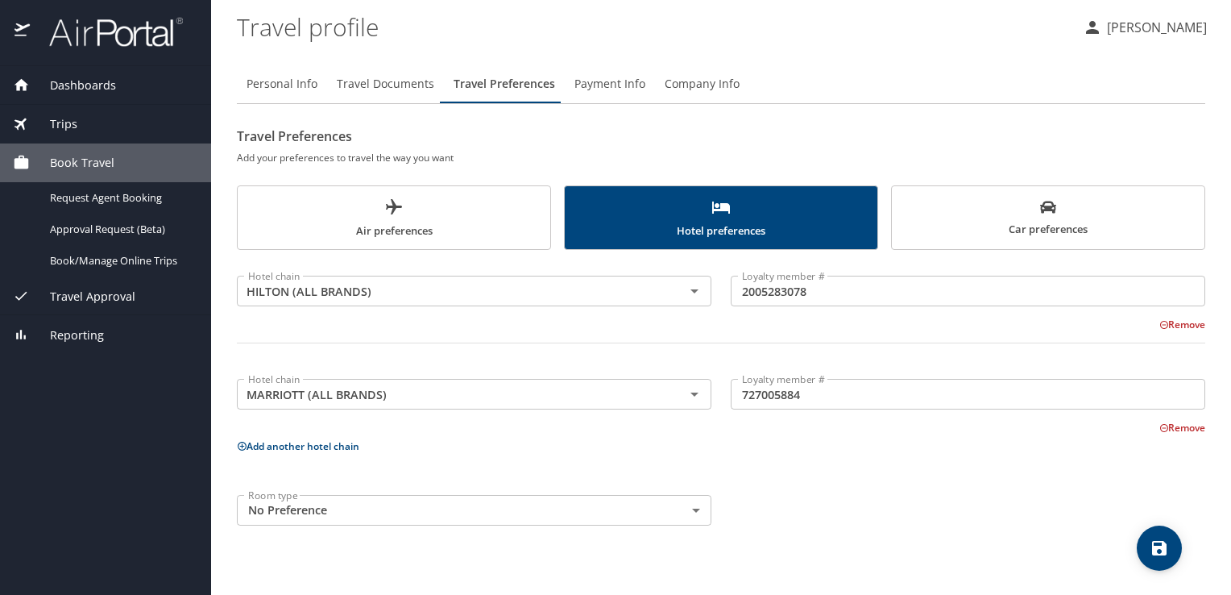
click at [696, 506] on body "Dashboards My Travel Dashboard Trips Current / Future Trips Past Trips Trips Mi…" at bounding box center [615, 297] width 1231 height 595
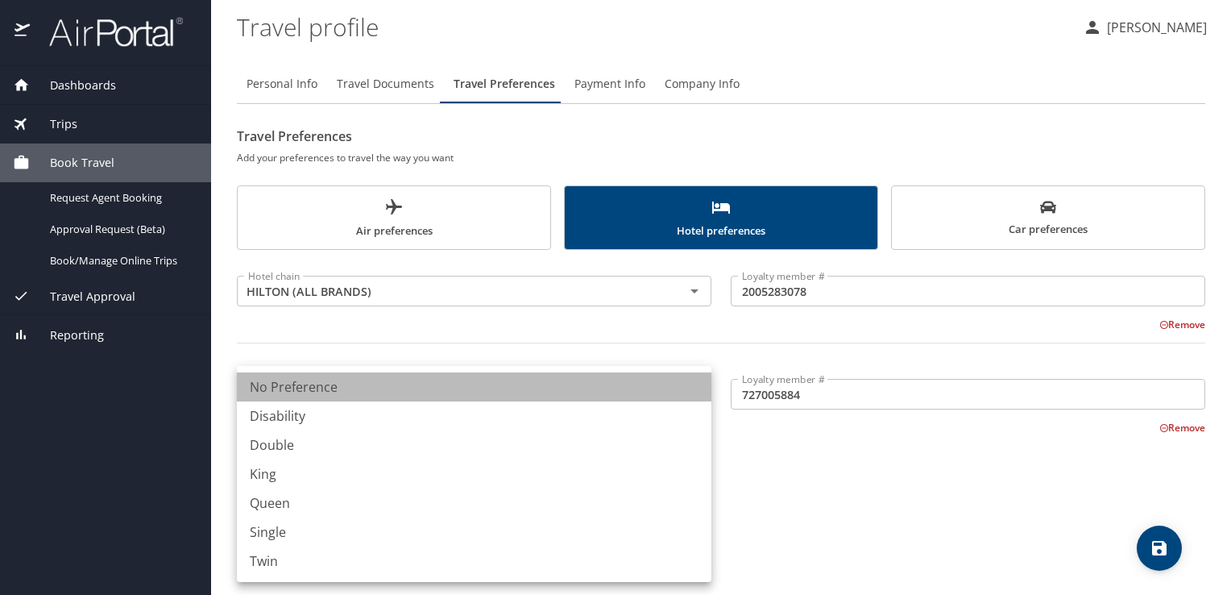
click at [605, 390] on li "No Preference" at bounding box center [474, 386] width 475 height 29
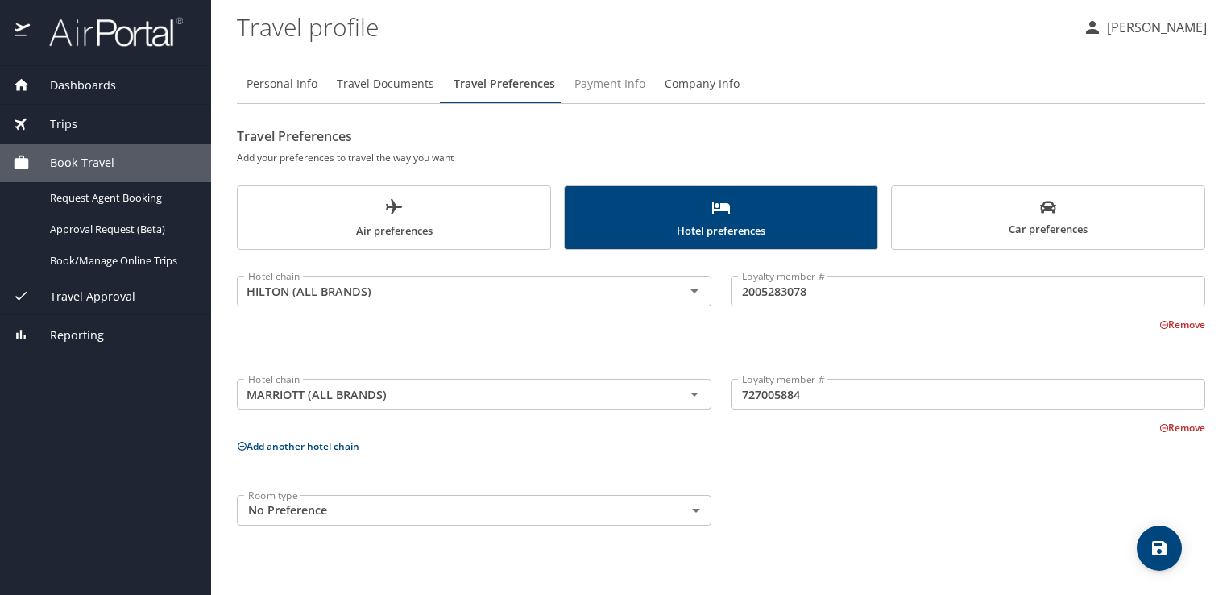
click at [595, 90] on span "Payment Info" at bounding box center [609, 84] width 71 height 20
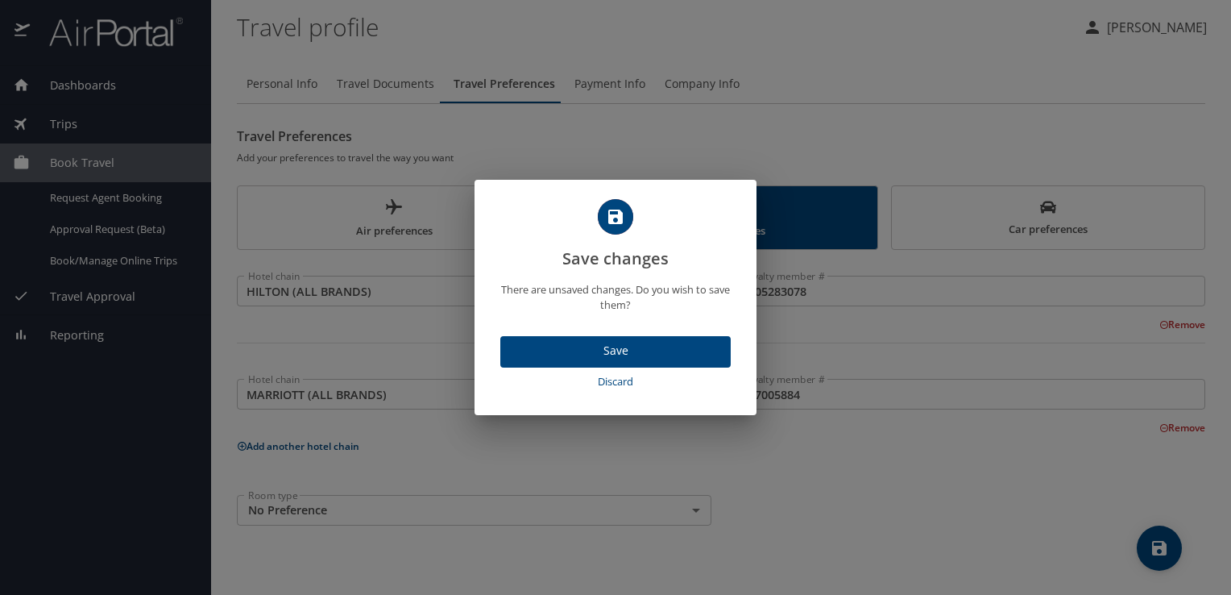
click at [619, 350] on span "Save" at bounding box center [615, 351] width 205 height 20
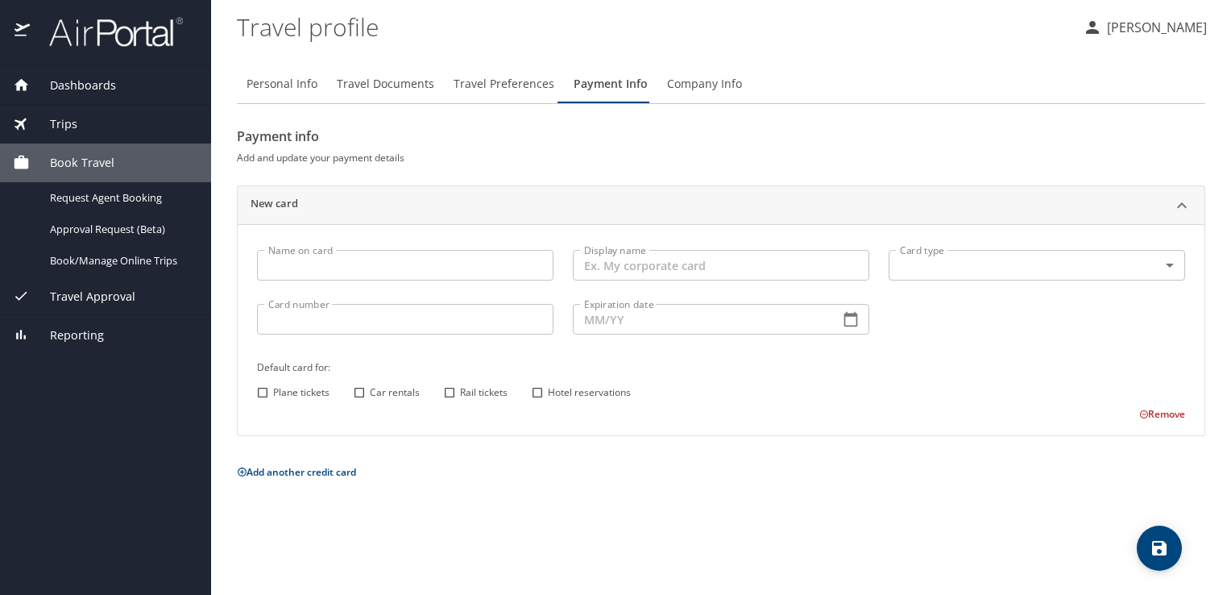
click at [695, 90] on span "Company Info" at bounding box center [704, 84] width 75 height 20
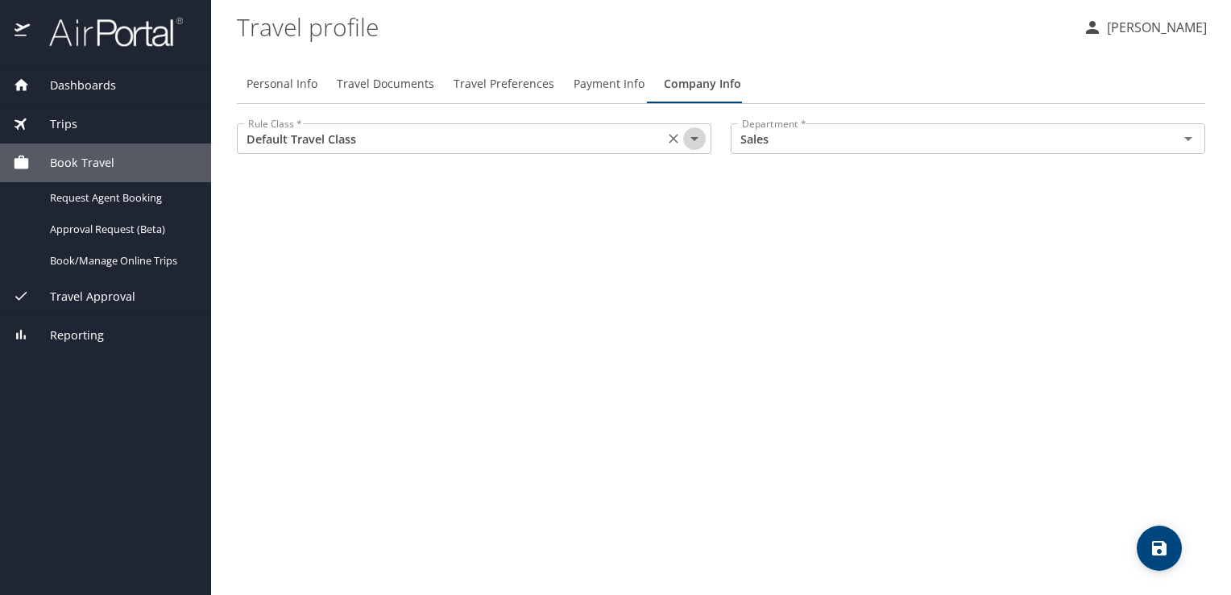
click at [690, 136] on icon "Open" at bounding box center [694, 138] width 19 height 19
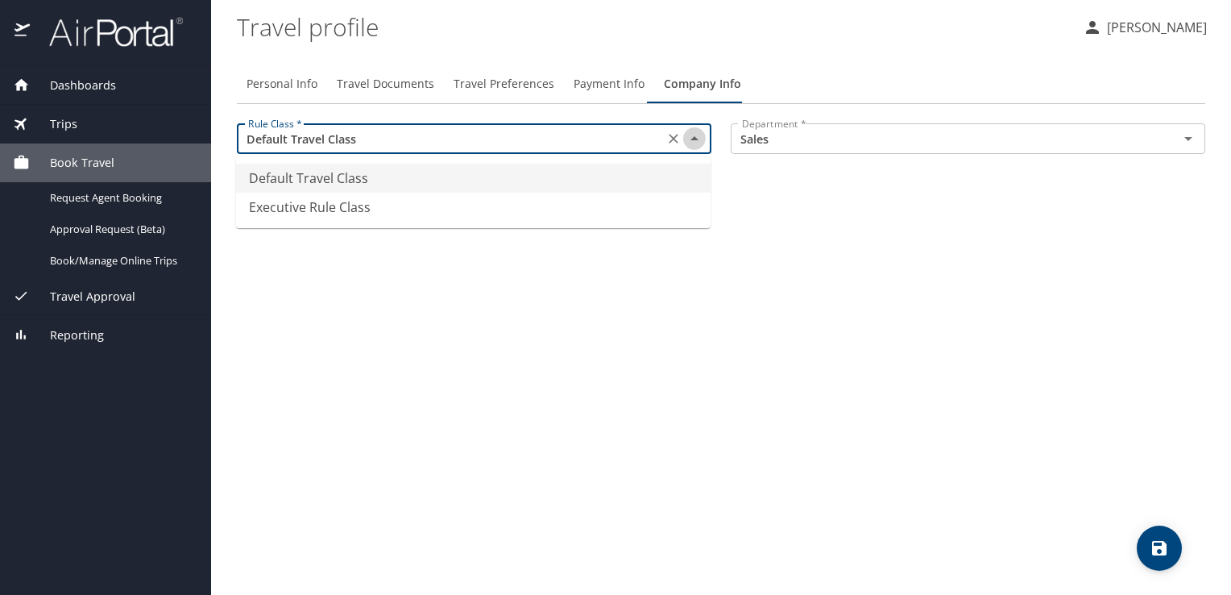
click at [690, 136] on icon "Close" at bounding box center [694, 138] width 19 height 19
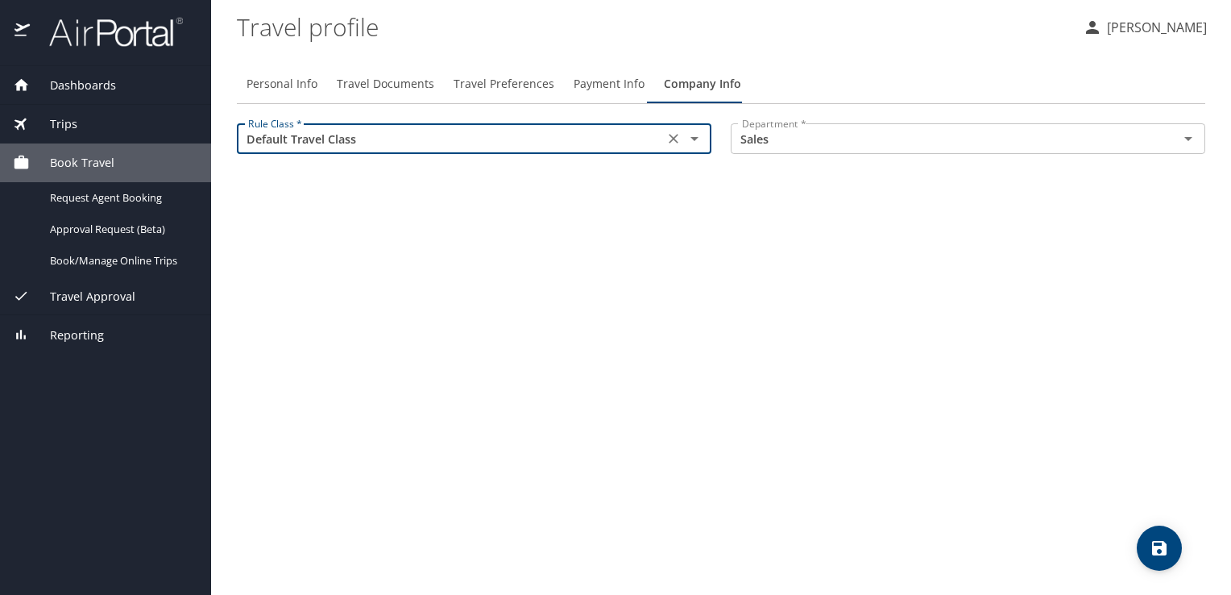
click at [590, 263] on div "Personal Info Travel Documents Travel Preferences Payment Info Company Info Rul…" at bounding box center [721, 323] width 968 height 543
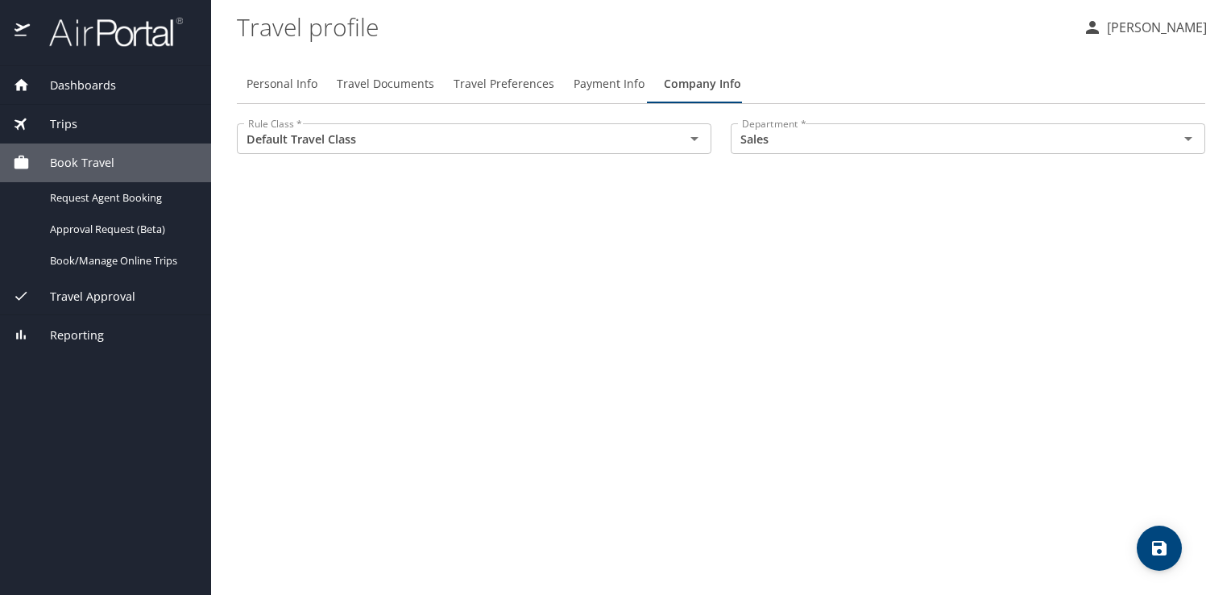
click at [609, 101] on button "Payment Info" at bounding box center [609, 83] width 90 height 39
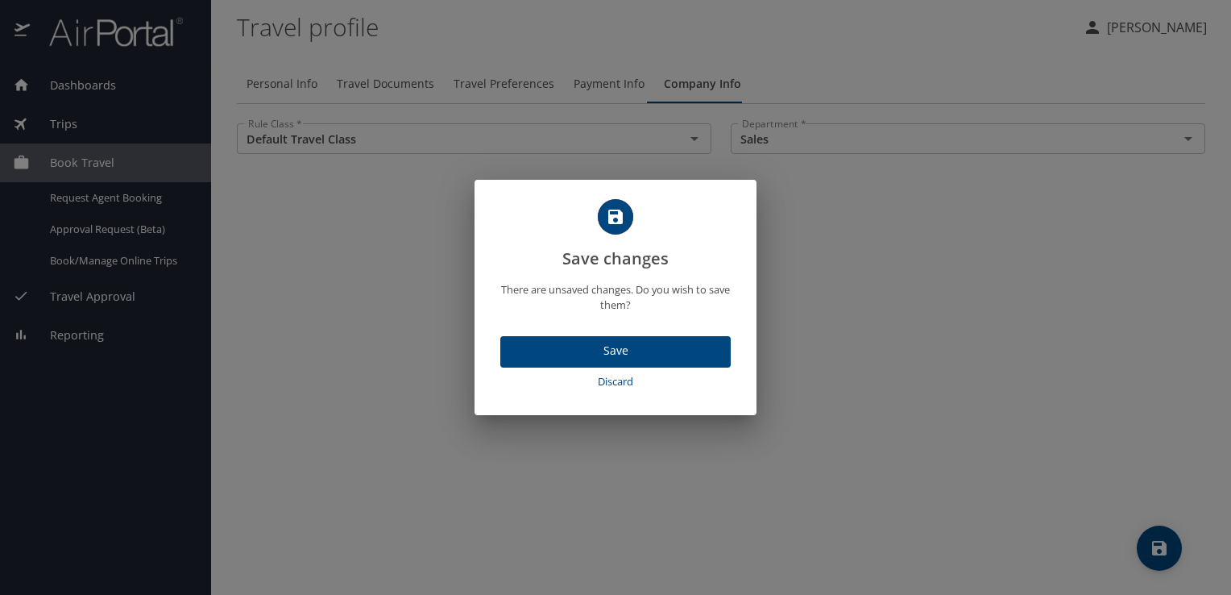
click at [602, 345] on span "Save" at bounding box center [615, 351] width 205 height 20
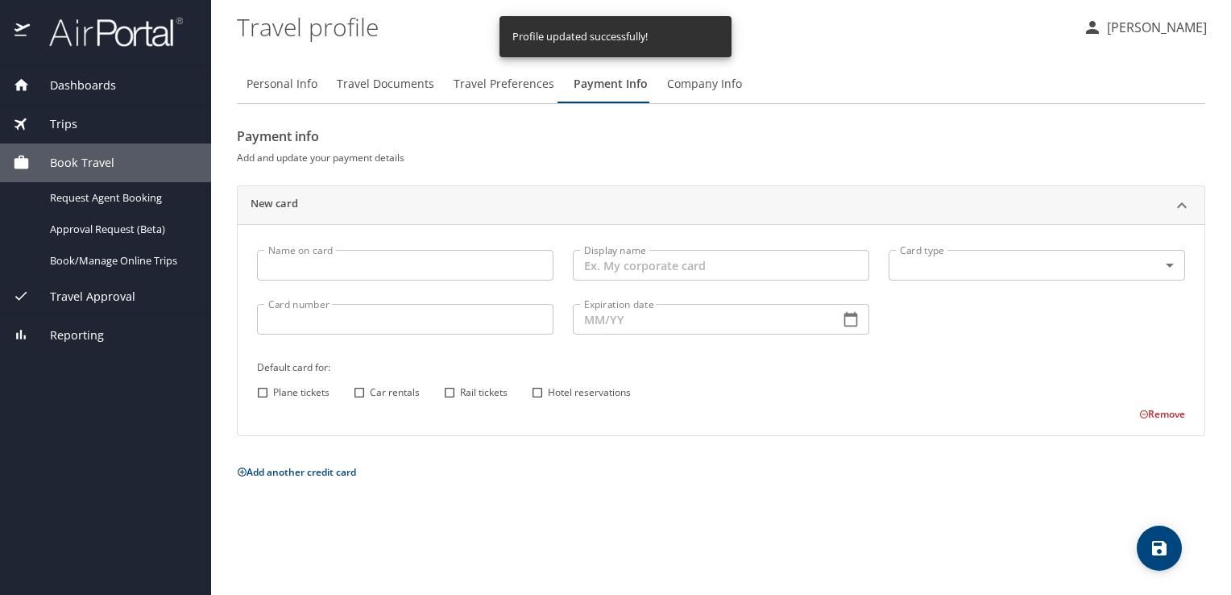
click at [493, 80] on span "Travel Preferences" at bounding box center [504, 84] width 101 height 20
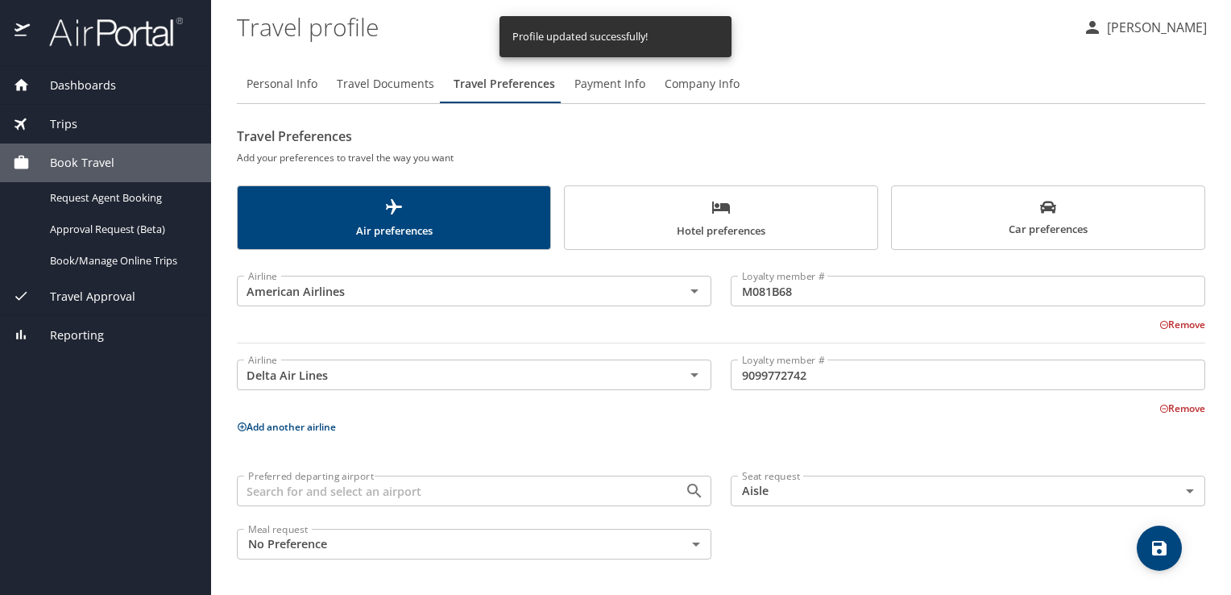
click at [706, 226] on span "Hotel preferences" at bounding box center [720, 218] width 293 height 43
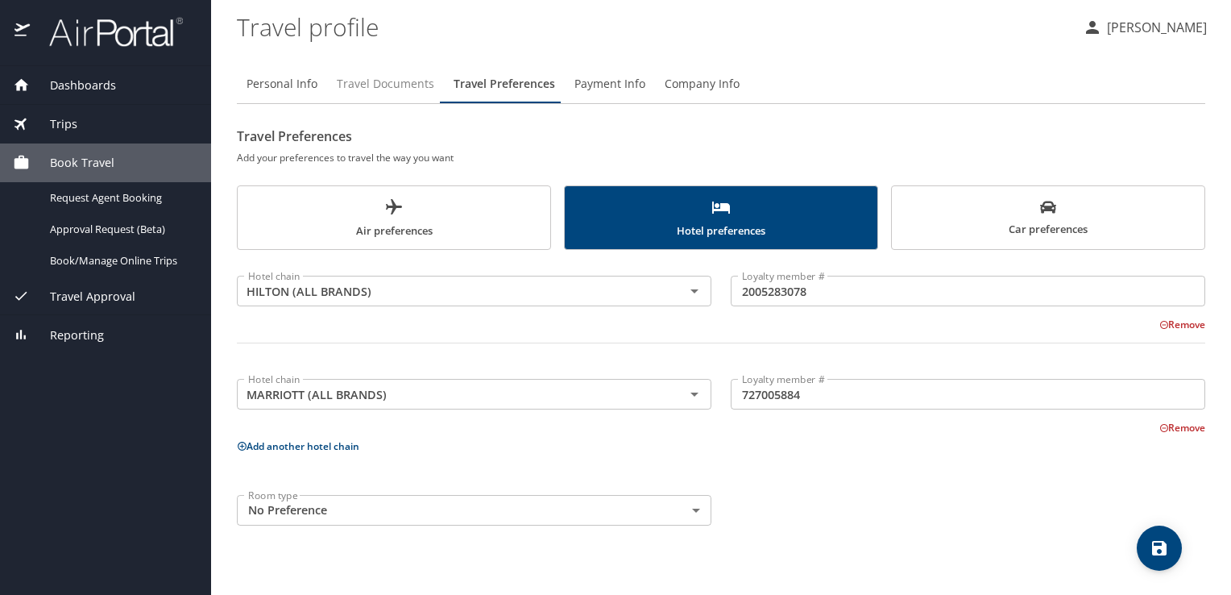
click at [380, 85] on span "Travel Documents" at bounding box center [385, 84] width 97 height 20
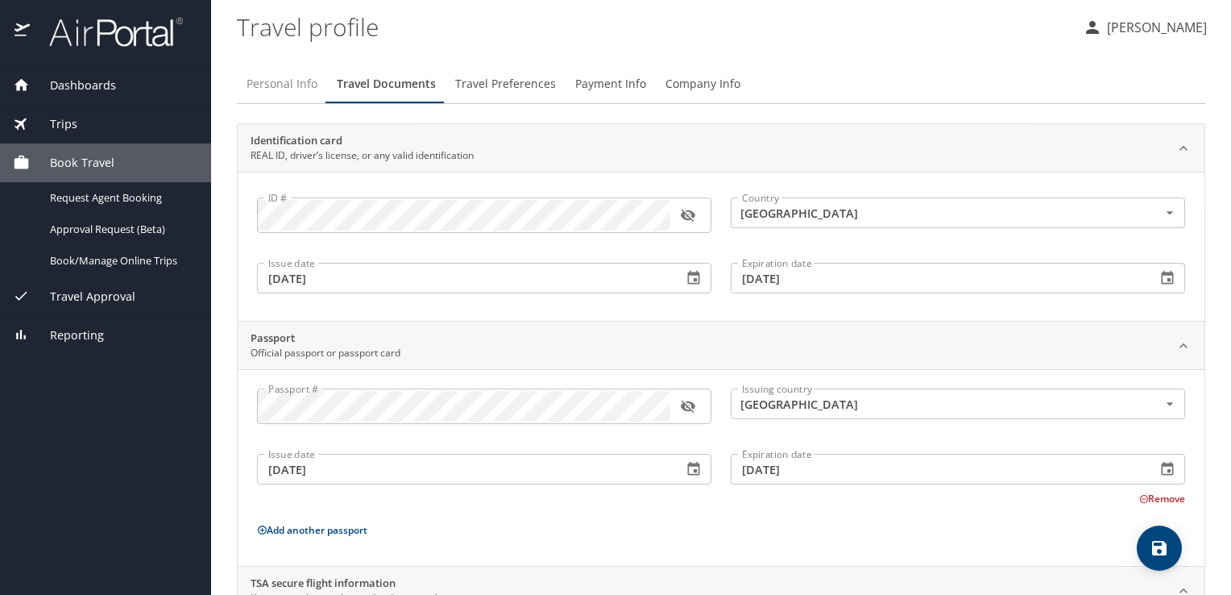
click at [284, 85] on span "Personal Info" at bounding box center [282, 84] width 71 height 20
select select "US"
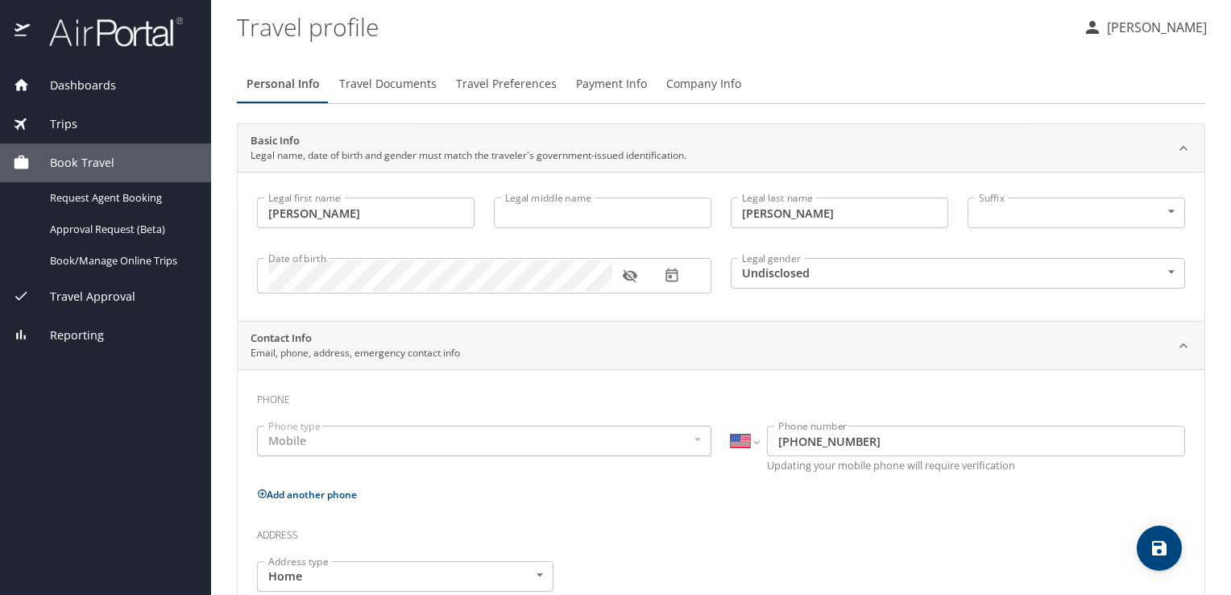
click at [380, 84] on span "Travel Documents" at bounding box center [387, 84] width 97 height 20
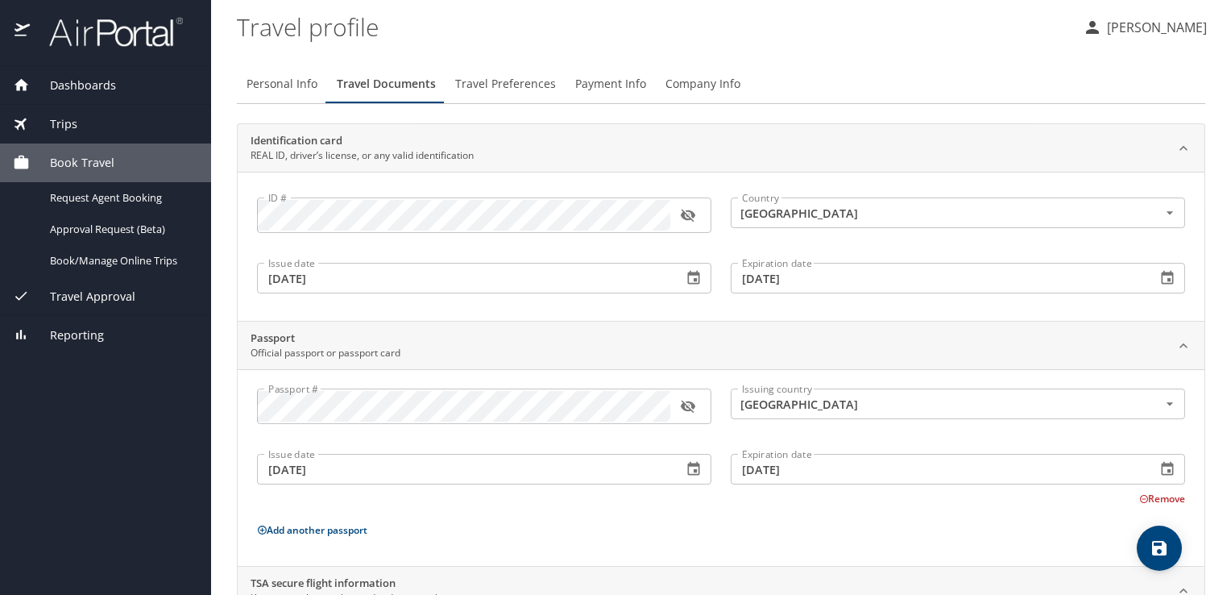
click at [284, 68] on button "Personal Info" at bounding box center [282, 83] width 90 height 39
select select "US"
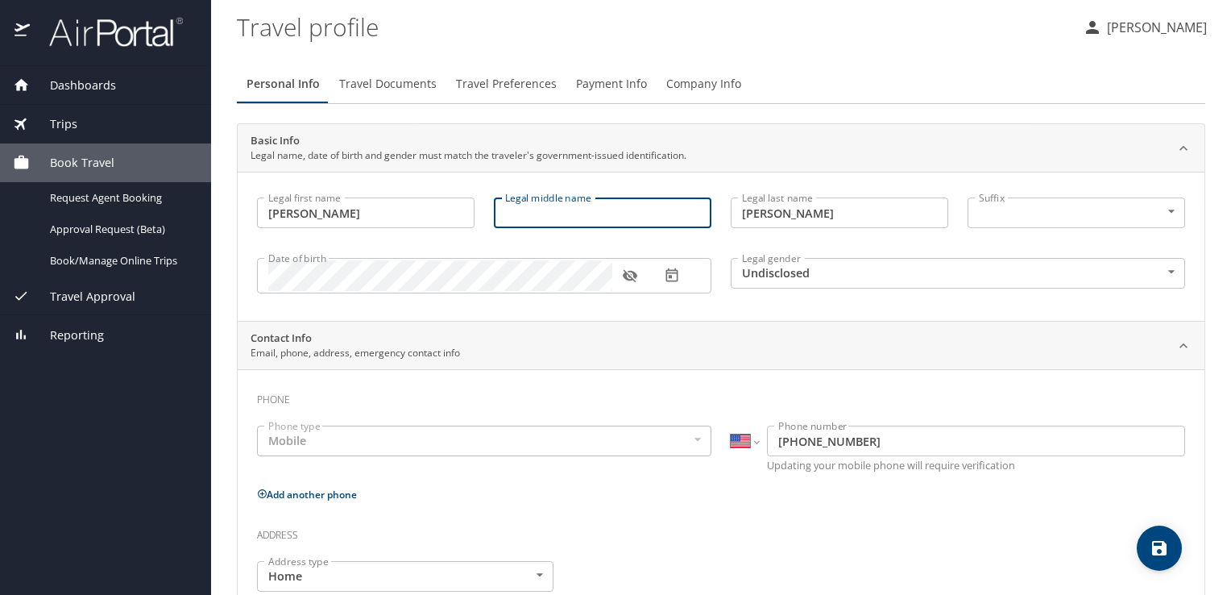
click at [587, 209] on input "Legal middle name" at bounding box center [603, 212] width 218 height 31
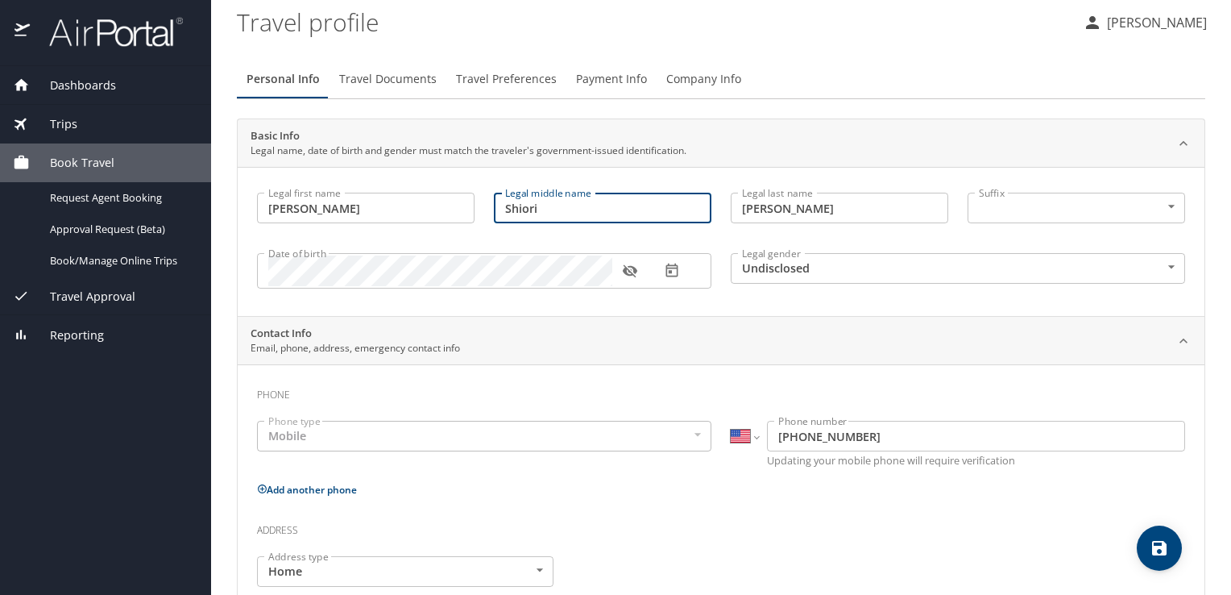
type input "Shiori"
click at [631, 272] on icon "button" at bounding box center [629, 271] width 15 height 13
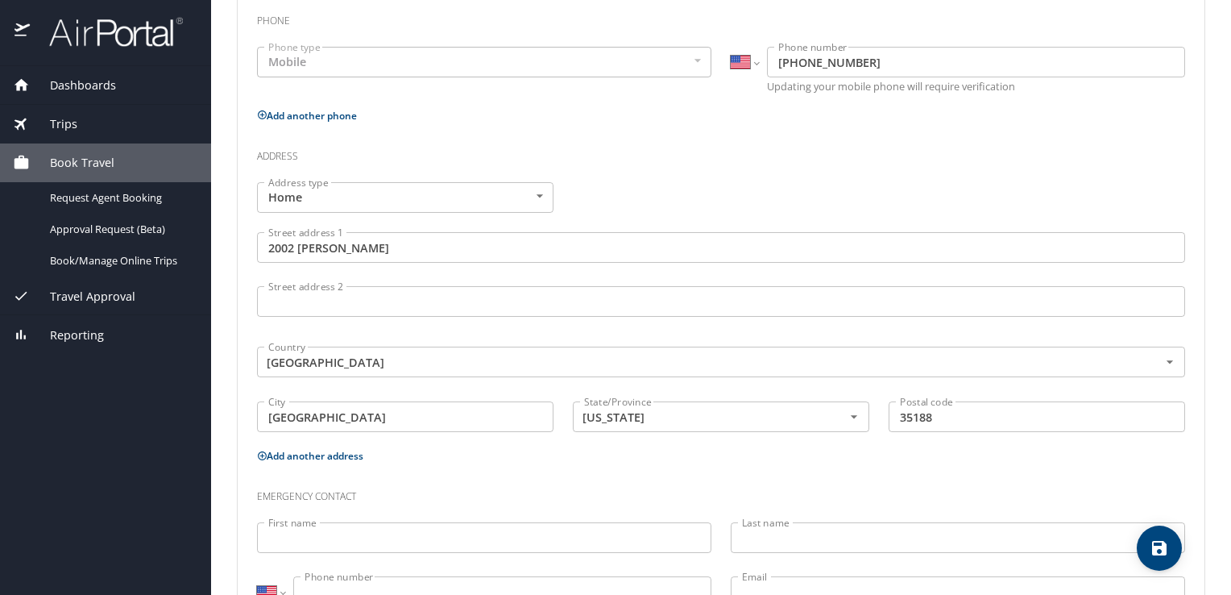
scroll to position [442, 0]
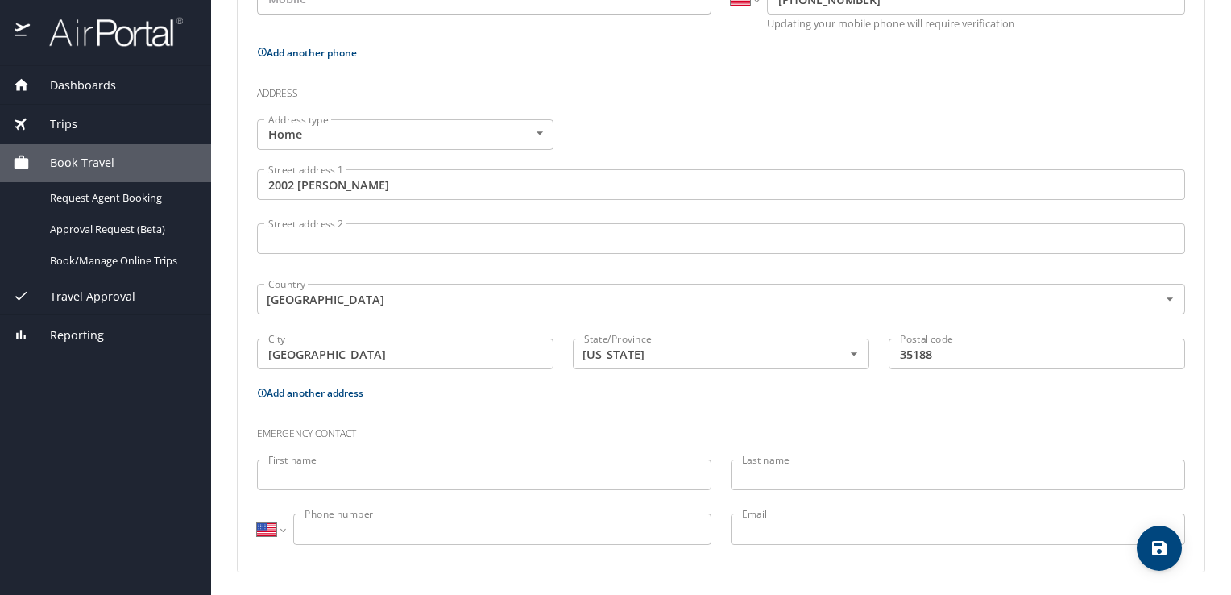
click at [487, 475] on input "First name" at bounding box center [484, 474] width 454 height 31
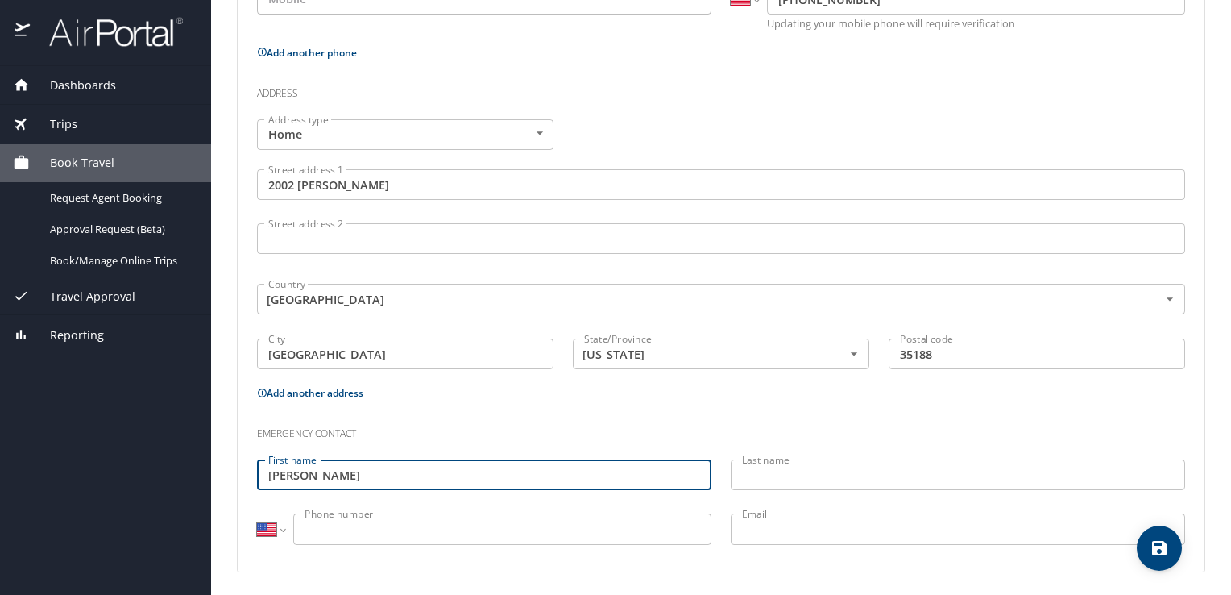
type input "Bruce"
click at [783, 472] on input "Last name" at bounding box center [958, 474] width 454 height 31
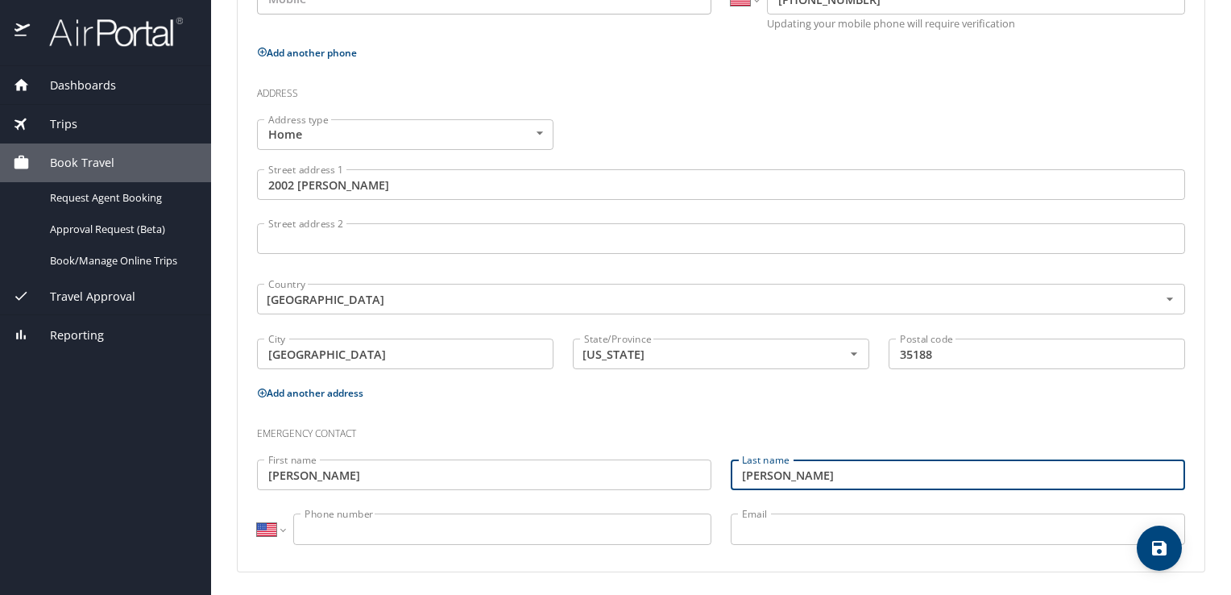
type input "Kane"
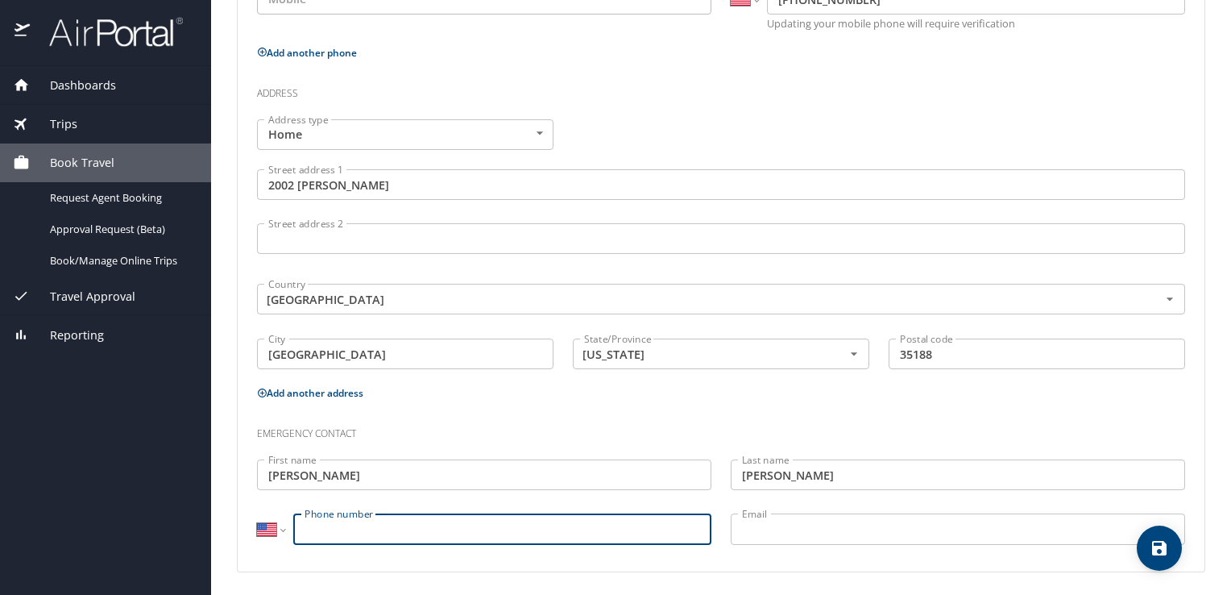
click at [625, 527] on input "Phone number" at bounding box center [502, 528] width 418 height 31
type input "(949) 842-3746"
click at [619, 388] on p "Add another address" at bounding box center [721, 393] width 928 height 20
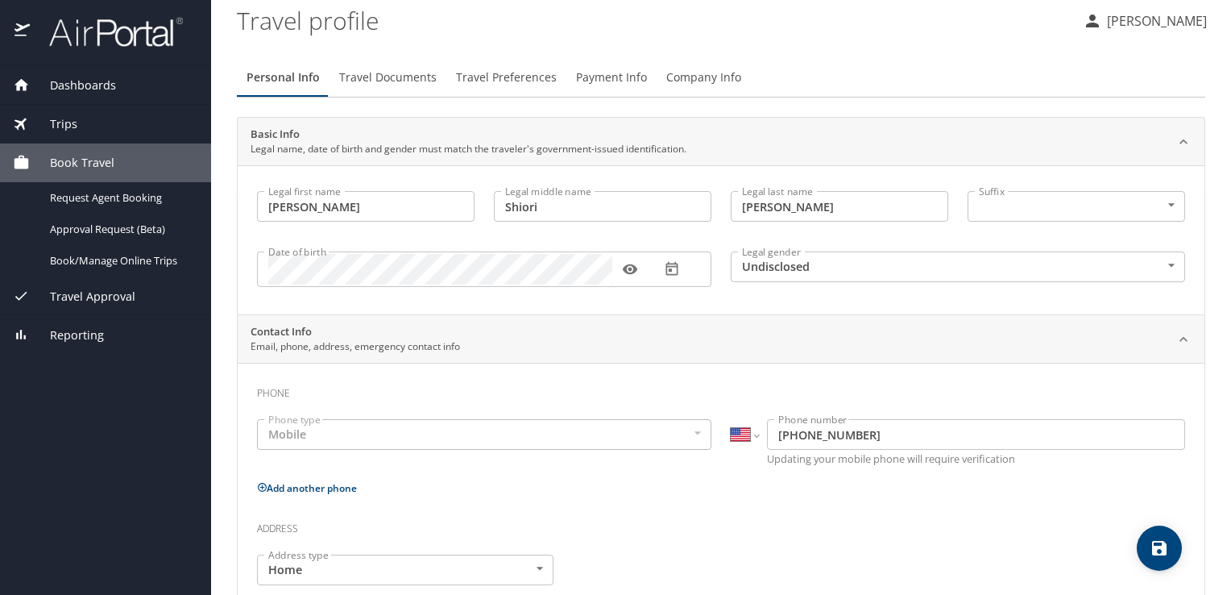
scroll to position [0, 0]
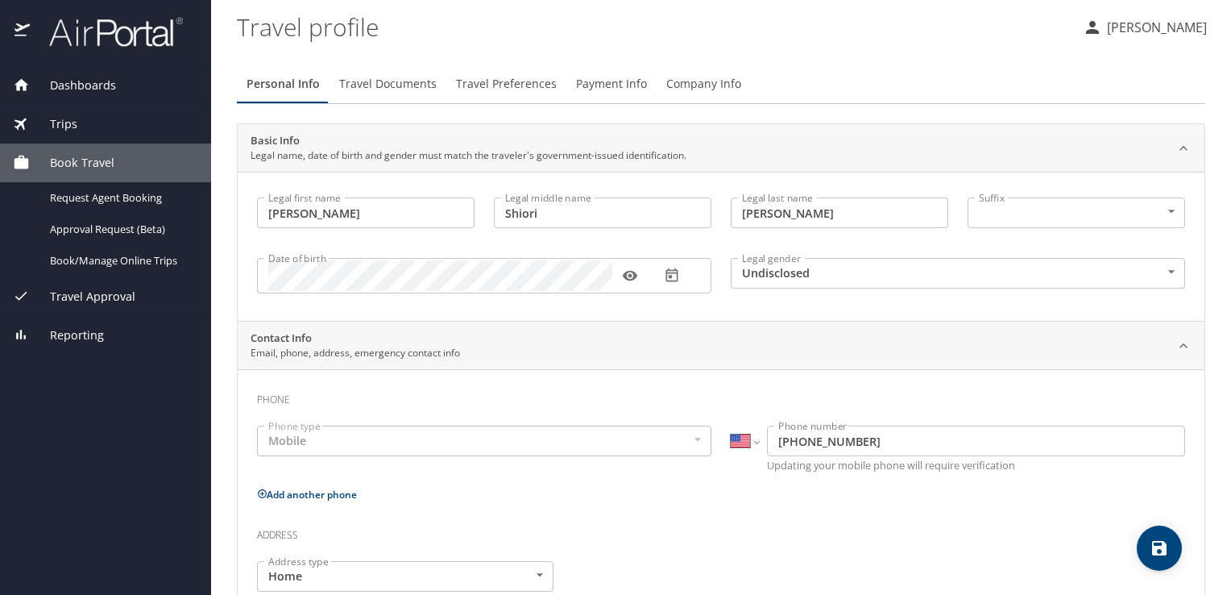
click at [399, 85] on span "Travel Documents" at bounding box center [387, 84] width 97 height 20
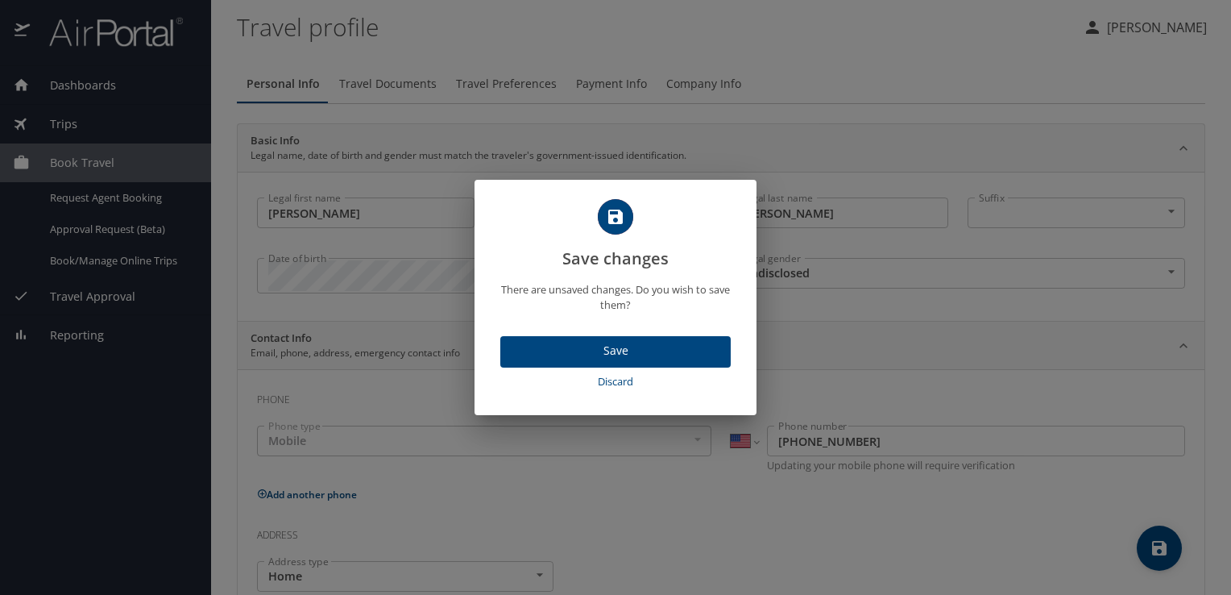
click at [603, 343] on span "Save" at bounding box center [615, 351] width 205 height 20
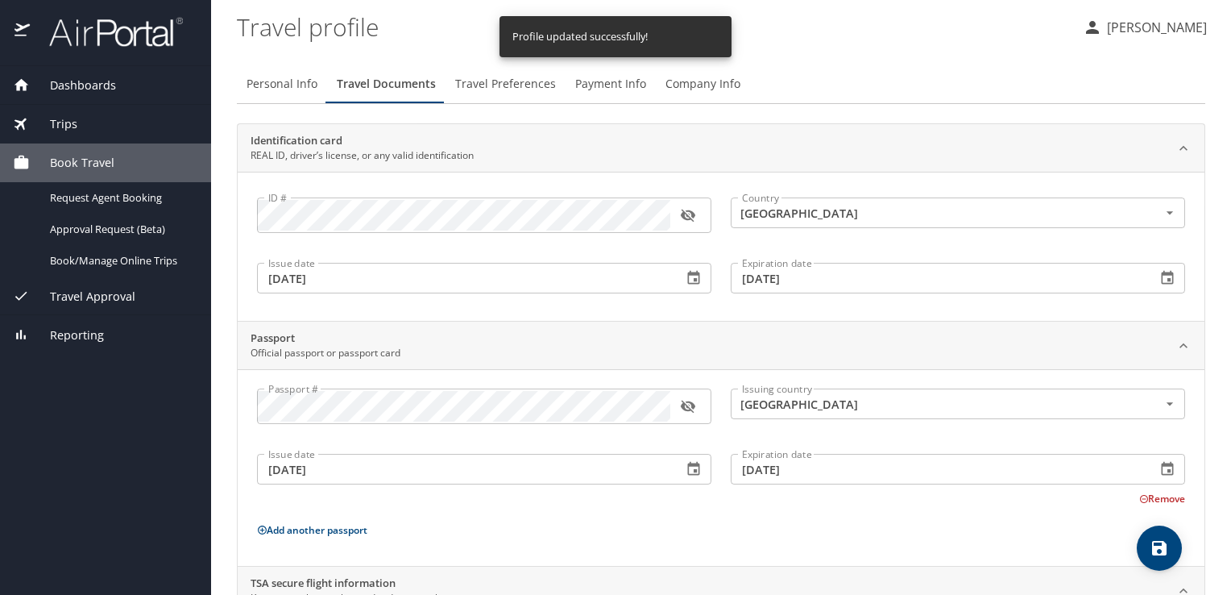
click at [89, 119] on div "Trips" at bounding box center [105, 124] width 185 height 18
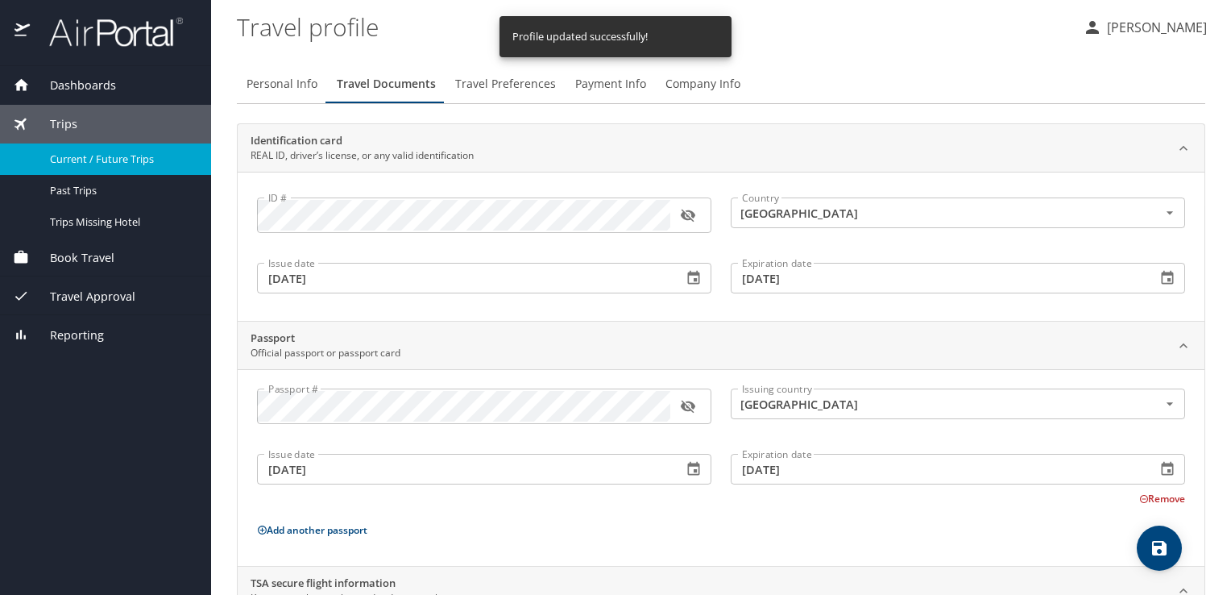
click at [84, 157] on span "Current / Future Trips" at bounding box center [121, 158] width 142 height 15
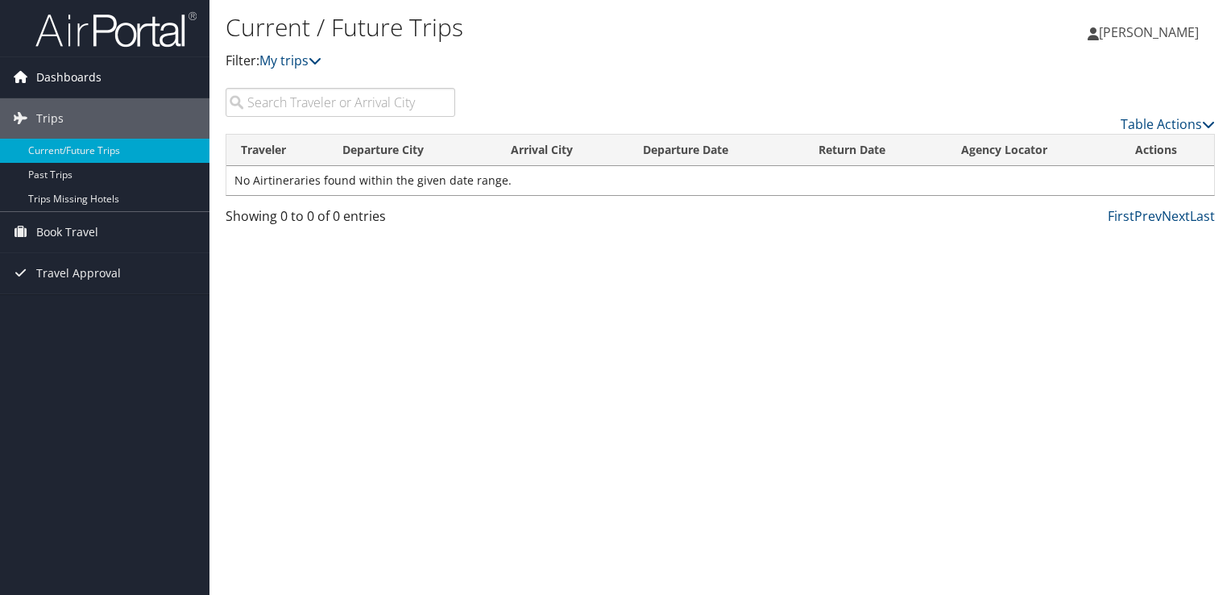
click at [115, 76] on link "Dashboards" at bounding box center [104, 77] width 209 height 40
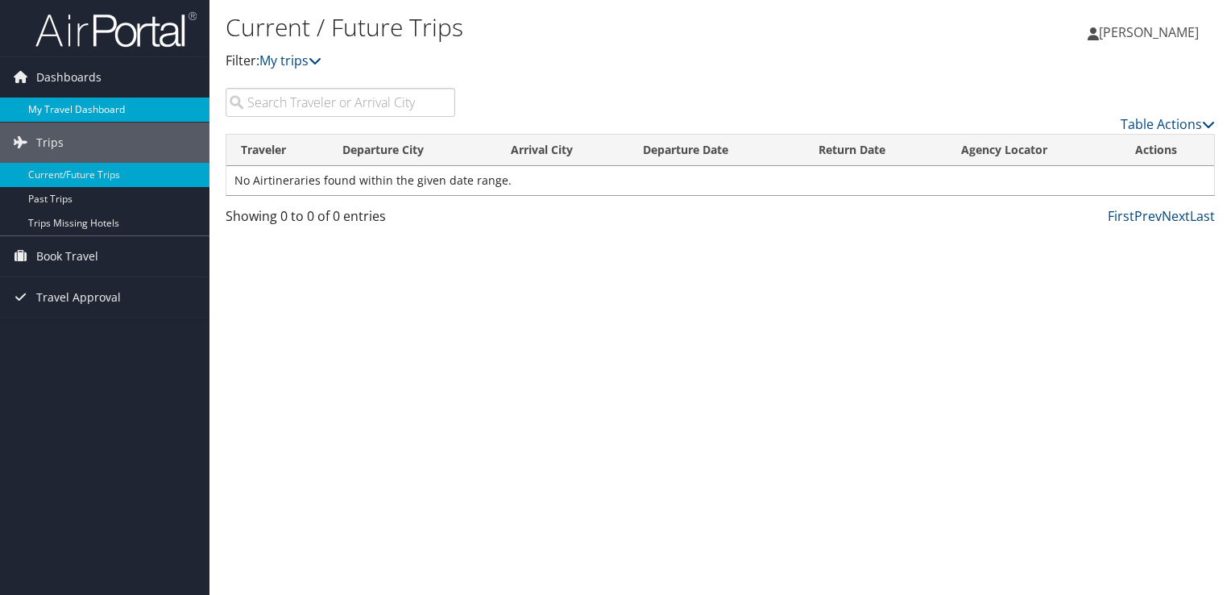
click at [71, 109] on link "My Travel Dashboard" at bounding box center [104, 109] width 209 height 24
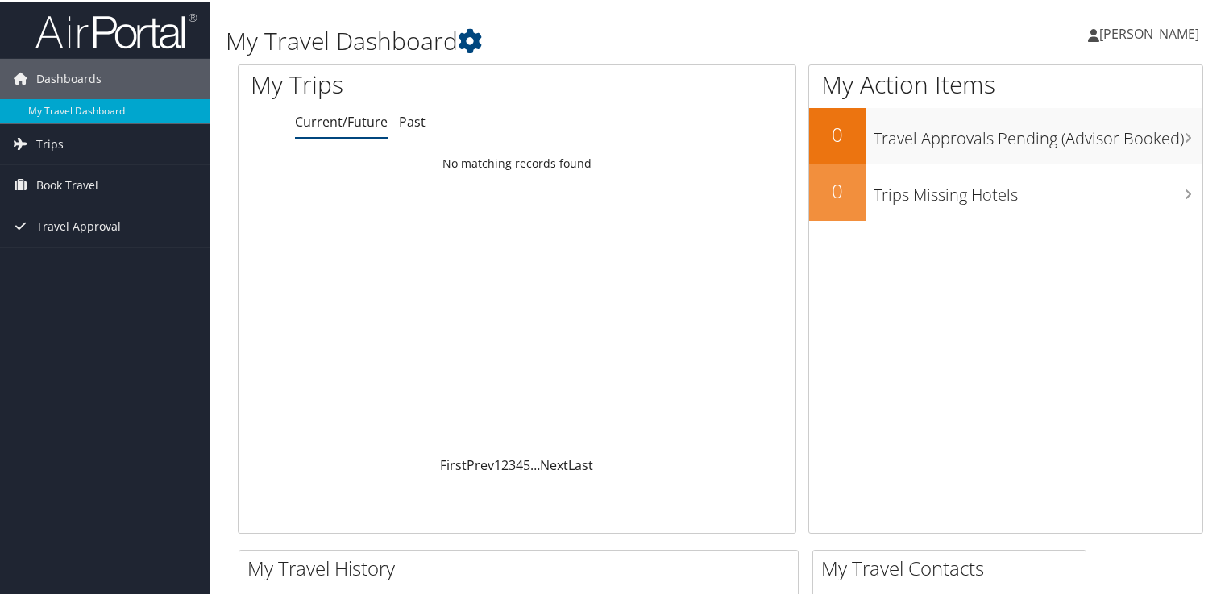
scroll to position [15, 0]
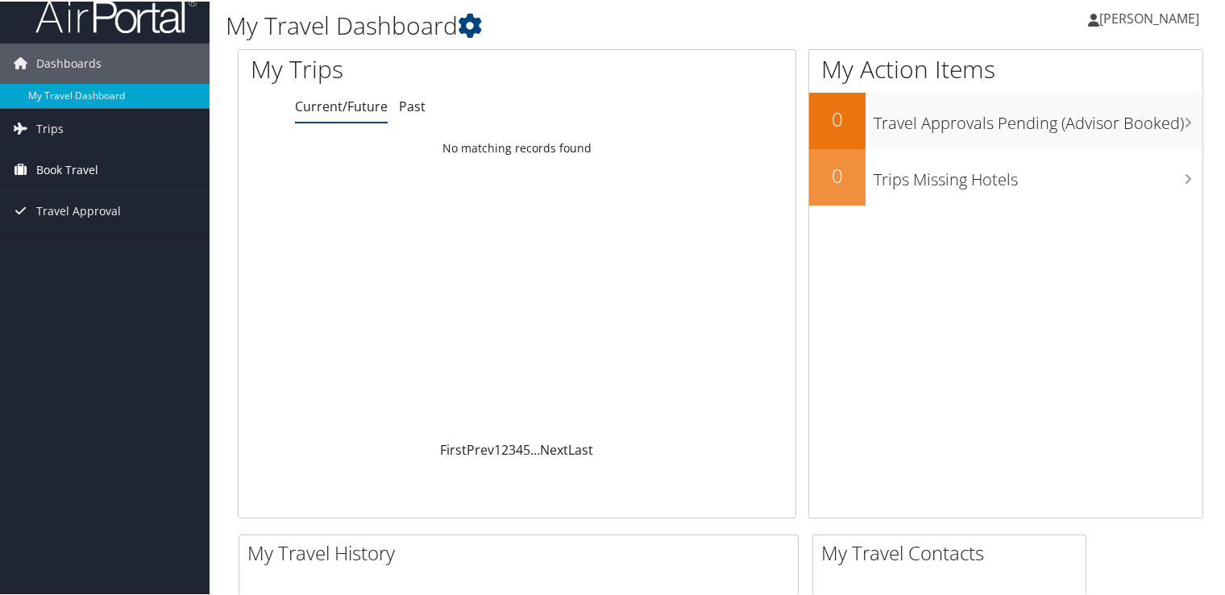
click at [84, 166] on span "Book Travel" at bounding box center [67, 168] width 62 height 40
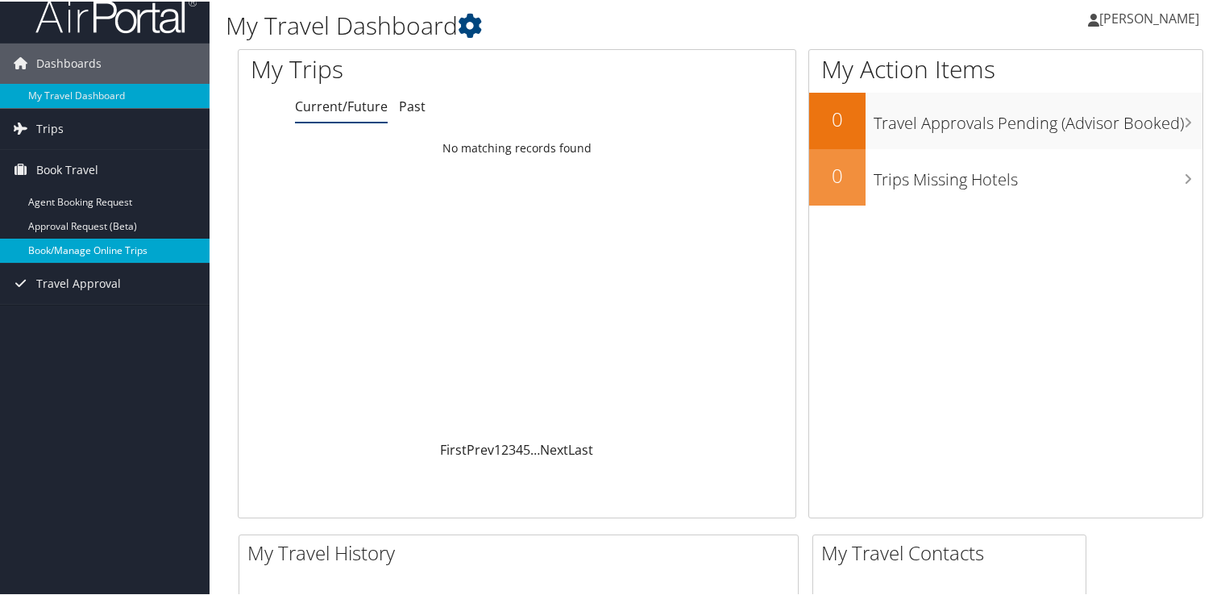
click at [68, 245] on link "Book/Manage Online Trips" at bounding box center [104, 249] width 209 height 24
